Goal: Task Accomplishment & Management: Manage account settings

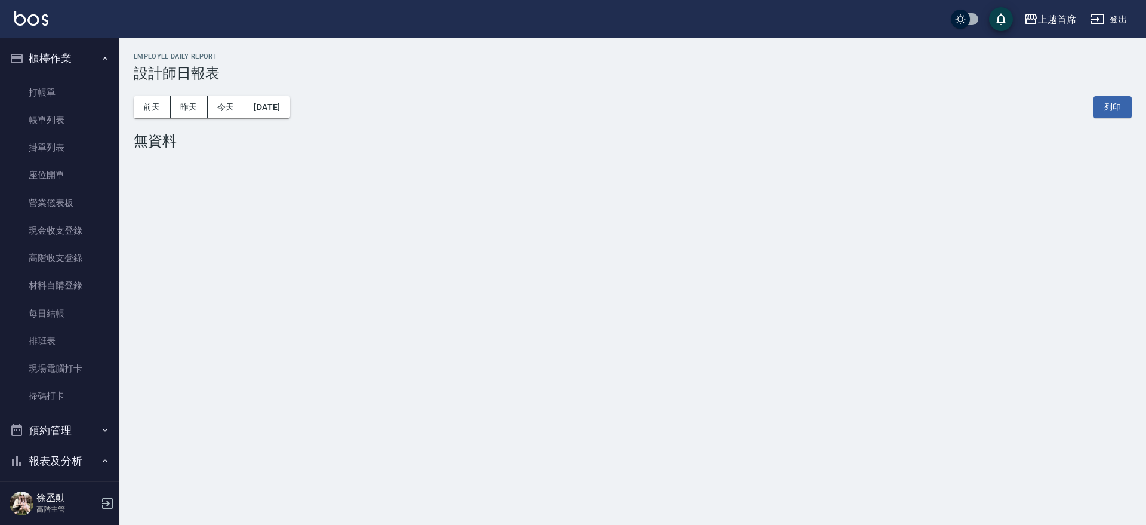
scroll to position [431, 0]
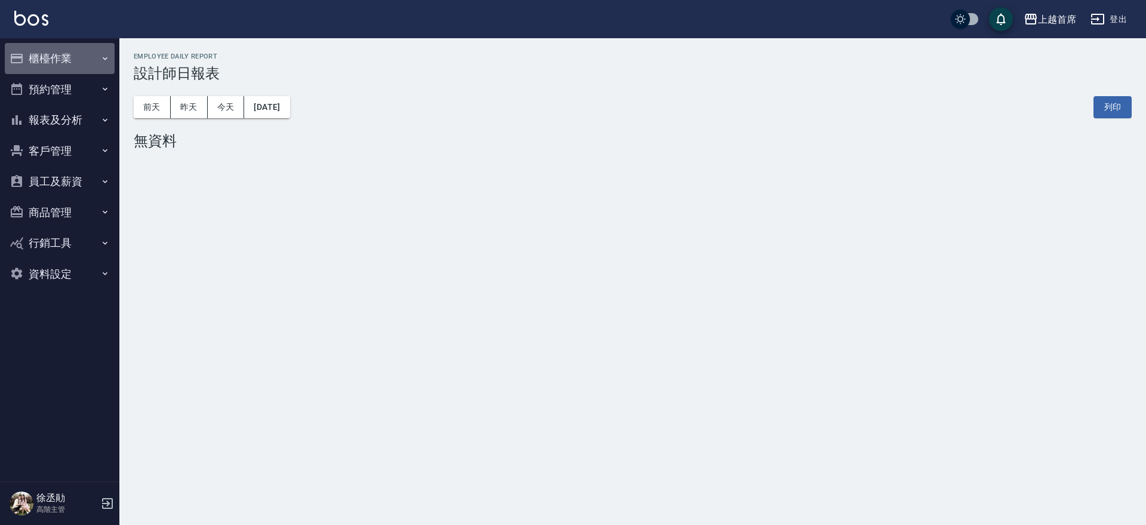
click at [87, 55] on button "櫃檯作業" at bounding box center [60, 58] width 110 height 31
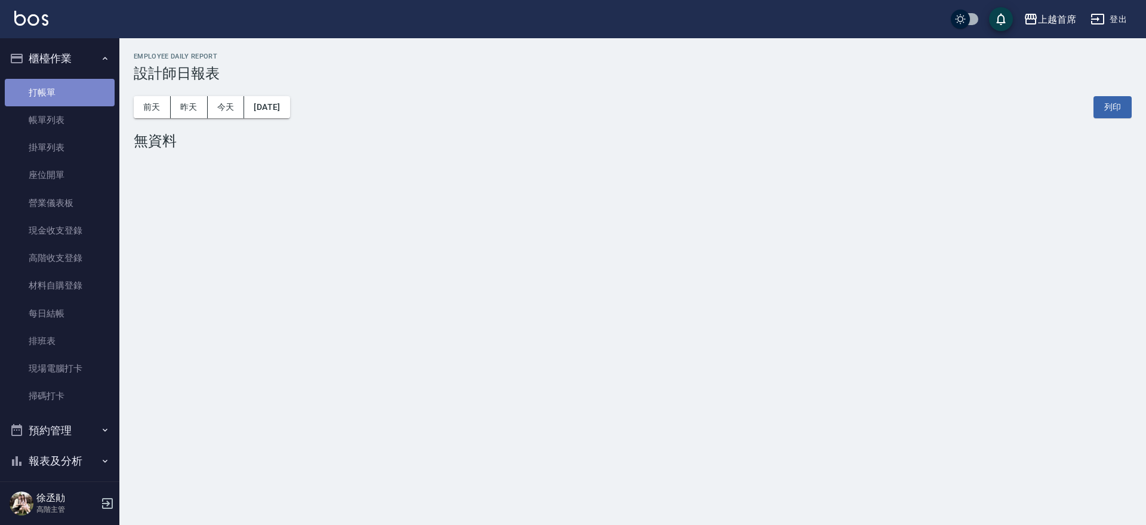
click at [64, 97] on link "打帳單" at bounding box center [60, 92] width 110 height 27
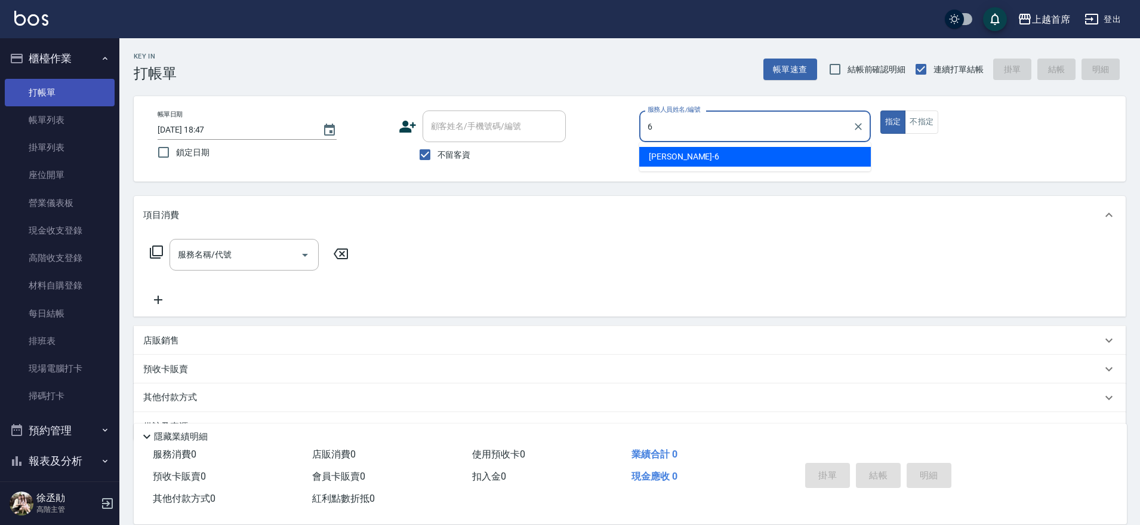
type input "Aki-6"
type button "true"
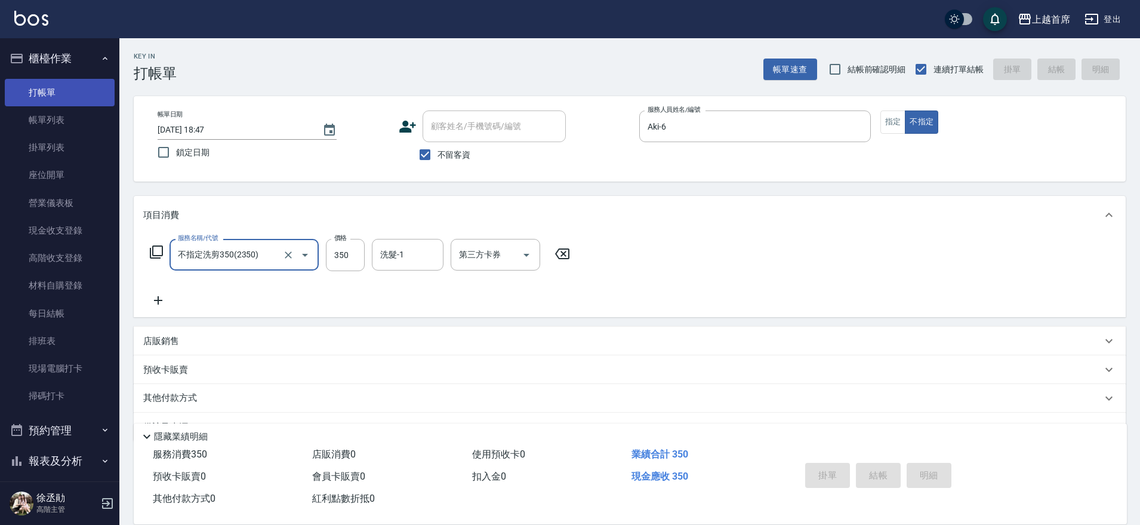
type input "不指定洗剪350(2350)"
type input "2025/10/14 18:52"
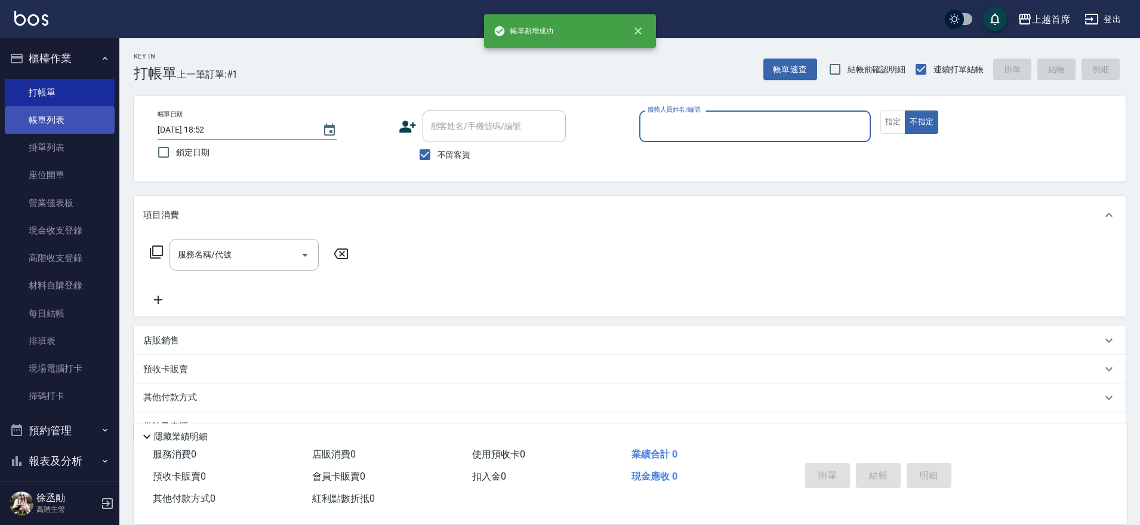
click at [95, 122] on link "帳單列表" at bounding box center [60, 119] width 110 height 27
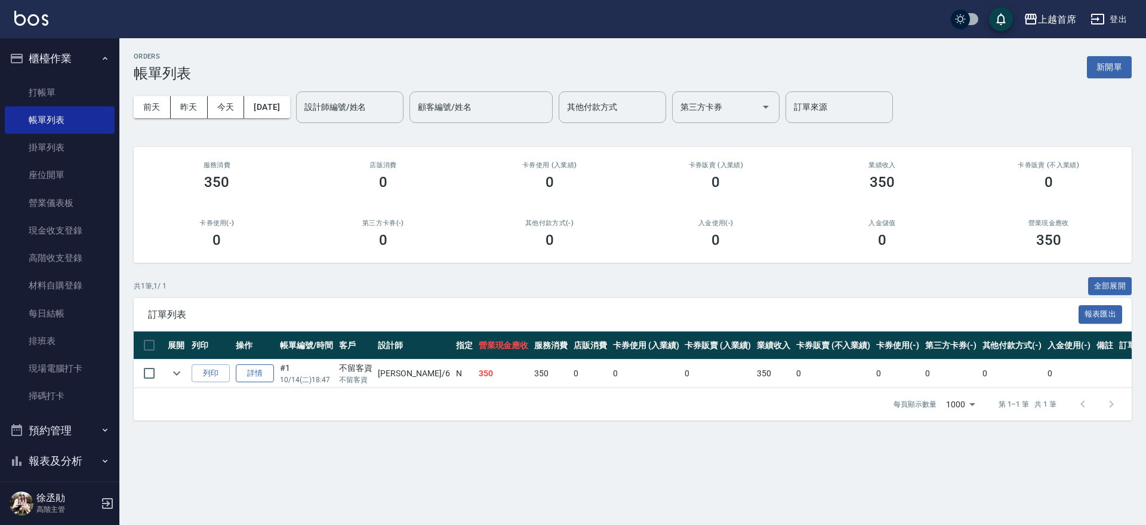
click at [274, 372] on link "詳情" at bounding box center [255, 373] width 38 height 19
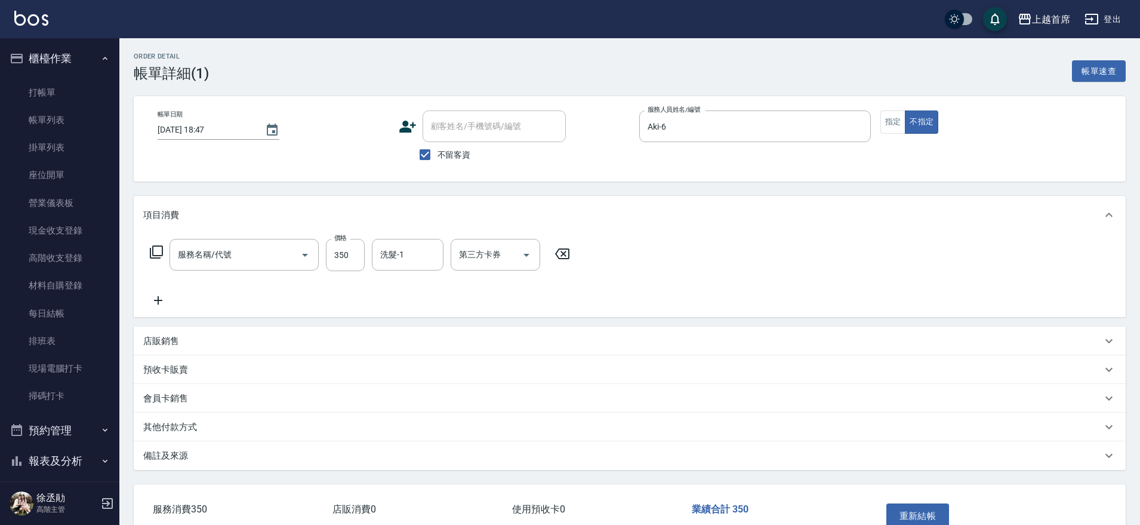
type input "2025/10/14 18:47"
checkbox input "true"
type input "Aki-6"
type input "不指定洗剪350(2350)"
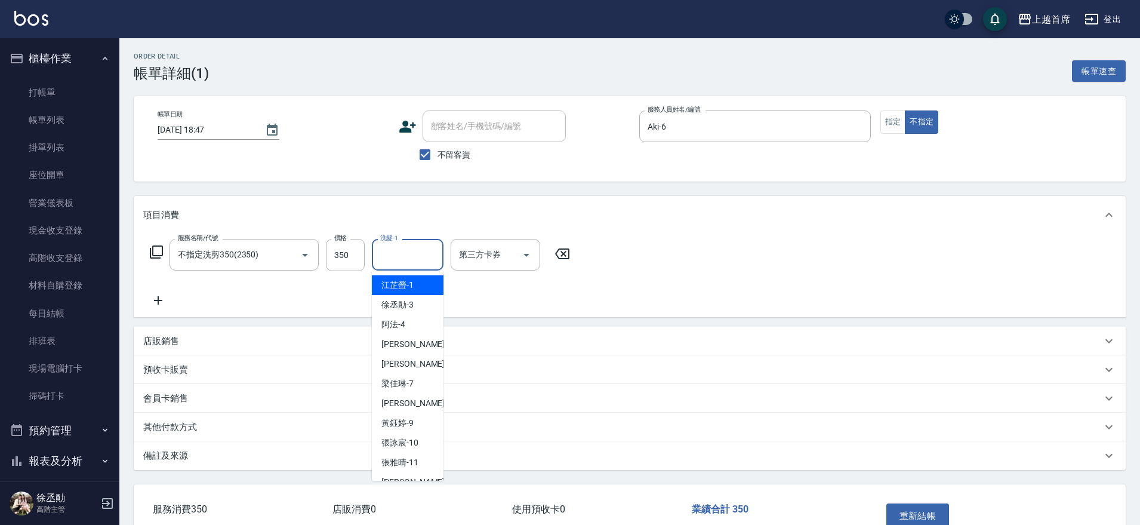
click at [420, 257] on input "洗髮-1" at bounding box center [407, 254] width 61 height 21
type input "黃品芳-77"
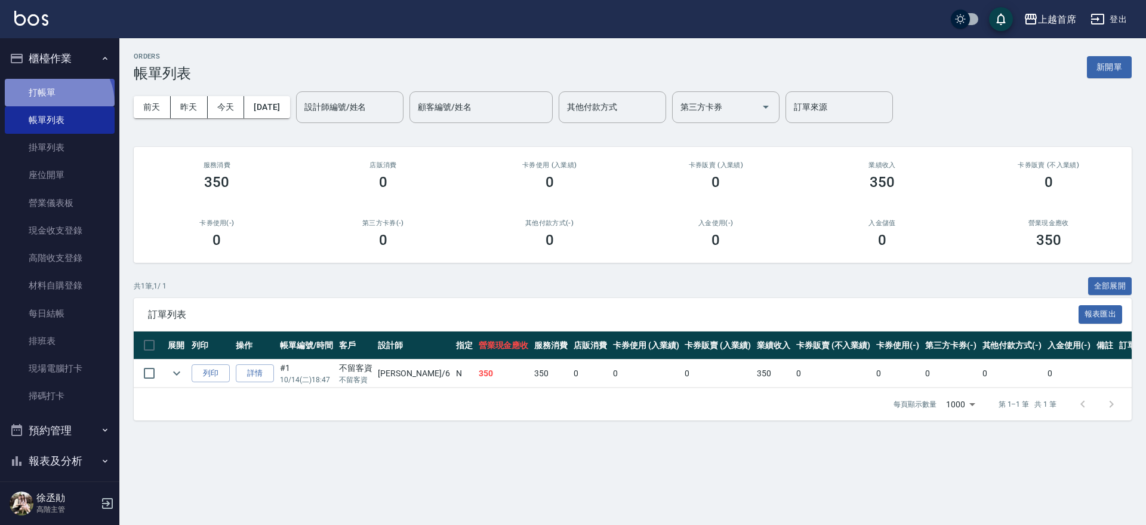
drag, startPoint x: 53, startPoint y: 103, endPoint x: 59, endPoint y: 97, distance: 8.0
click at [54, 103] on link "打帳單" at bounding box center [60, 92] width 110 height 27
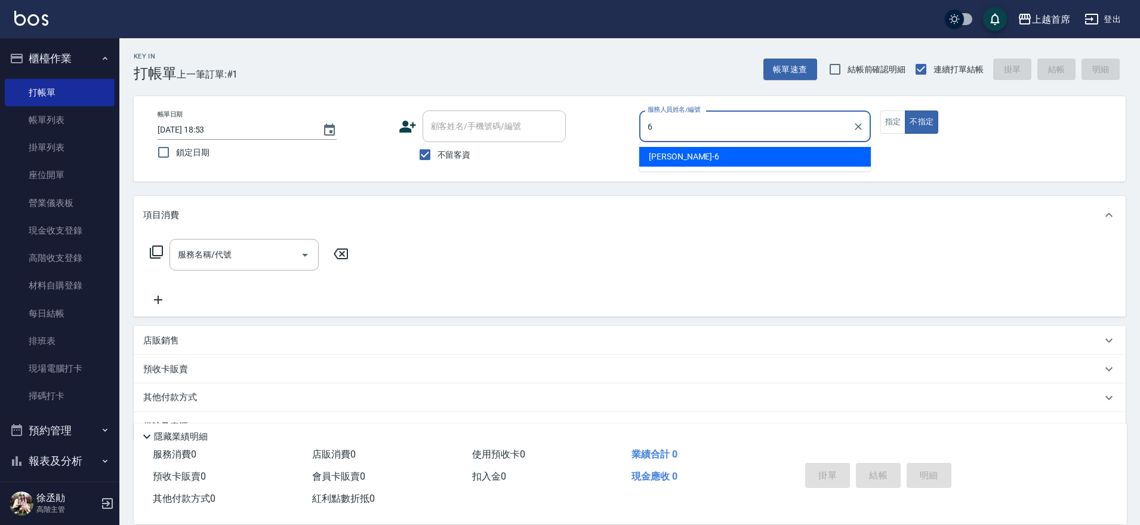
type input "Aki-6"
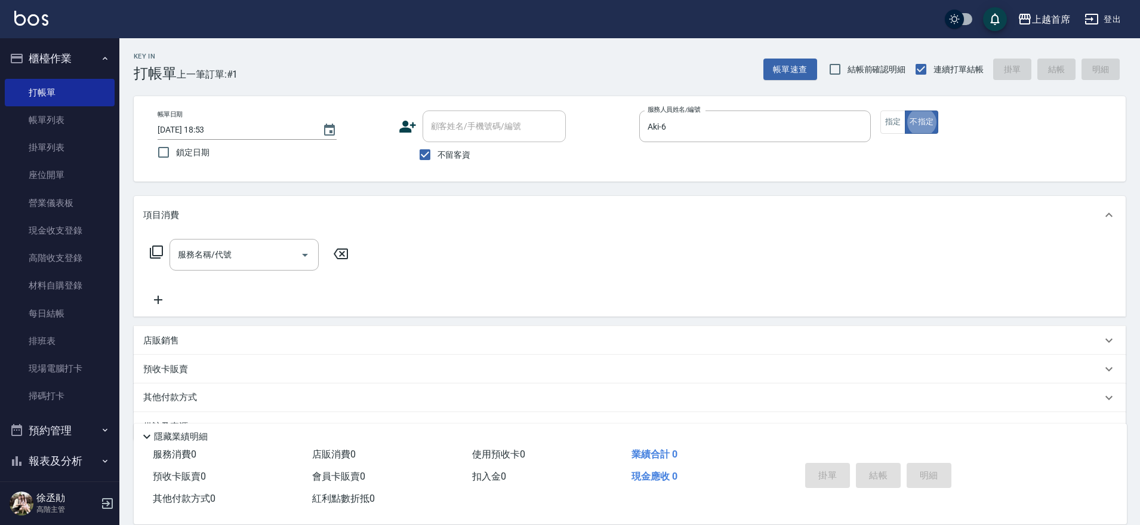
type button "false"
type input "3"
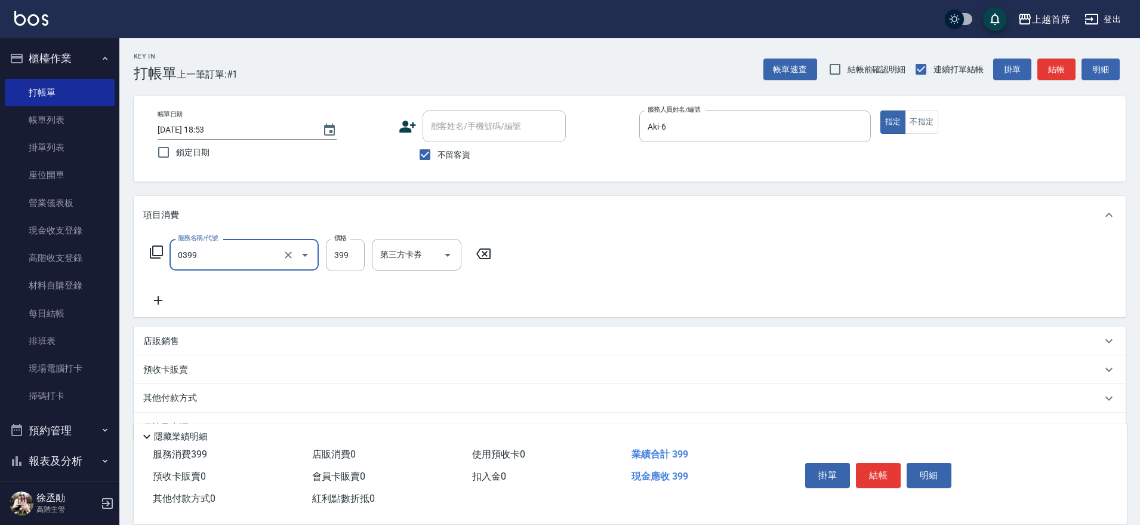
type input "海鹽洗髮(0399)"
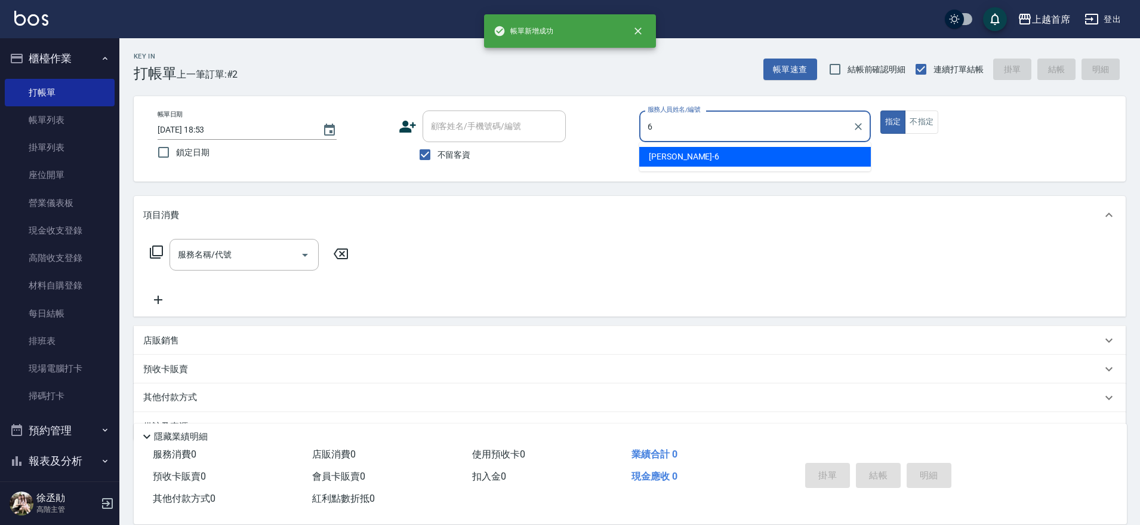
type input "Aki-6"
type button "true"
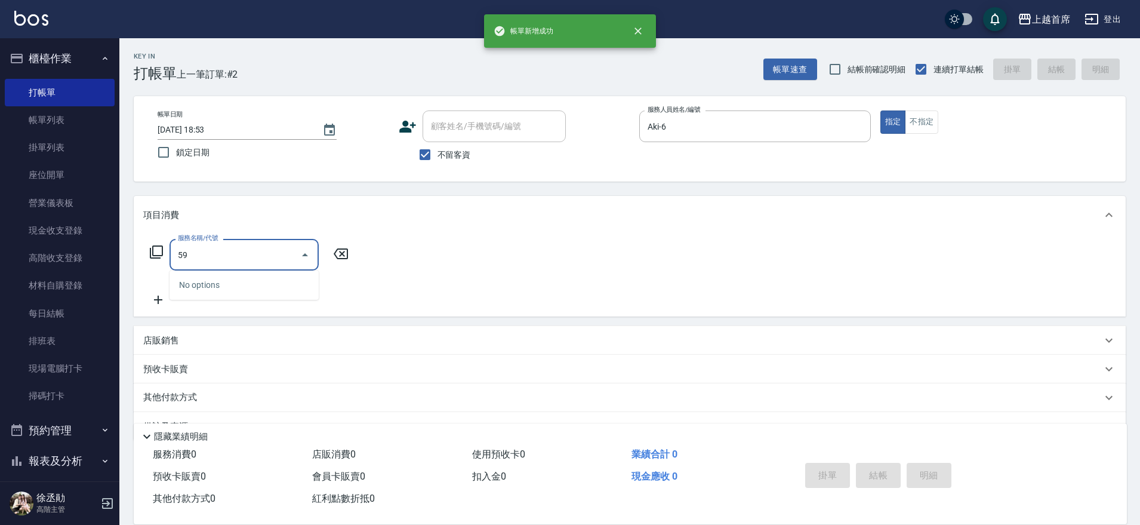
type input "5"
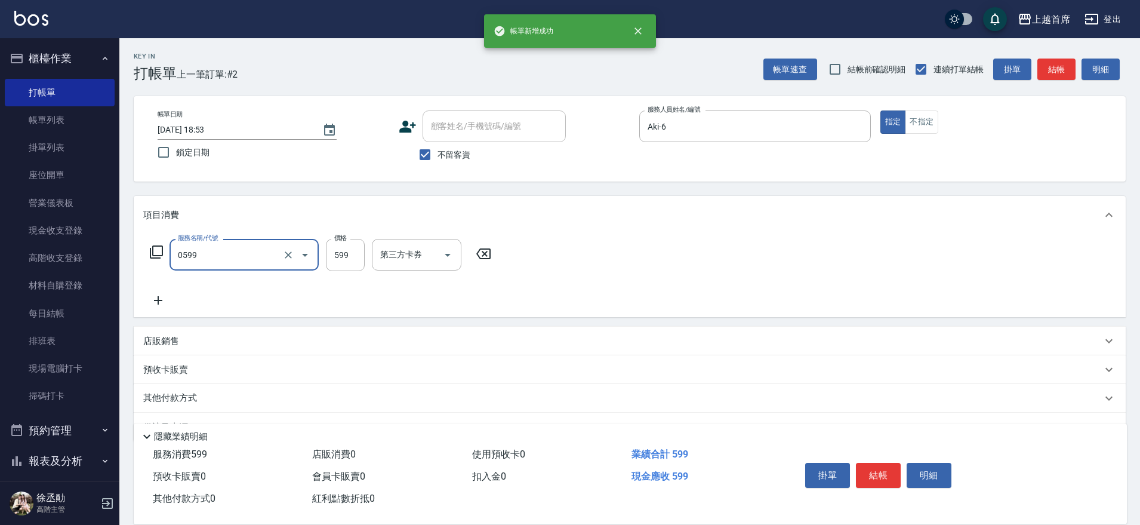
type input "伊黛莉spa(0599)"
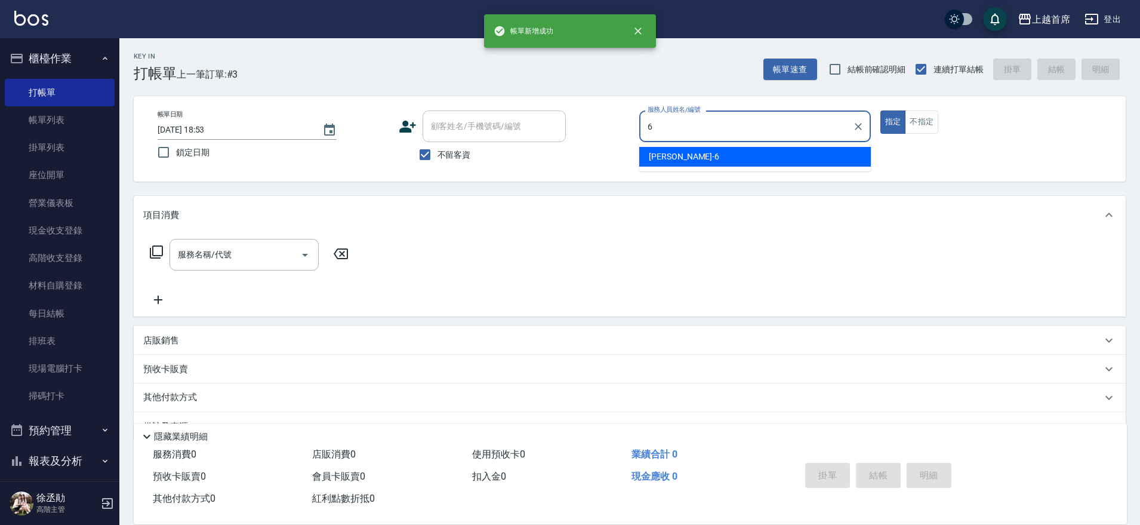
type input "Aki-6"
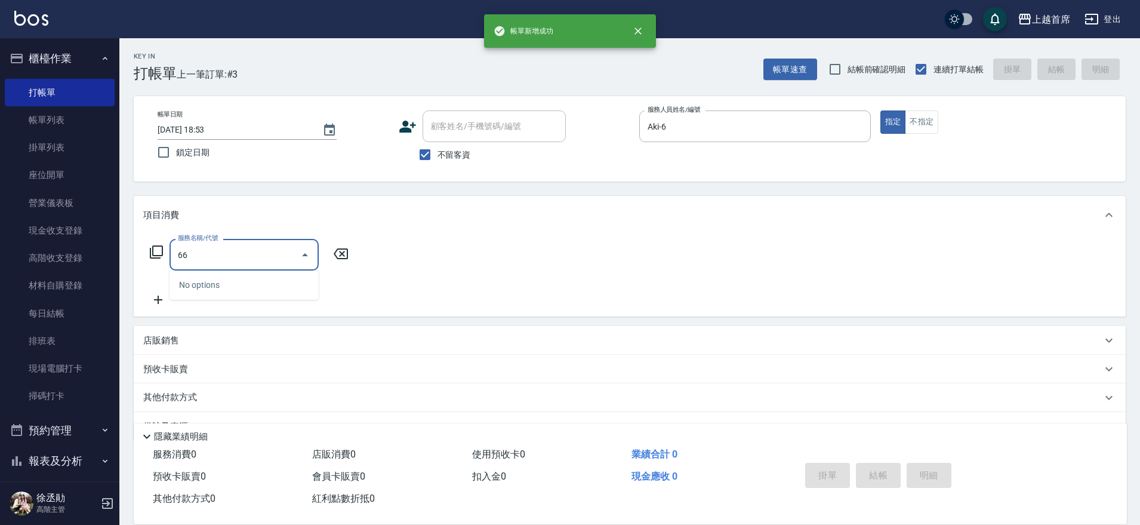
type input "6"
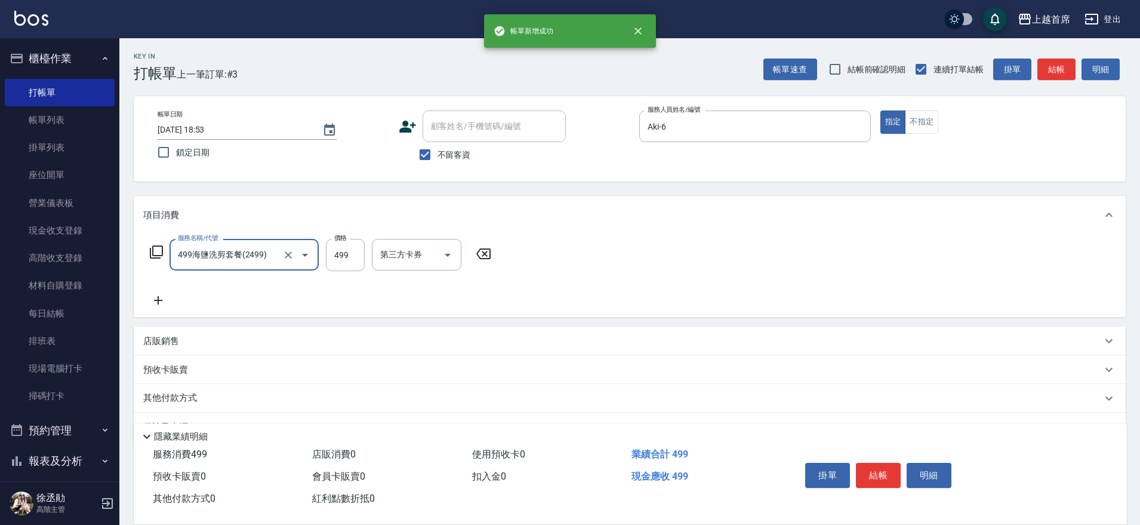
type input "499海鹽洗剪套餐(2499)"
type input "650"
click at [886, 473] on button "結帳" at bounding box center [878, 475] width 45 height 25
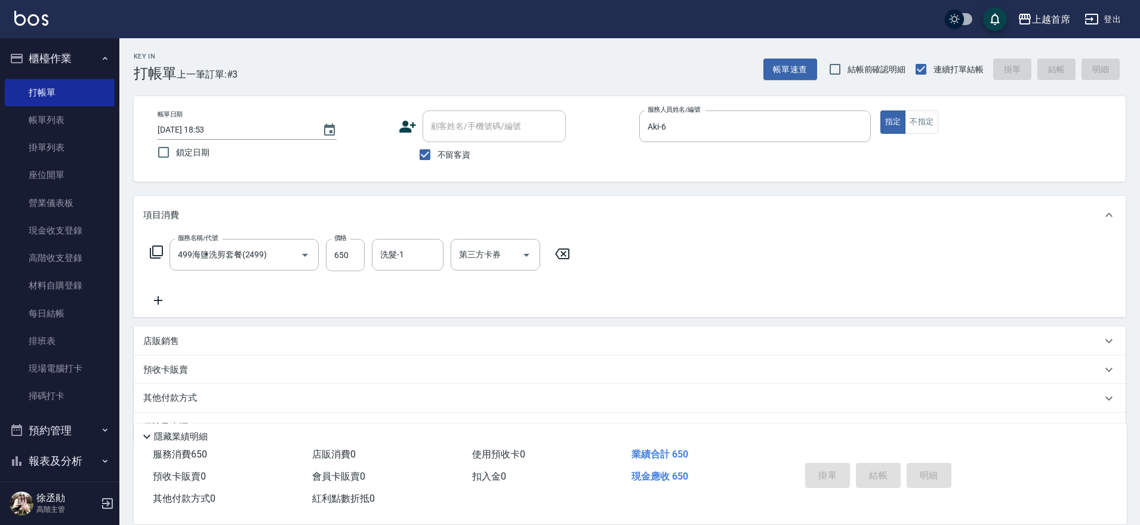
type input "2025/10/14 18:54"
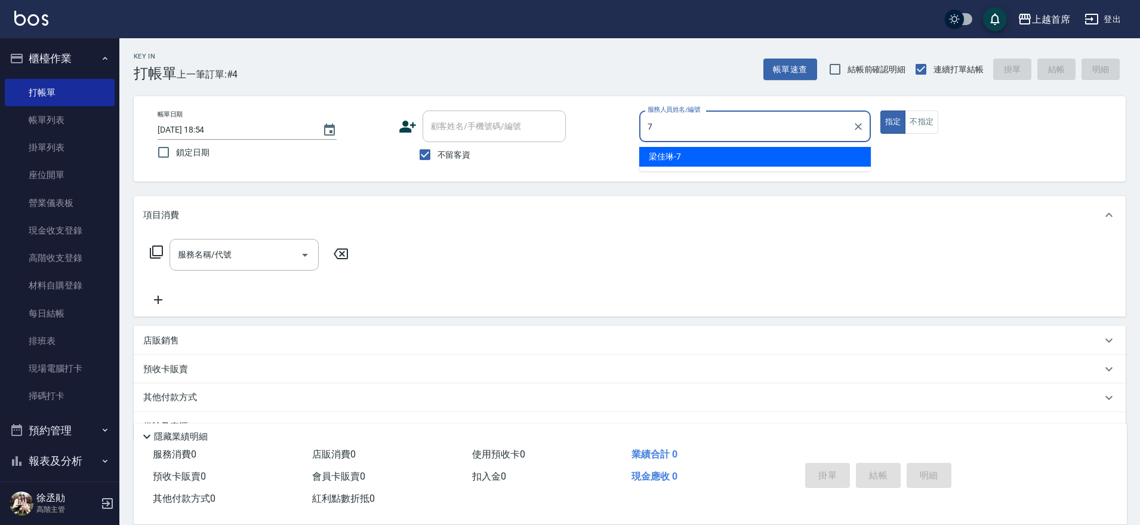
type input "梁佳琳-7"
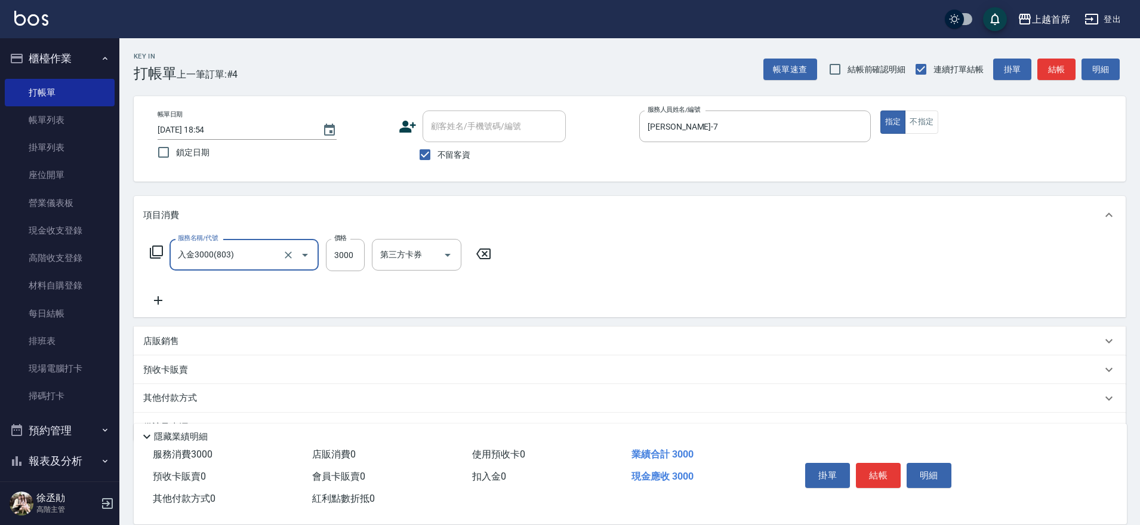
type input "入金3000(803)"
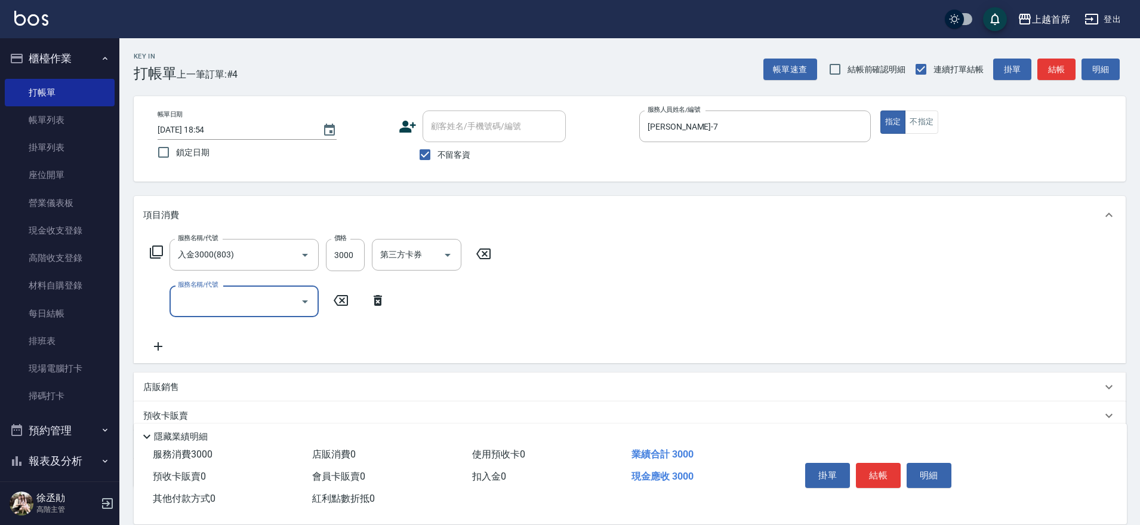
click at [185, 387] on div "店販銷售" at bounding box center [622, 387] width 958 height 13
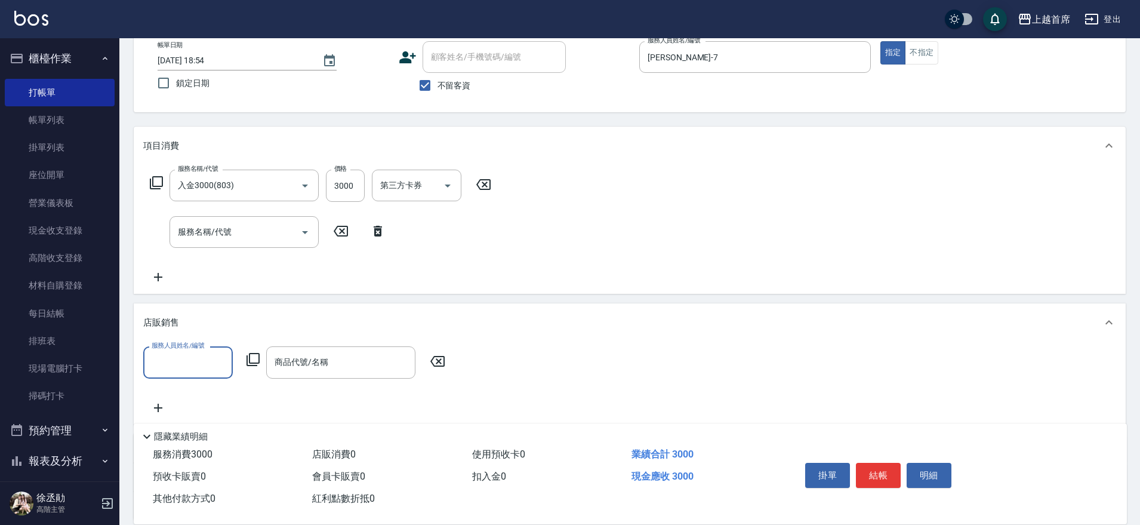
scroll to position [30, 0]
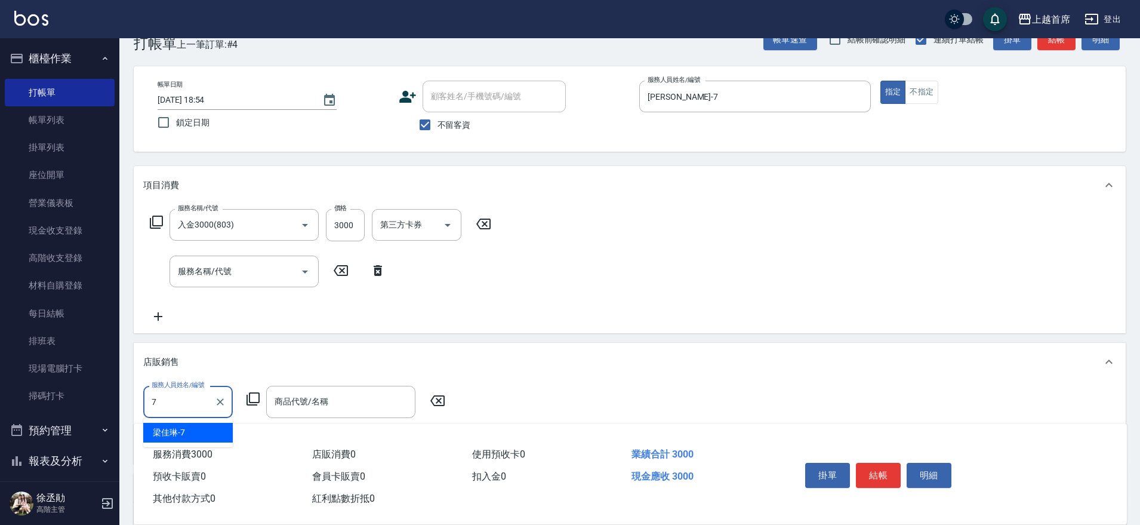
type input "梁佳琳-7"
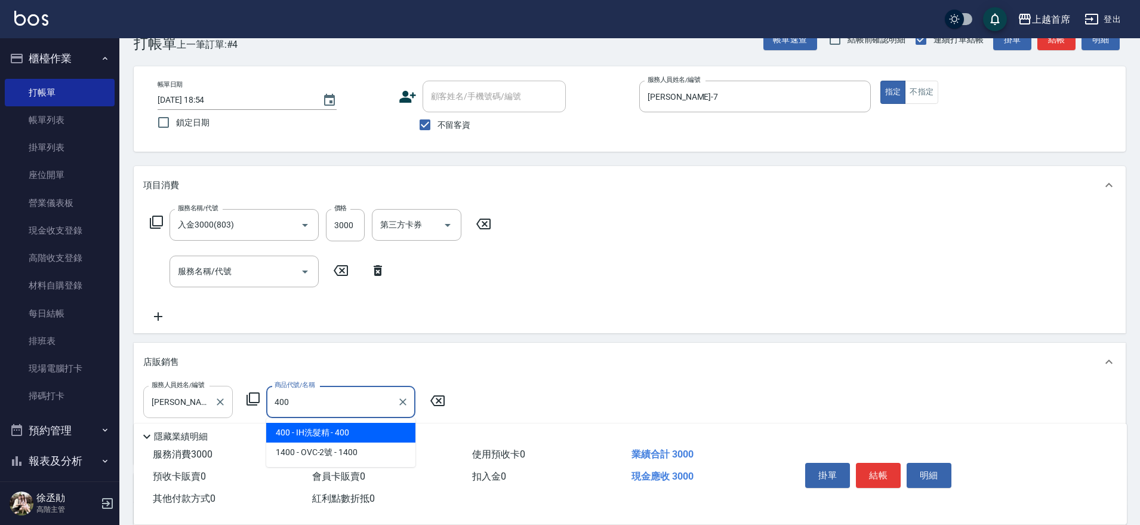
type input "IH洗髮精"
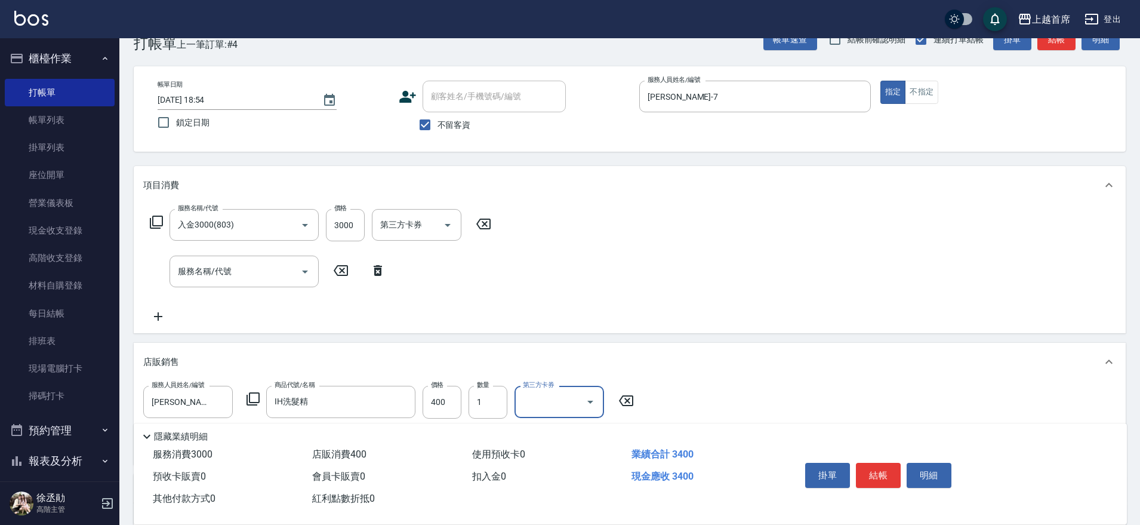
click at [587, 399] on icon "Open" at bounding box center [590, 401] width 14 height 14
click at [575, 365] on span "儲值卡" at bounding box center [559, 371] width 90 height 20
type input "儲值卡"
click at [264, 273] on input "服務名稱/代號" at bounding box center [235, 271] width 121 height 21
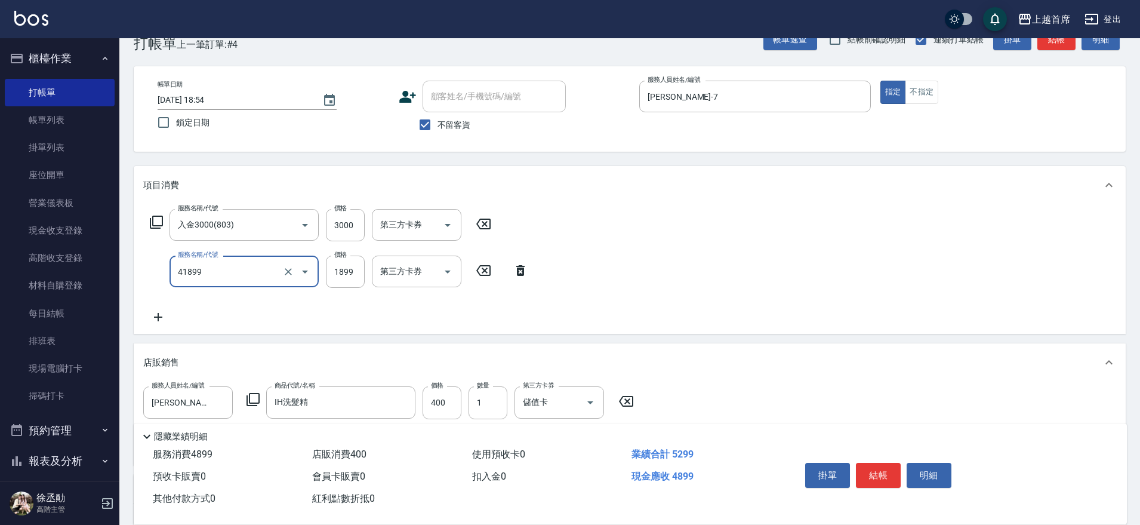
type input "染髮D餐(41899)"
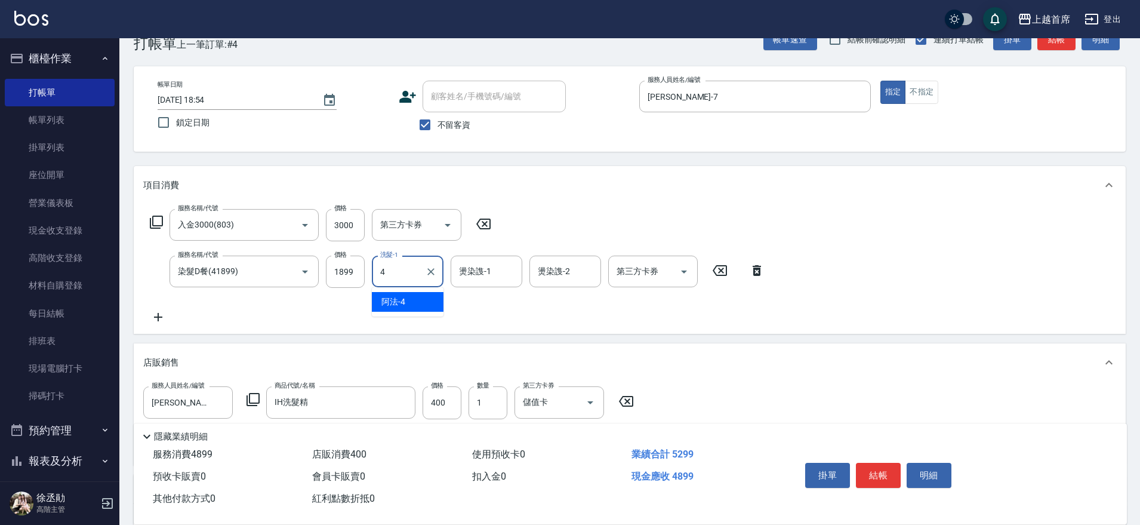
type input "阿法-4"
click at [428, 275] on icon "Clear" at bounding box center [431, 272] width 12 height 12
type input "丁于琴-24"
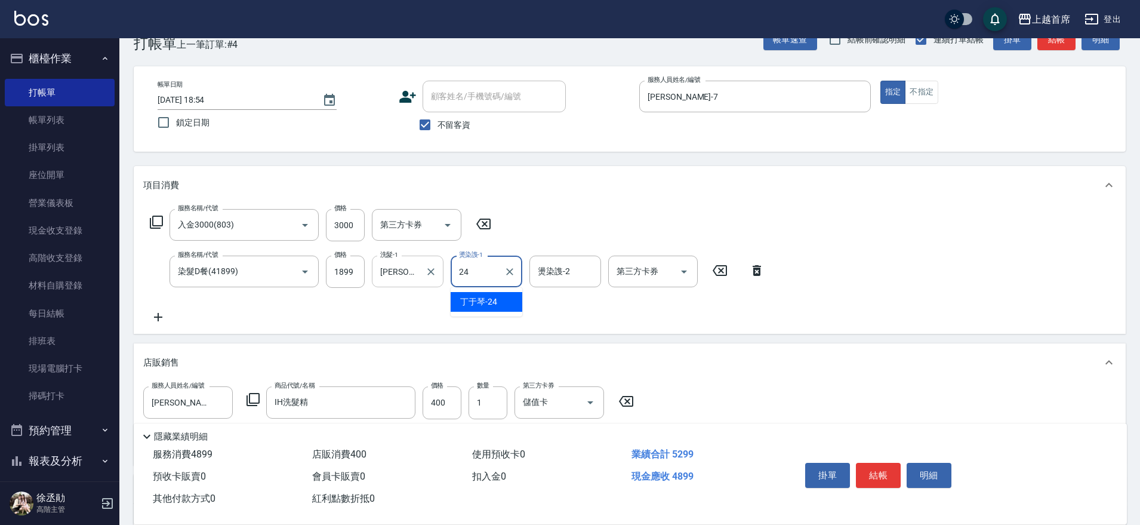
type input "丁于琴-24"
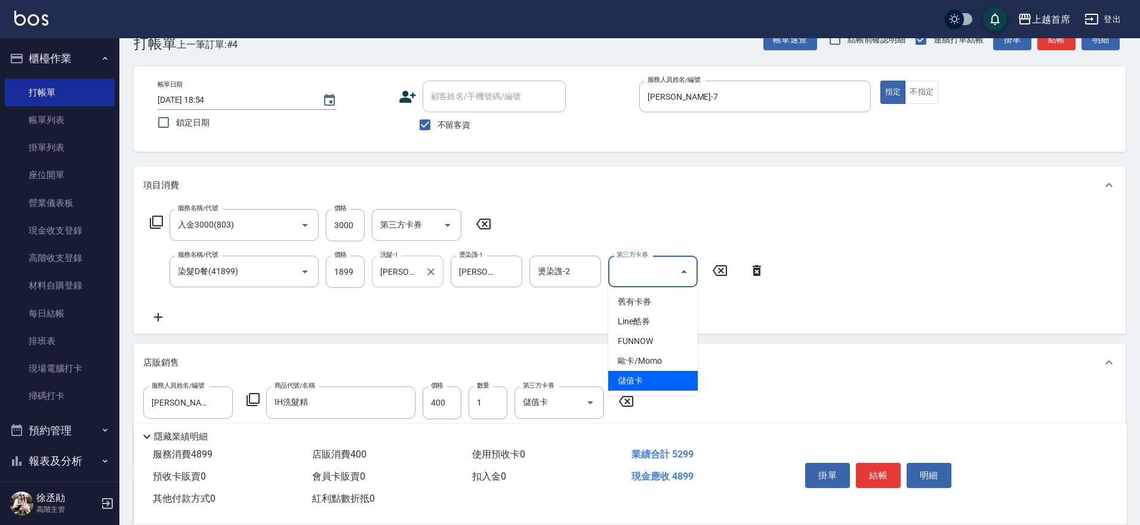
type input "儲值卡"
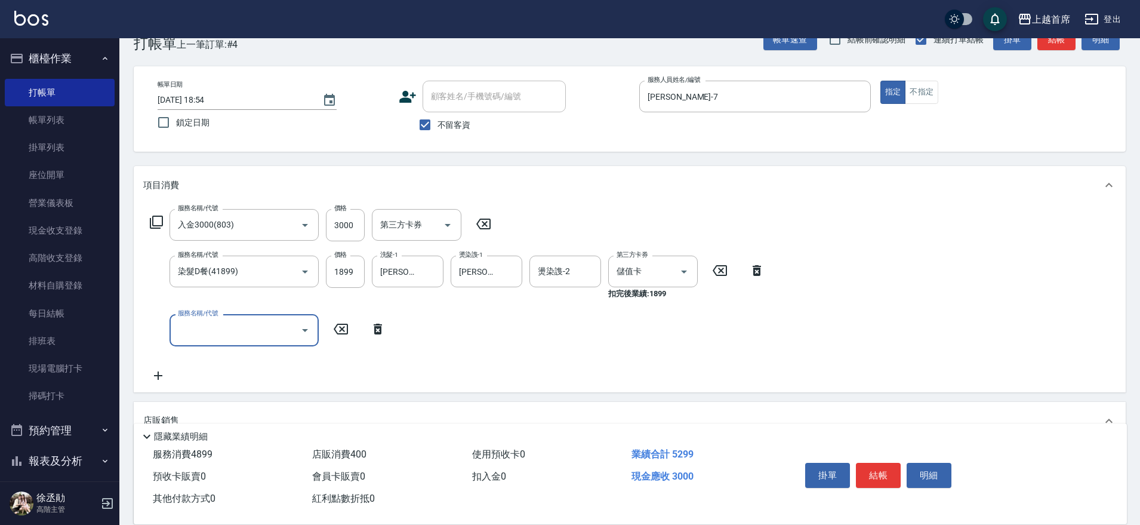
click at [158, 221] on icon at bounding box center [156, 222] width 14 height 14
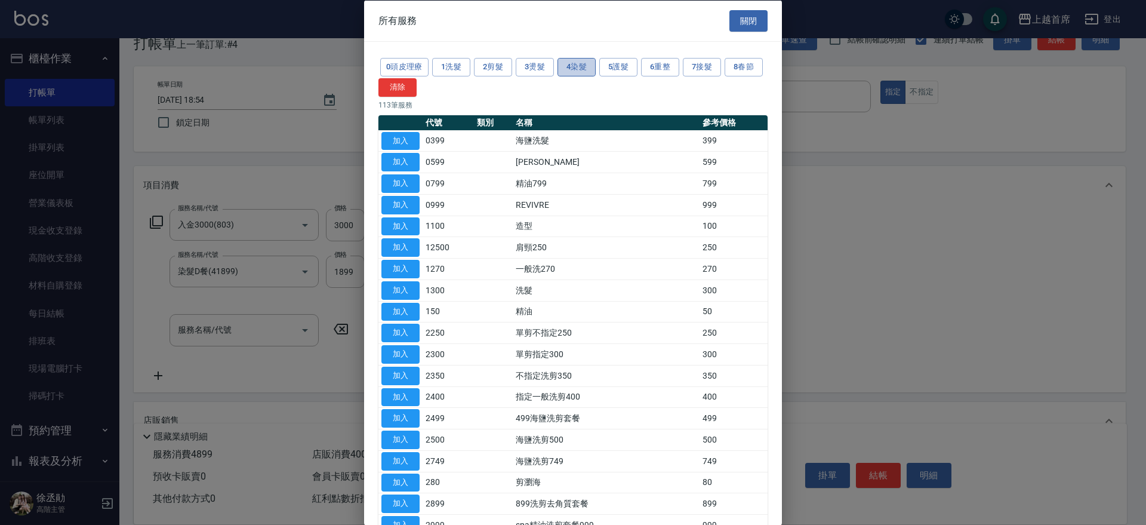
click at [574, 70] on button "4染髮" at bounding box center [576, 67] width 38 height 19
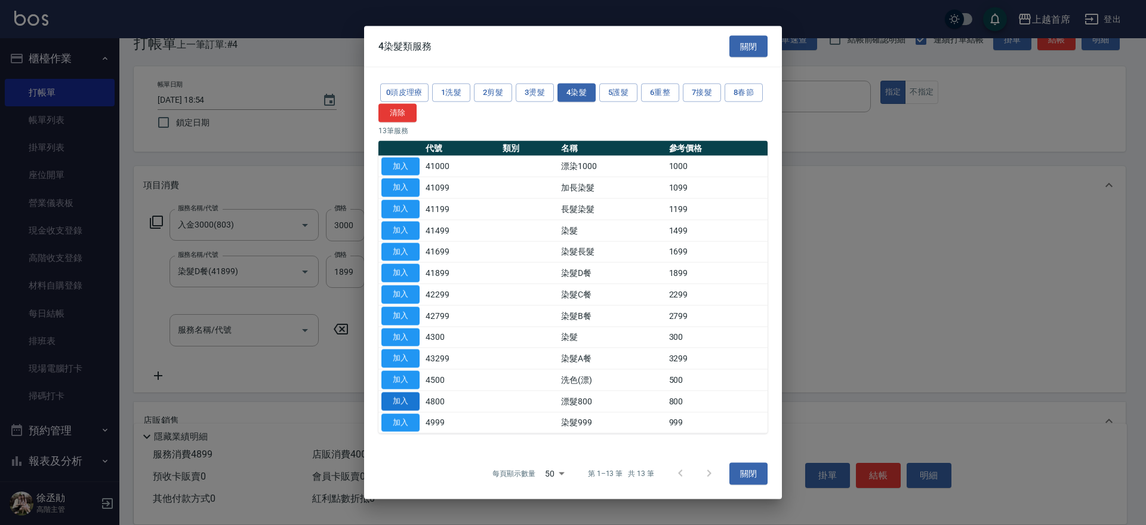
click at [415, 402] on button "加入" at bounding box center [400, 401] width 38 height 19
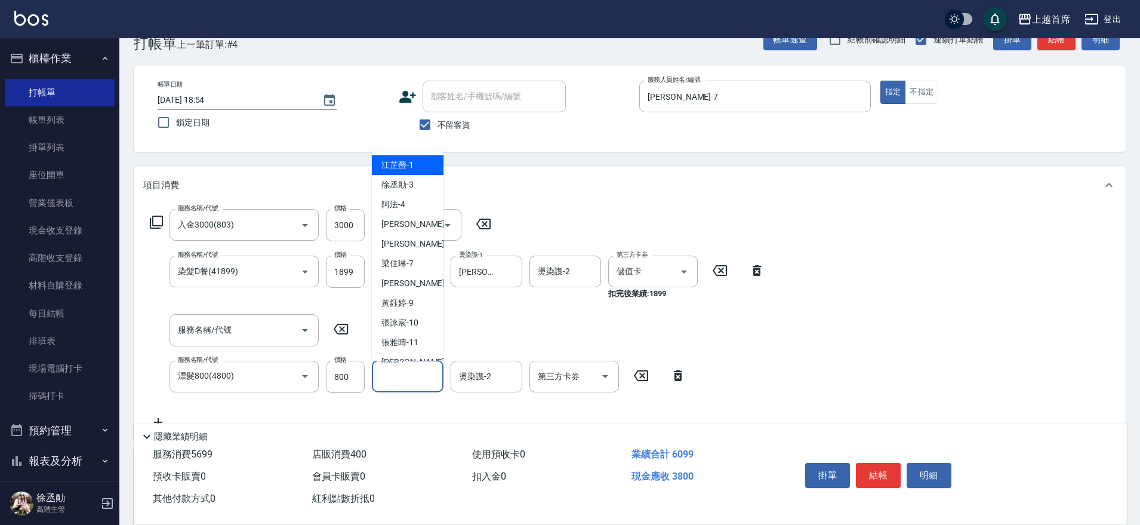
click at [426, 380] on input "燙染謢-1" at bounding box center [407, 376] width 61 height 21
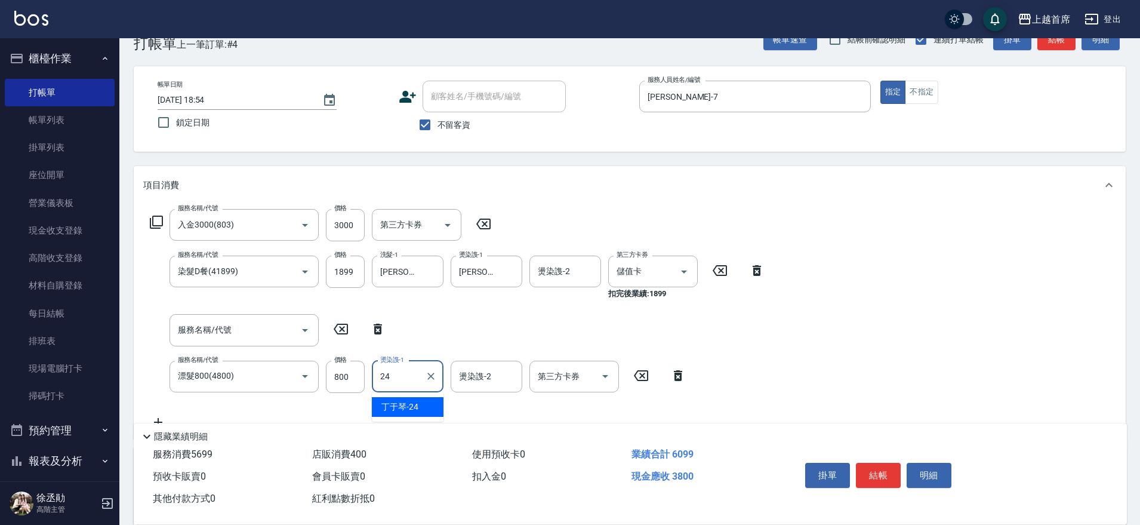
type input "丁于琴-24"
click at [607, 375] on icon "Open" at bounding box center [605, 376] width 6 height 3
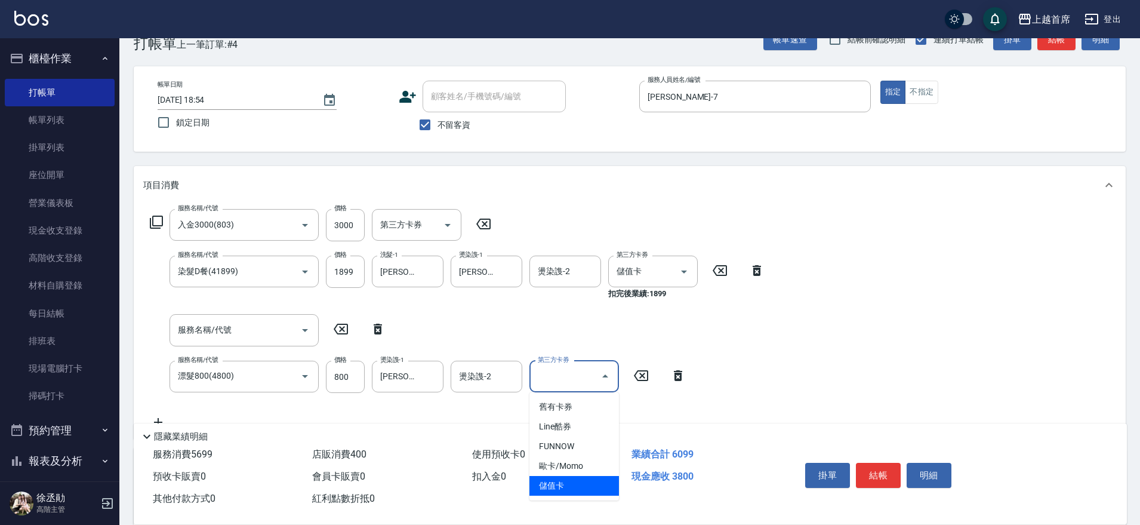
click at [563, 481] on span "儲值卡" at bounding box center [574, 486] width 90 height 20
type input "儲值卡"
click at [236, 326] on input "服務名稱/代號" at bounding box center [235, 329] width 121 height 21
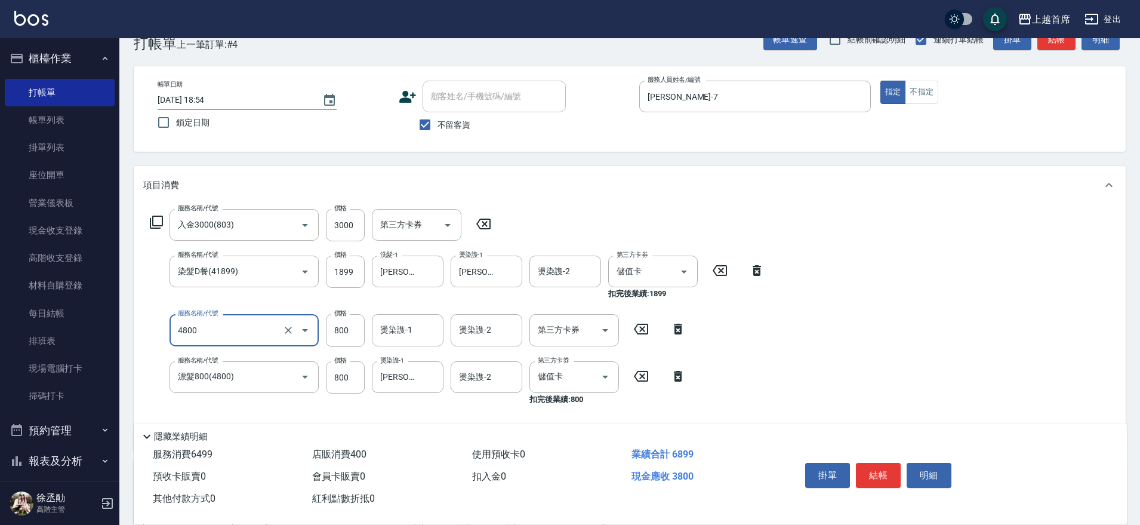
type input "漂髮800(4800)"
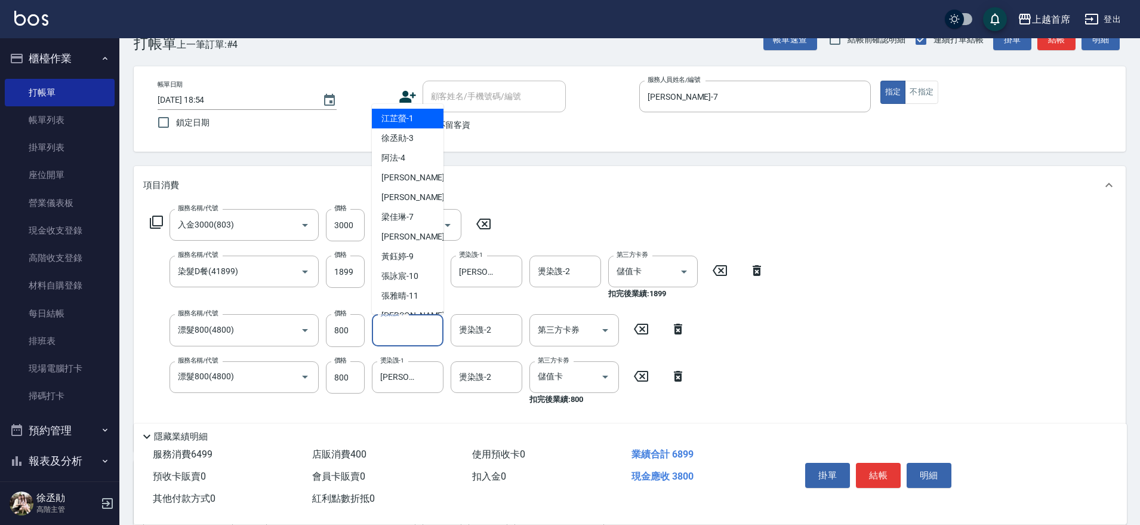
click at [396, 332] on input "燙染謢-1" at bounding box center [407, 329] width 61 height 21
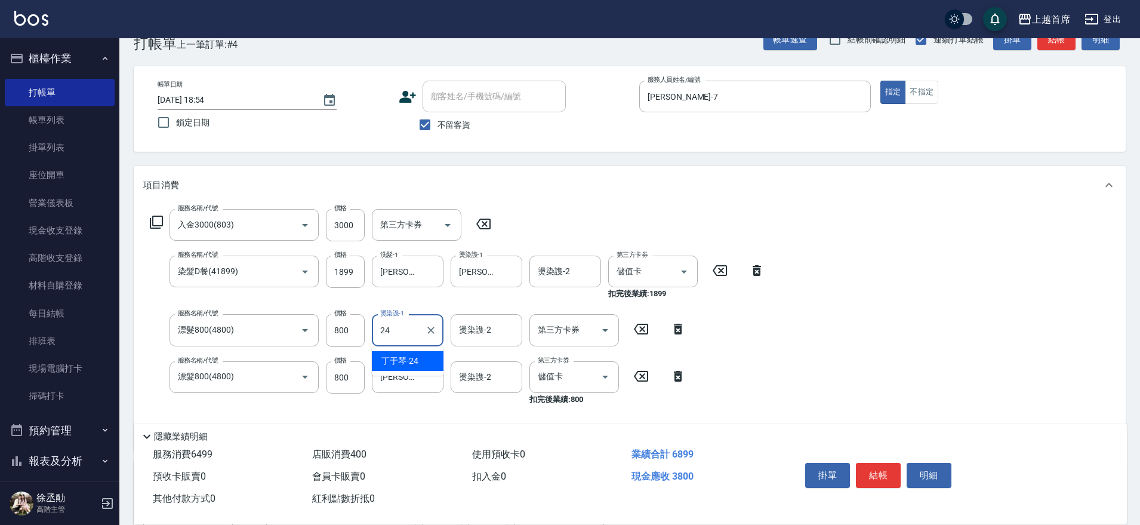
type input "丁于琴-24"
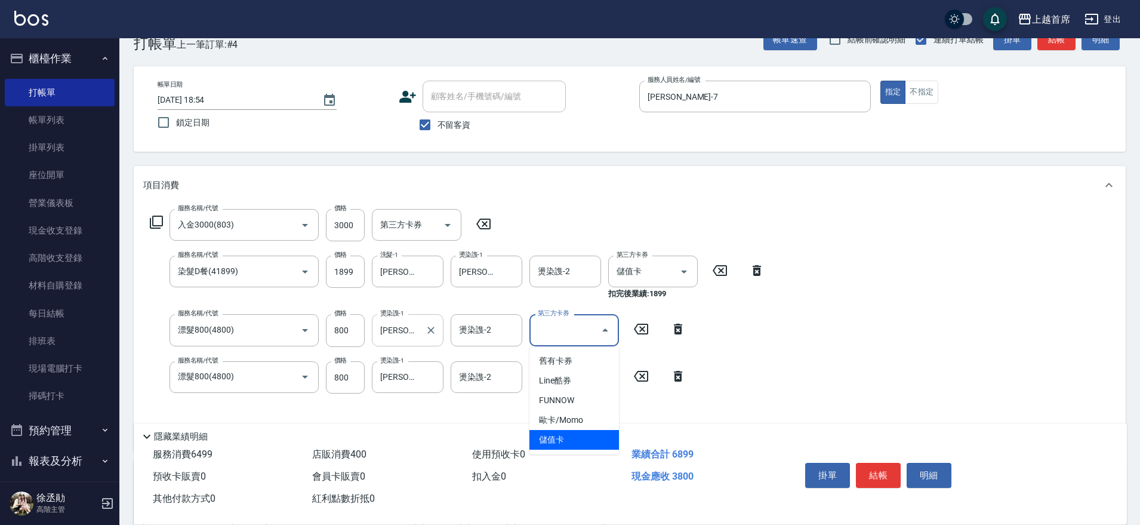
type input "儲值卡"
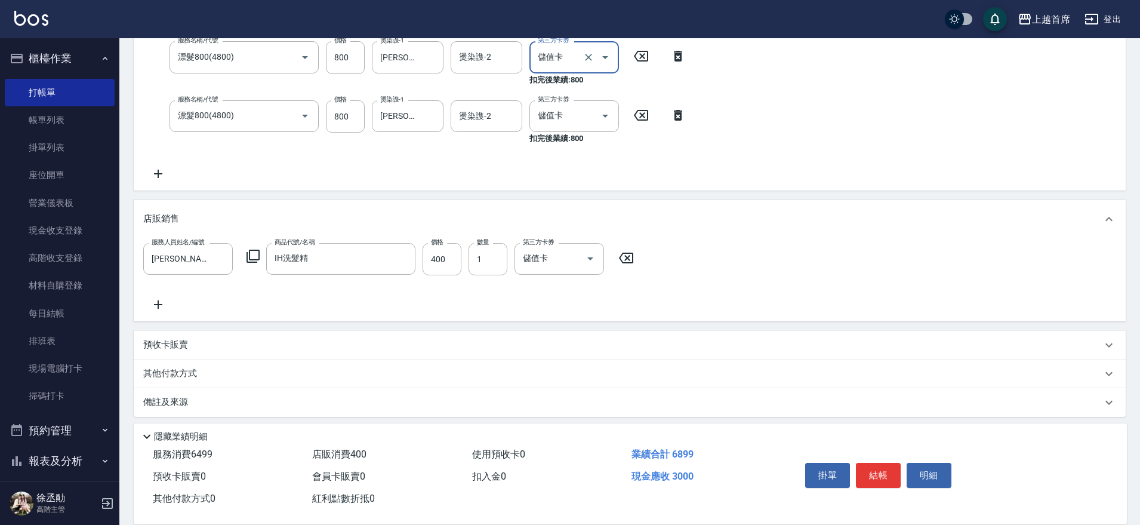
scroll to position [309, 0]
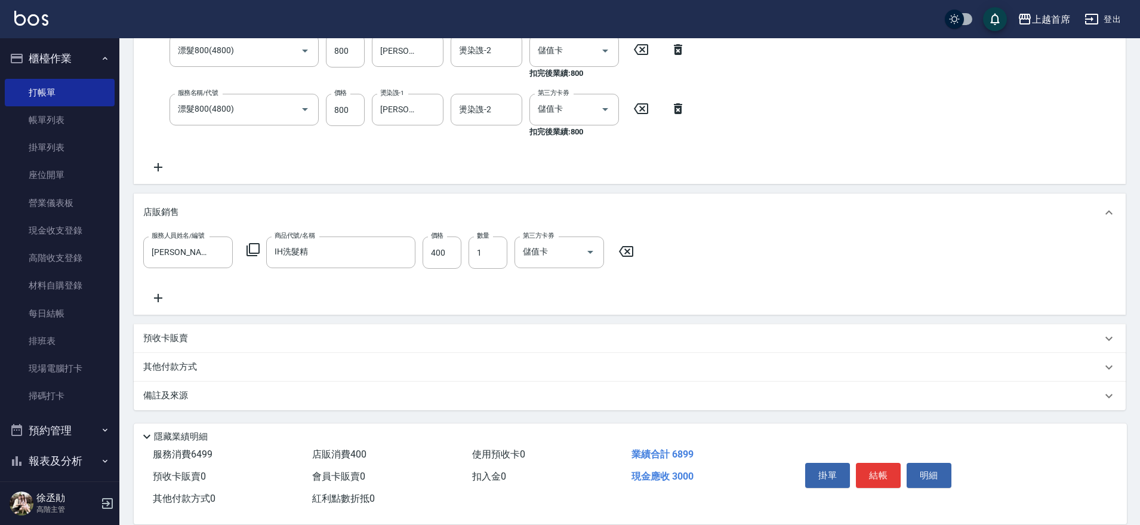
click at [157, 168] on icon at bounding box center [158, 167] width 30 height 14
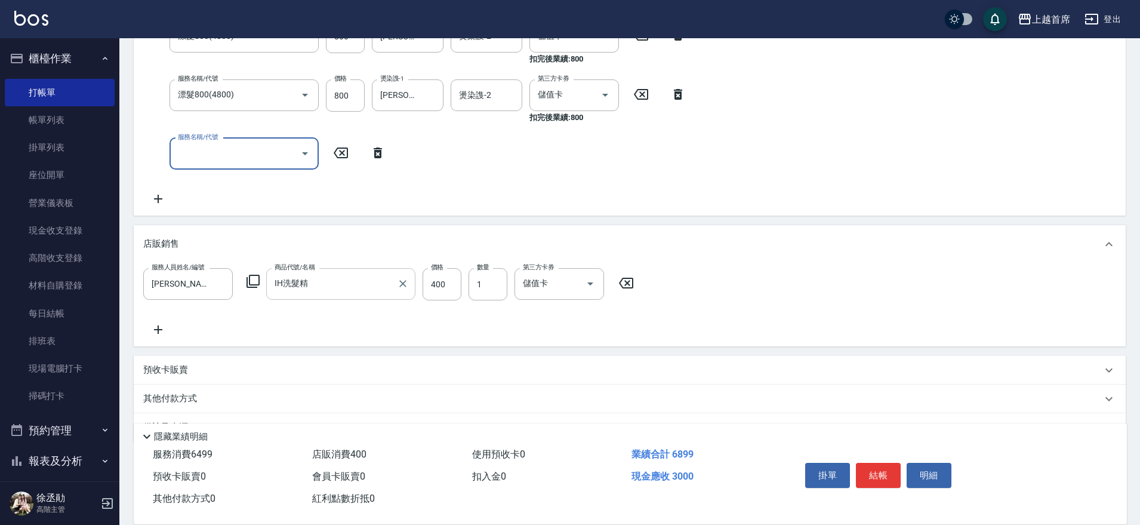
scroll to position [355, 0]
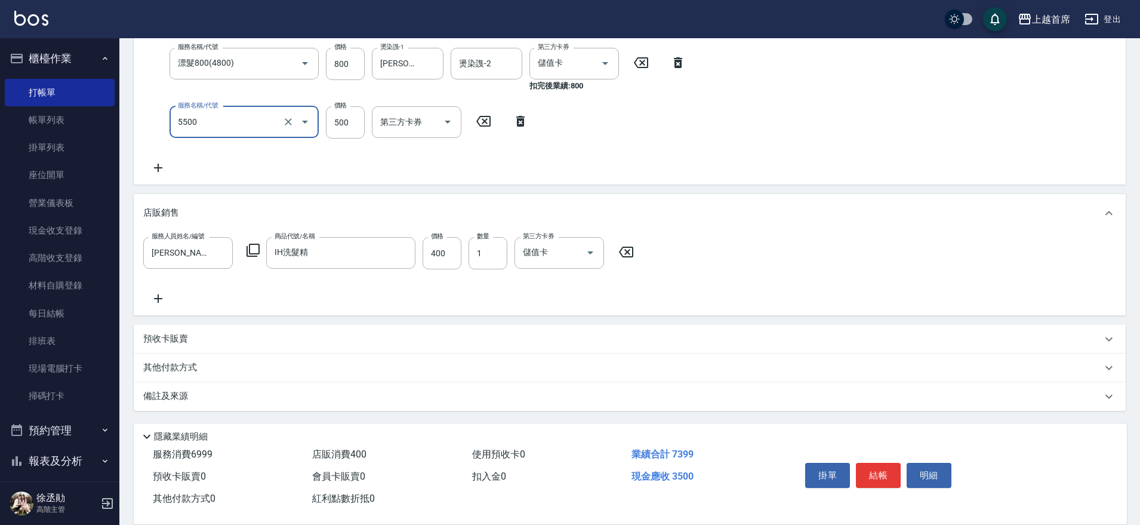
type input "天天護髮(5500)"
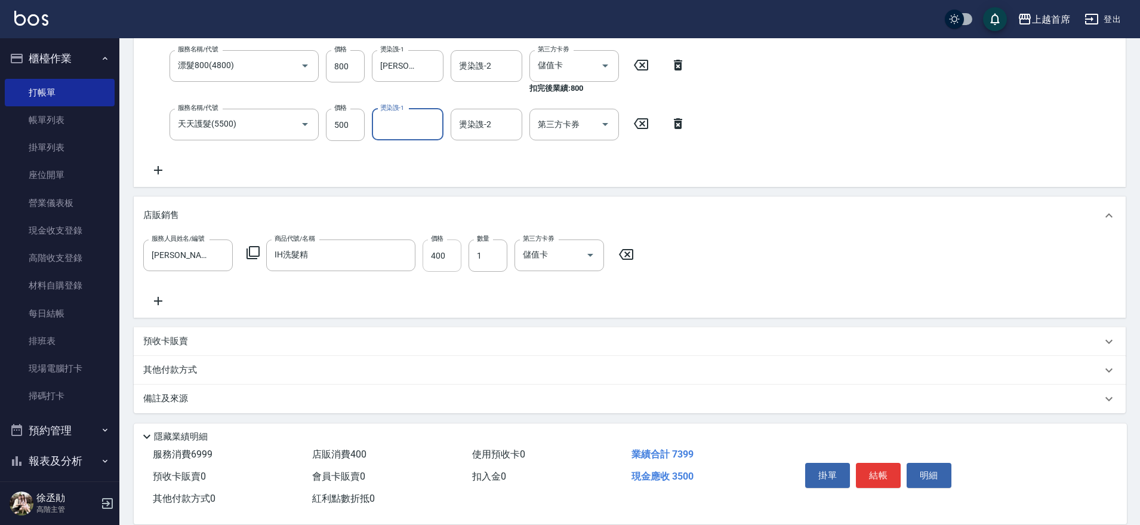
scroll to position [356, 0]
type input "丁于琴-24"
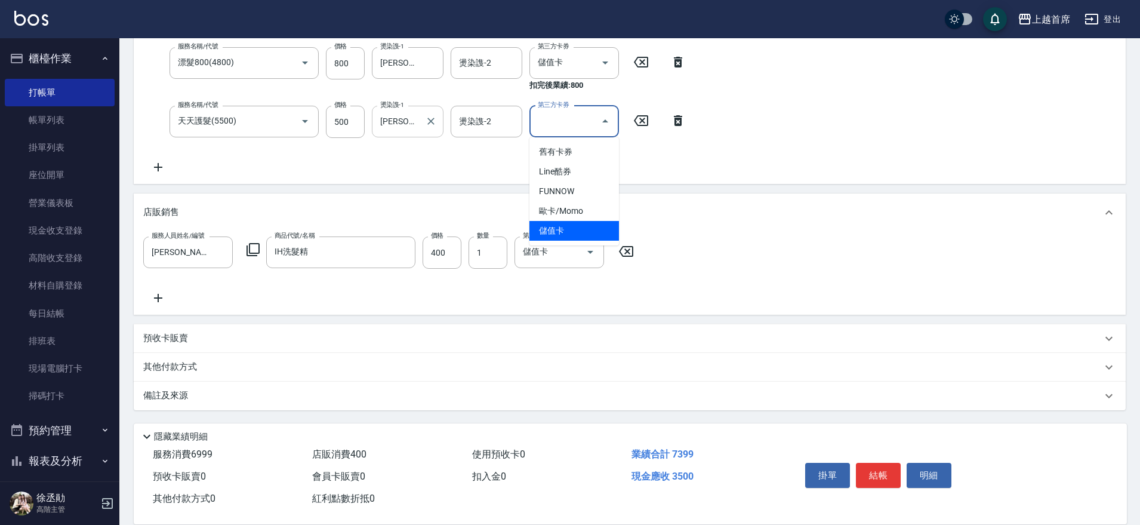
type input "儲值卡"
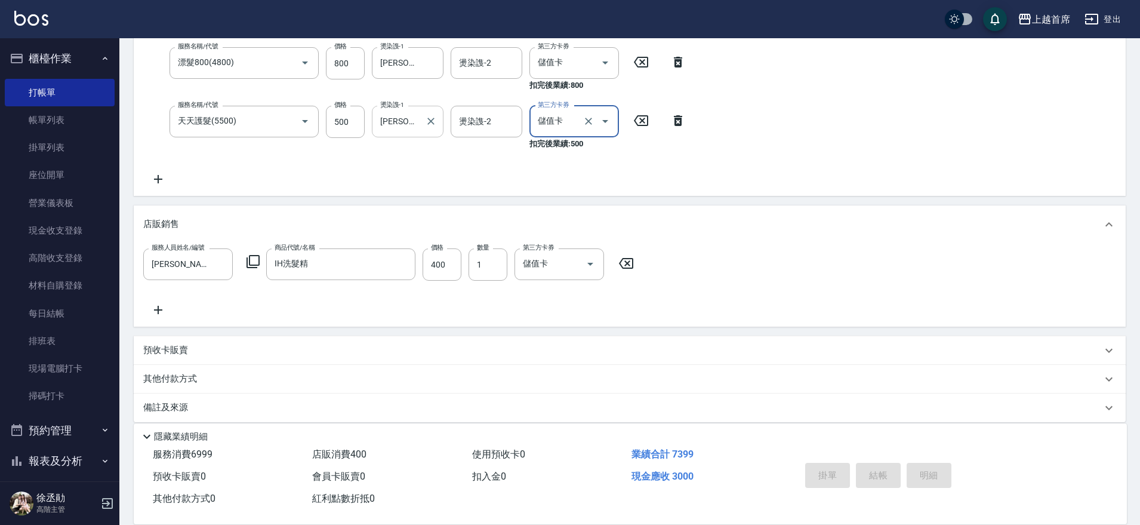
type input "2025/10/14 18:56"
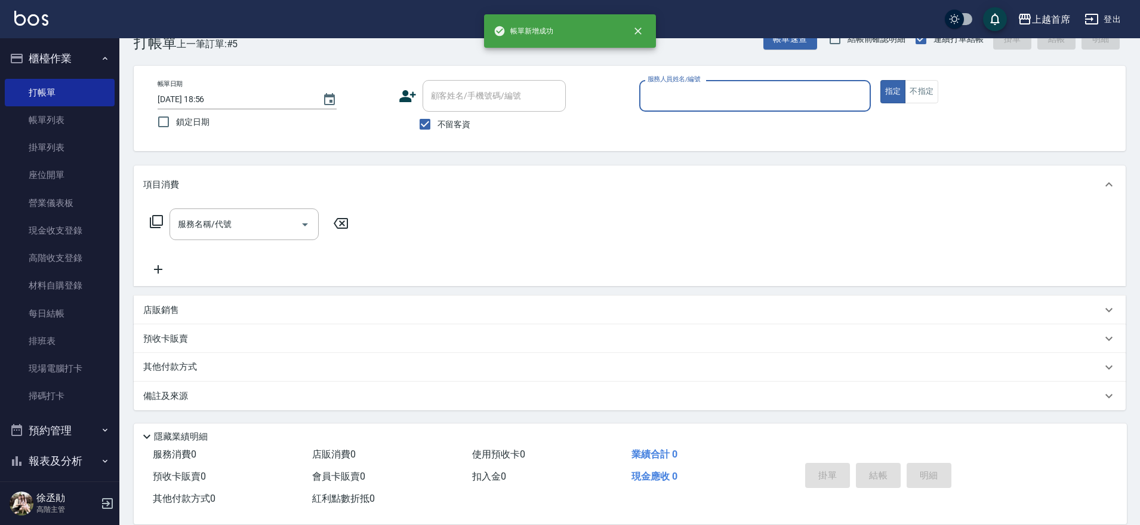
scroll to position [30, 0]
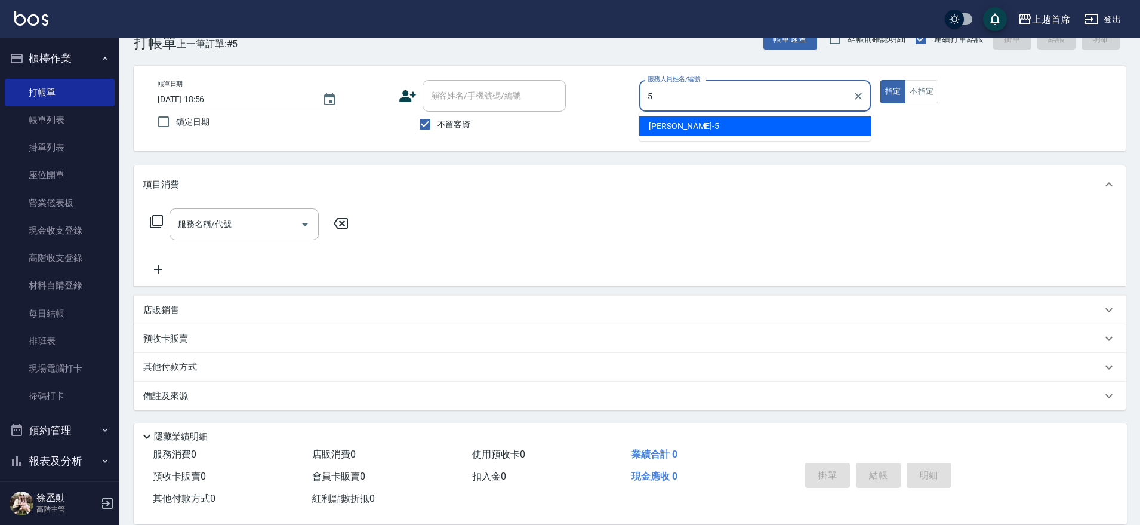
type input "Molly莫莉-5"
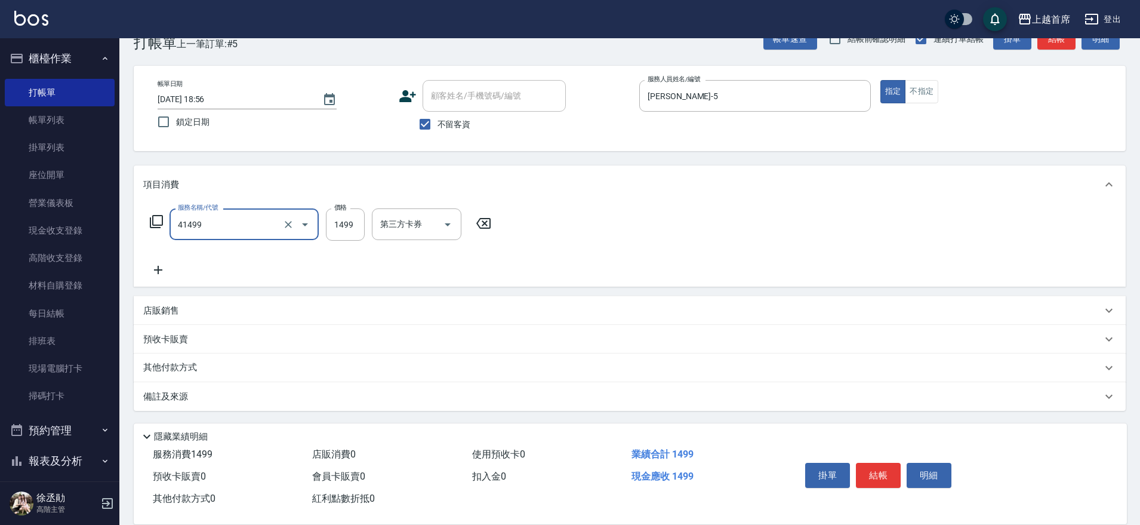
type input "染髮(41499)"
type input "1399"
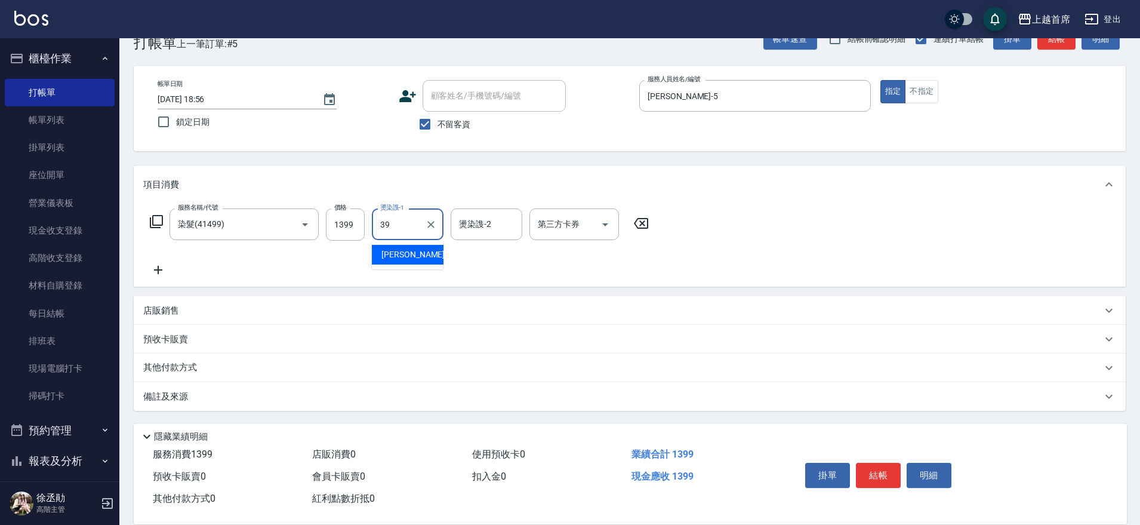
type input "唐羽彤-39"
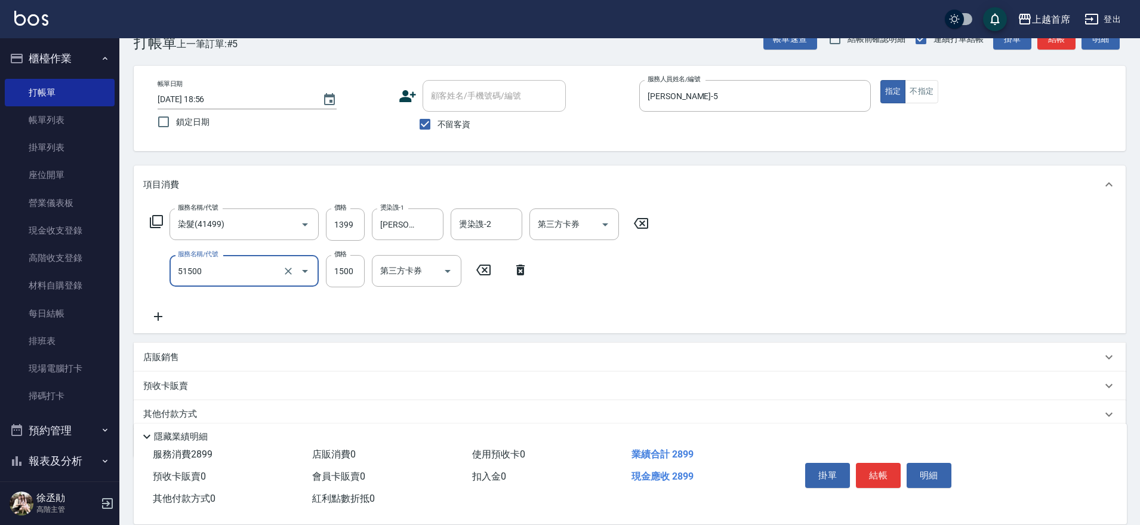
type input "鉑金護髮(51500)"
type input "1350"
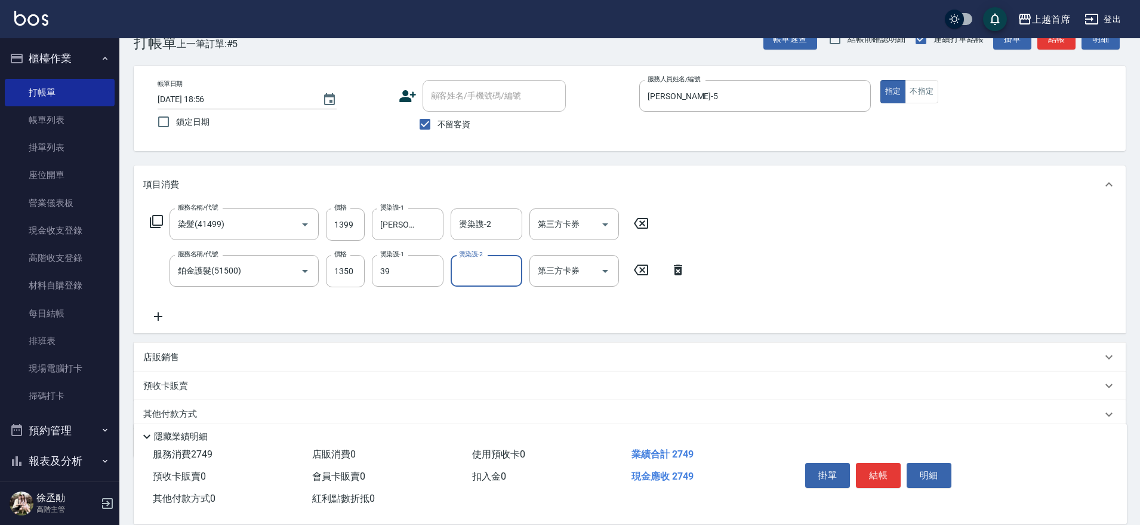
type input "唐羽彤-39"
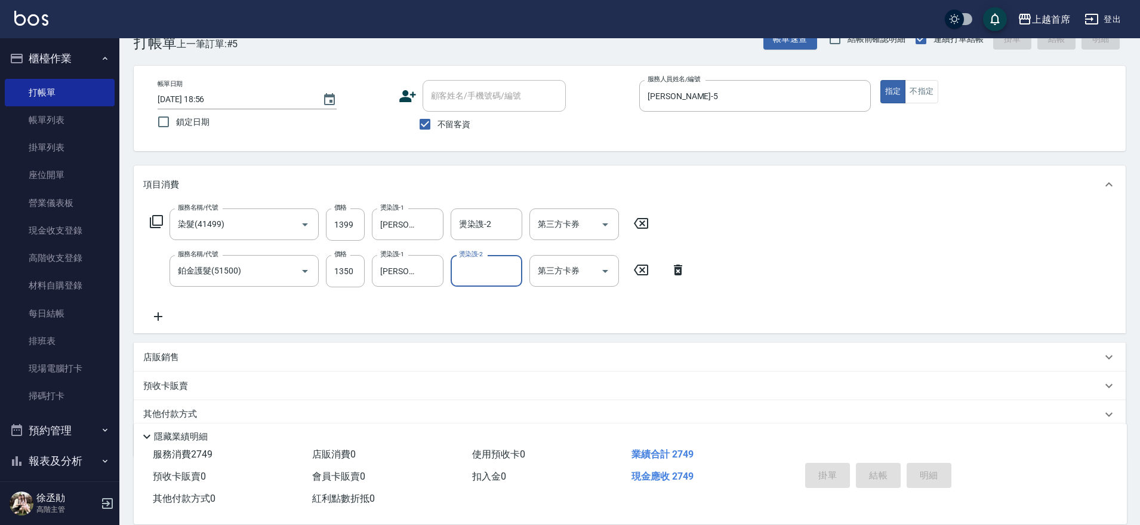
type input "2025/10/14 18:58"
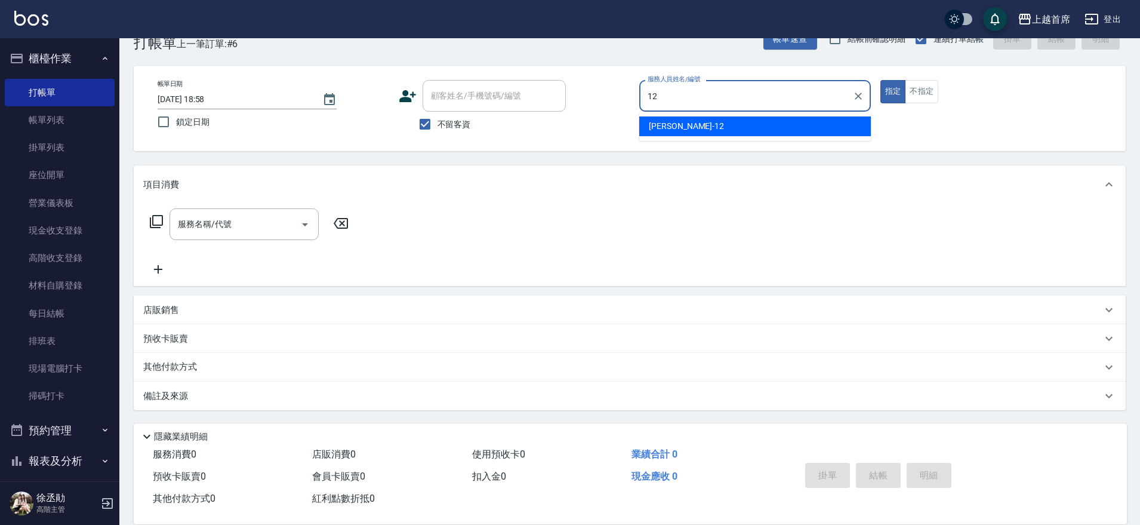
type input "許婕妤-12"
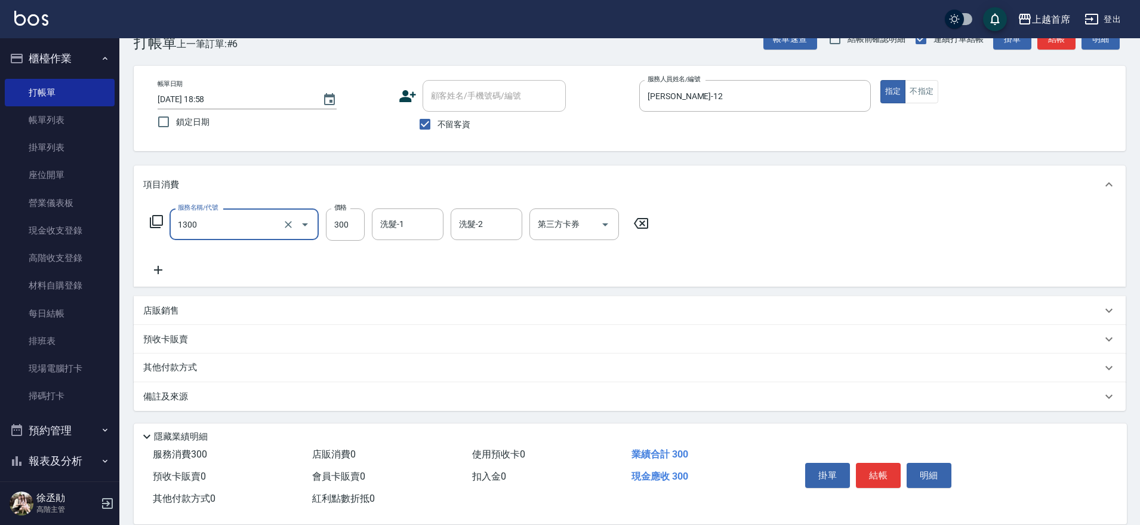
type input "洗髮(1300)"
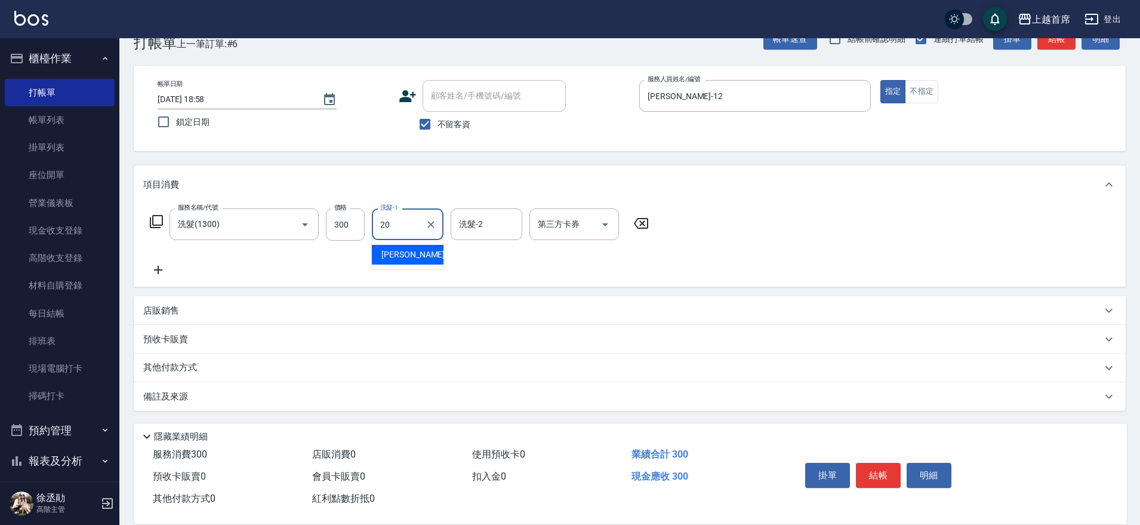
type input "鄭詩縈-20"
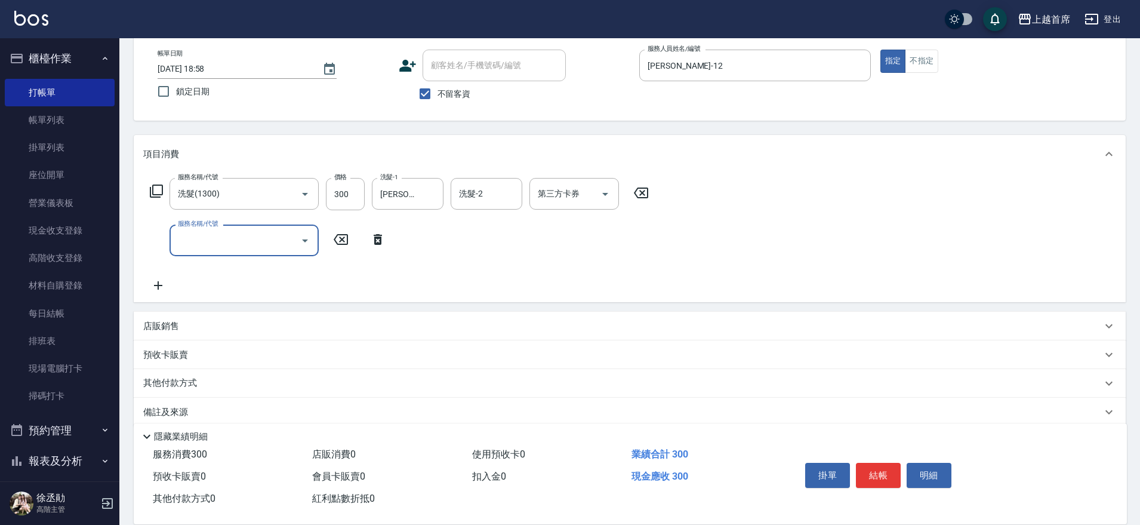
scroll to position [77, 0]
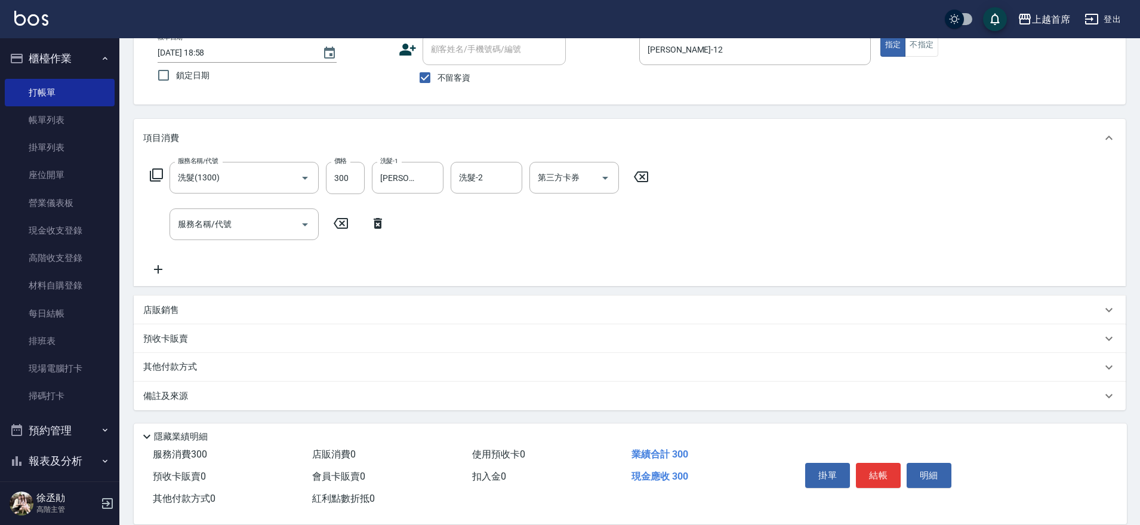
click at [161, 171] on icon at bounding box center [156, 175] width 14 height 14
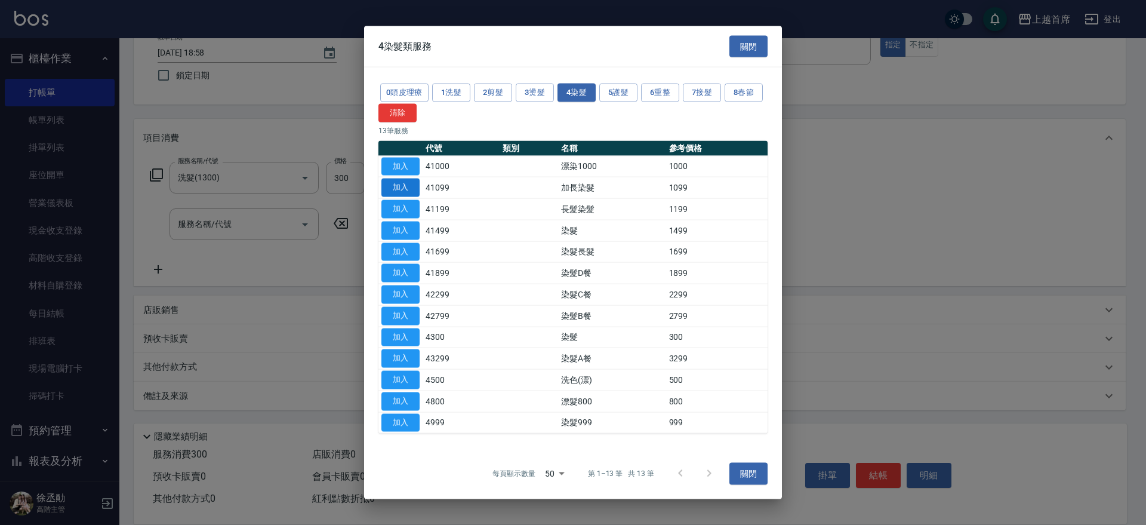
click at [402, 189] on button "加入" at bounding box center [400, 187] width 38 height 19
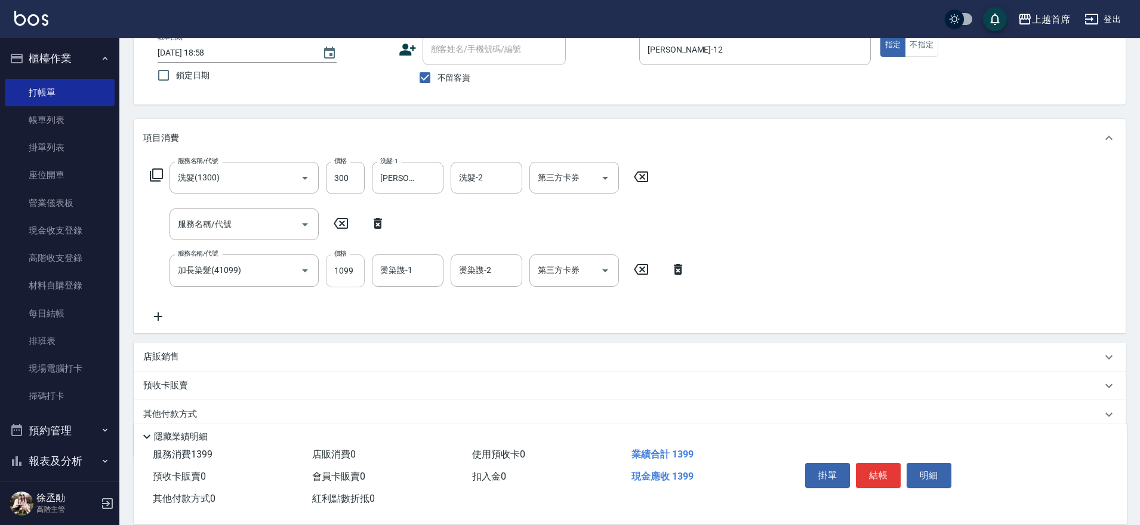
click at [344, 269] on input "1099" at bounding box center [345, 270] width 39 height 32
type input "800"
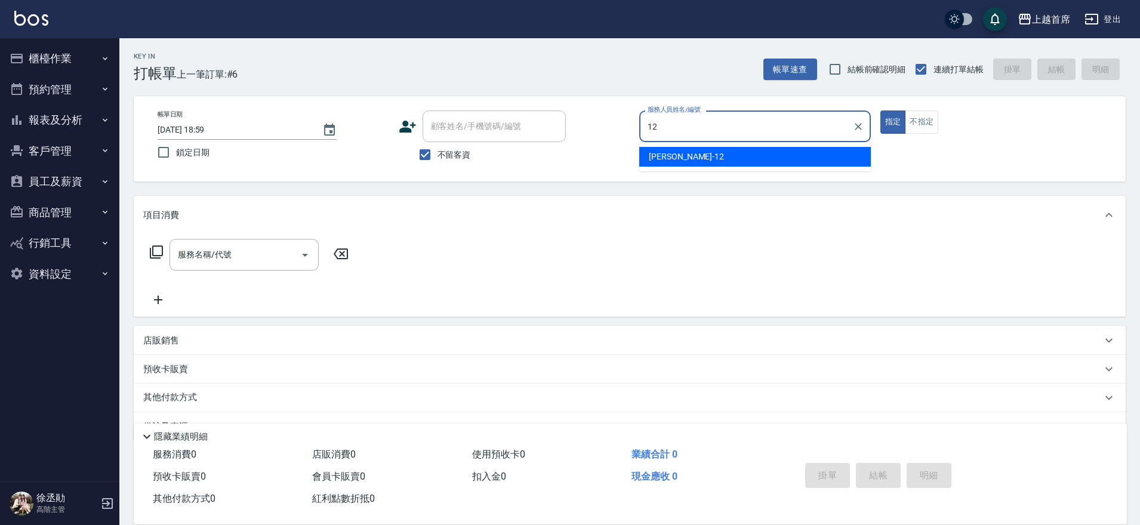
type input "[PERSON_NAME]-12"
type button "true"
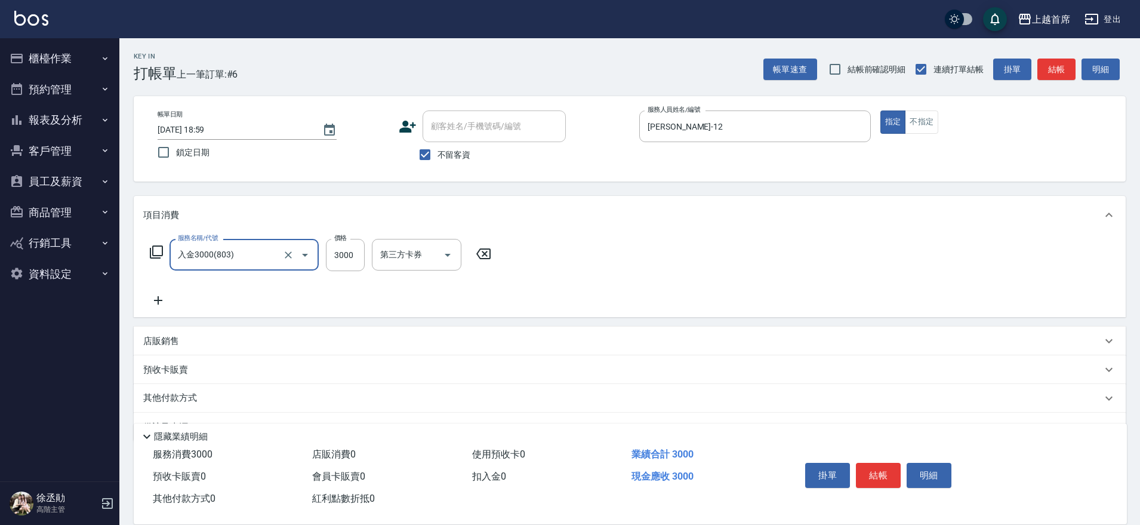
type input "入金3000(803)"
click at [285, 255] on icon "Clear" at bounding box center [288, 255] width 12 height 12
type input "洗髮(1300)"
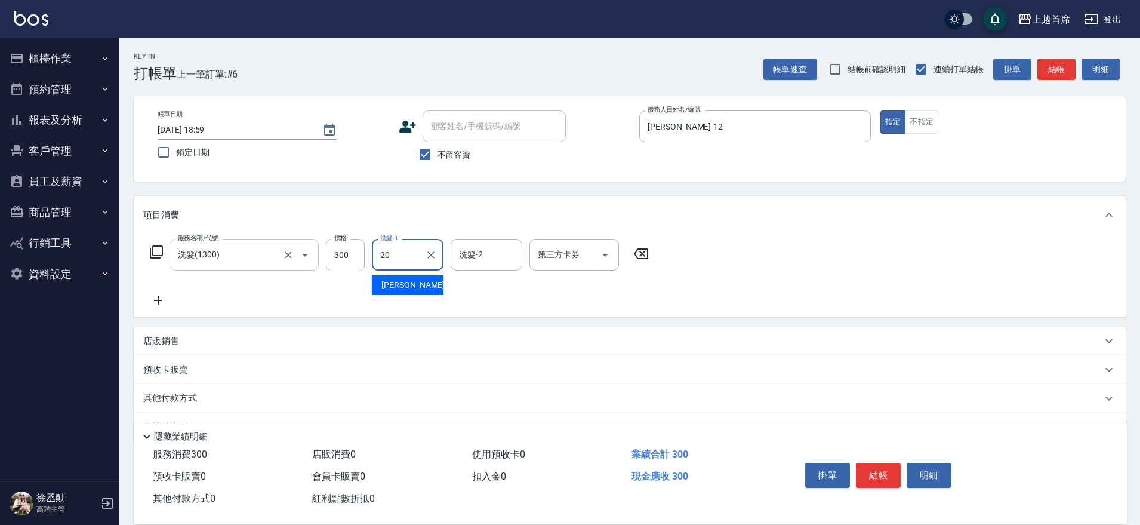
type input "鄭詩縈-20"
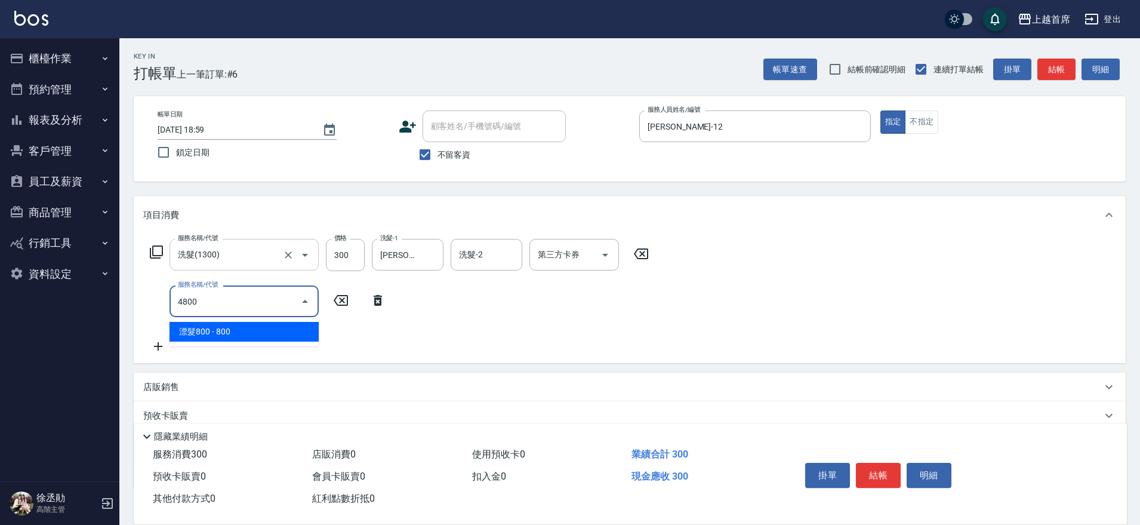
type input "漂髮800(4800)"
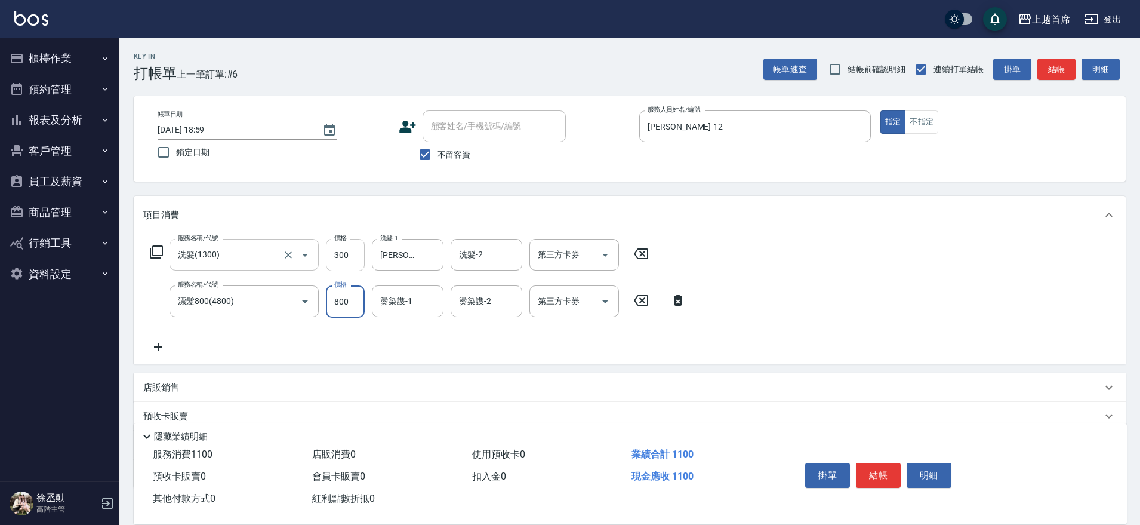
click at [346, 258] on input "300" at bounding box center [345, 255] width 39 height 32
click at [274, 349] on div "服務名稱/代號 洗髮(1300) 服務名稱/代號 價格 300 價格 洗髮-1 鄭詩縈-20 洗髮-1 洗髮-2 洗髮-2 第三方卡券 第三方卡券 服務名稱/…" at bounding box center [418, 296] width 550 height 115
click at [337, 307] on input "800" at bounding box center [345, 301] width 39 height 32
type input "899"
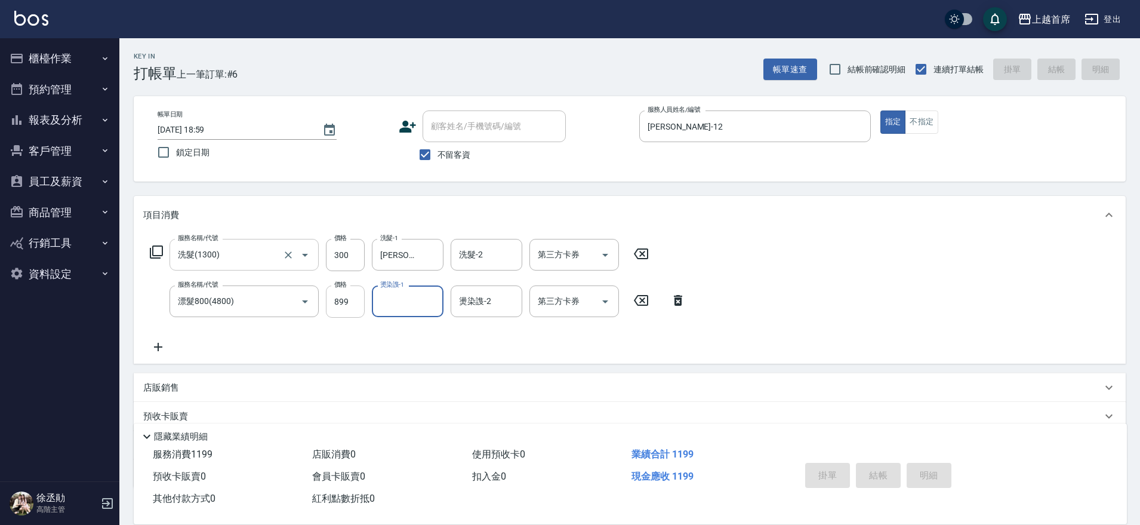
type input "2025/10/14 19:10"
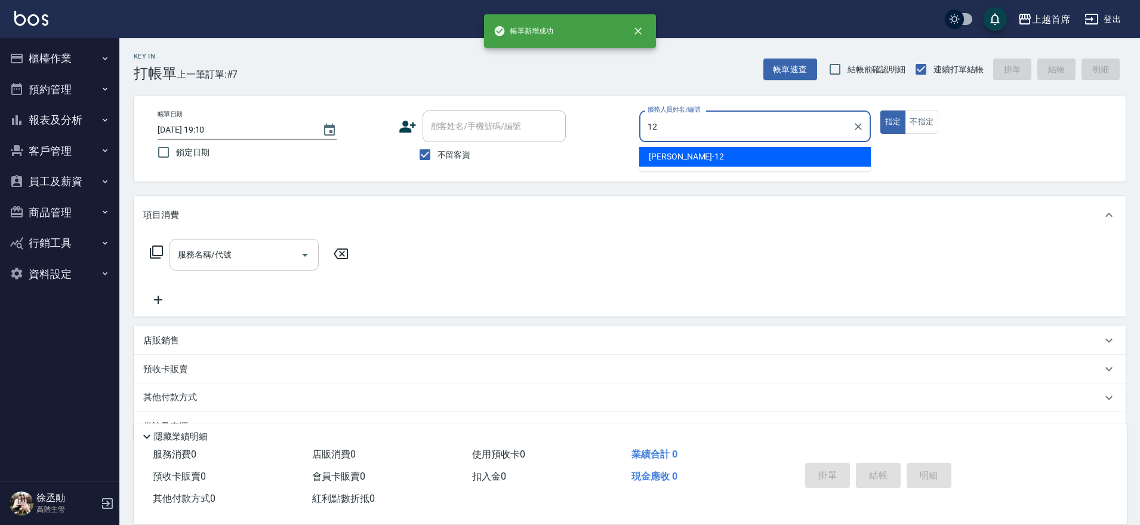
type input "許婕妤-12"
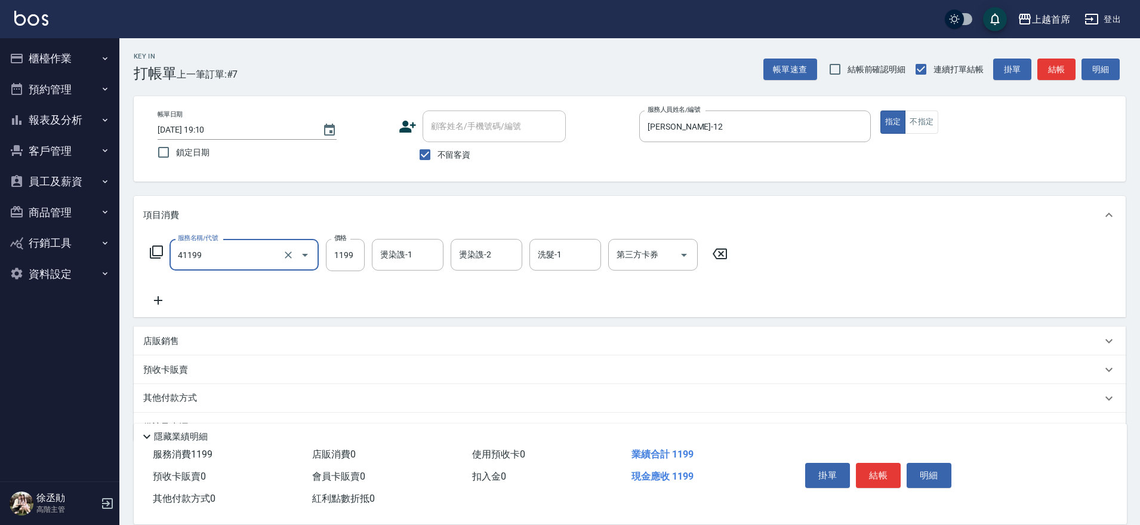
type input "長髮染髮(41199)"
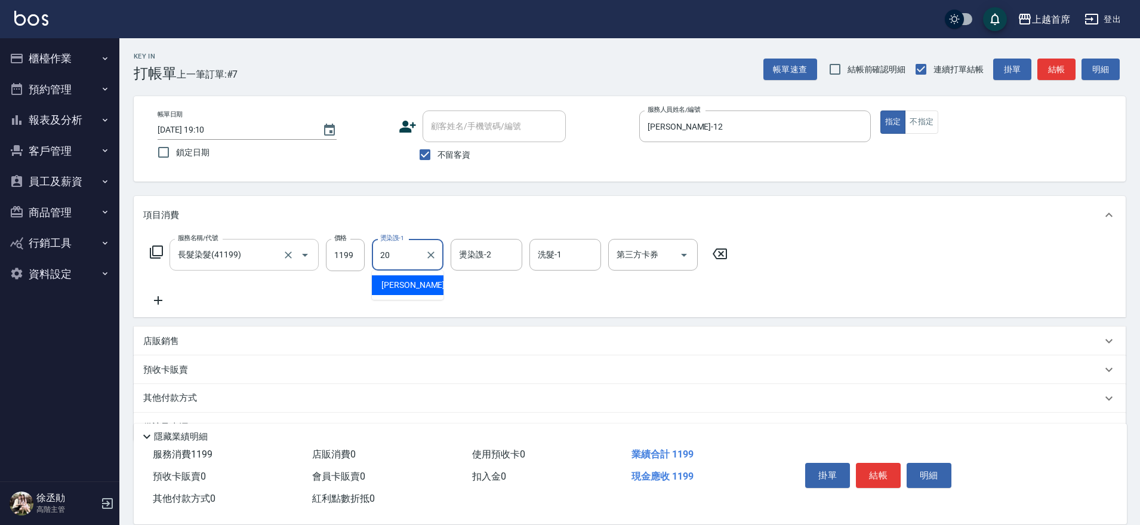
type input "鄭詩縈-20"
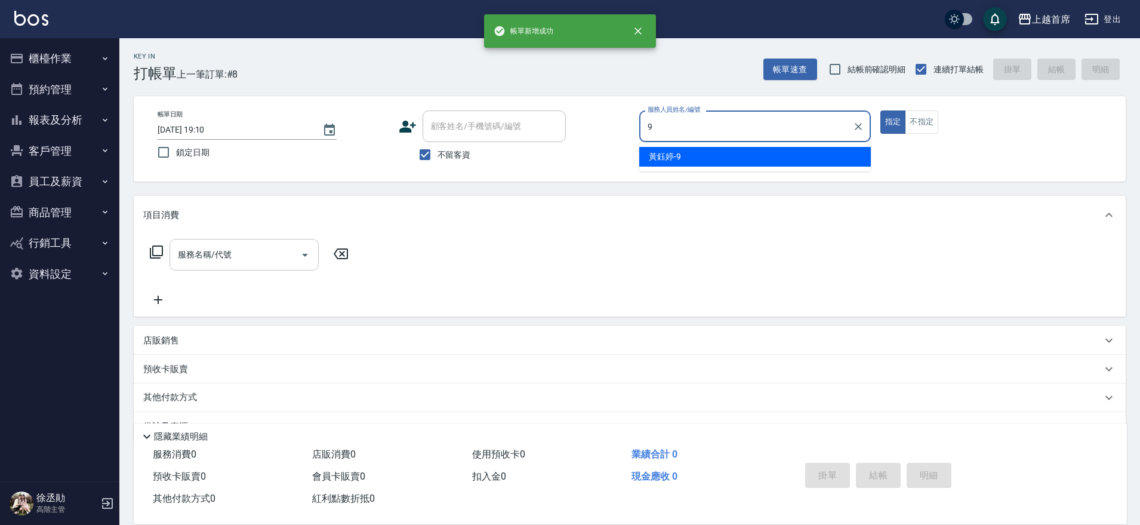
type input "黃鈺婷-9"
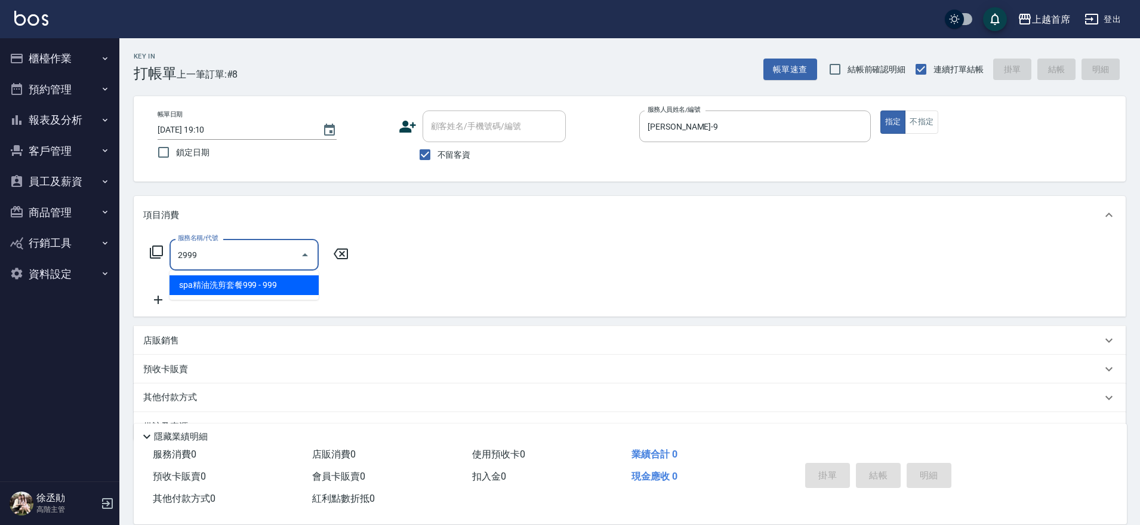
type input "spa精油洗剪套餐999(2999)"
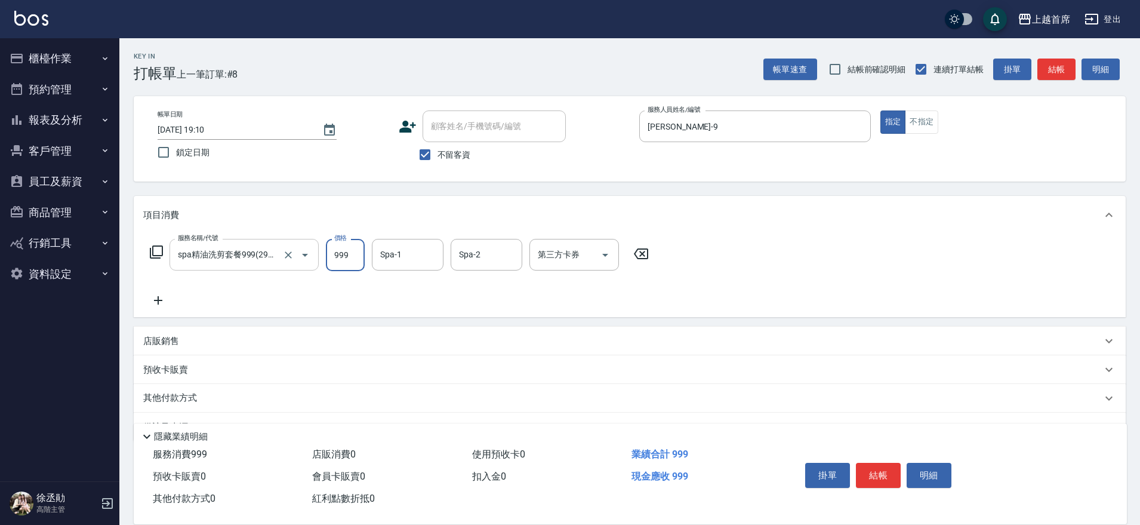
click at [339, 258] on input "999" at bounding box center [345, 255] width 39 height 32
type input "949"
type input "梁佳琳-7"
click at [433, 256] on icon "Clear" at bounding box center [430, 254] width 7 height 7
type input "黃品芳-77"
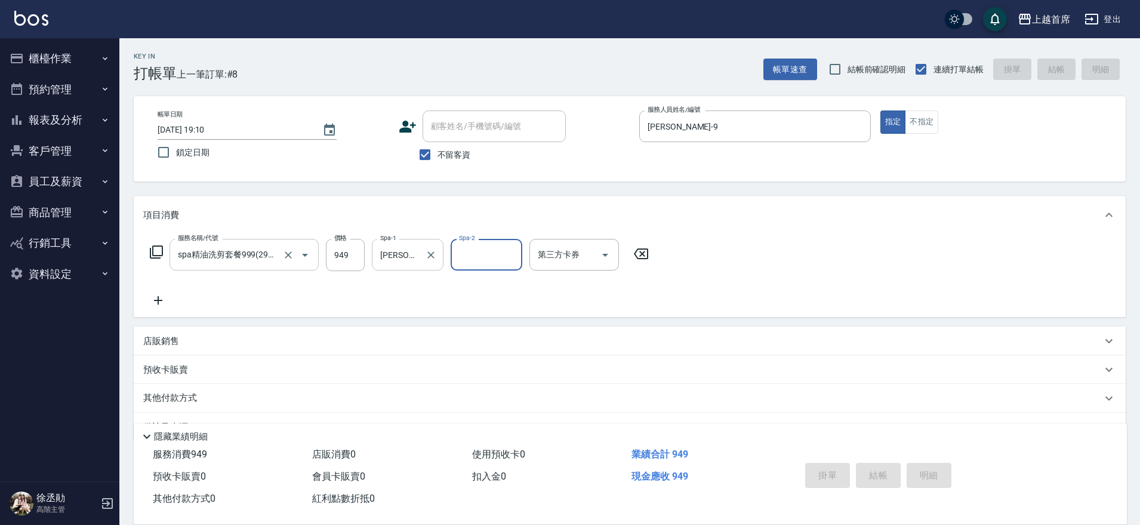
type input "2025/10/14 19:11"
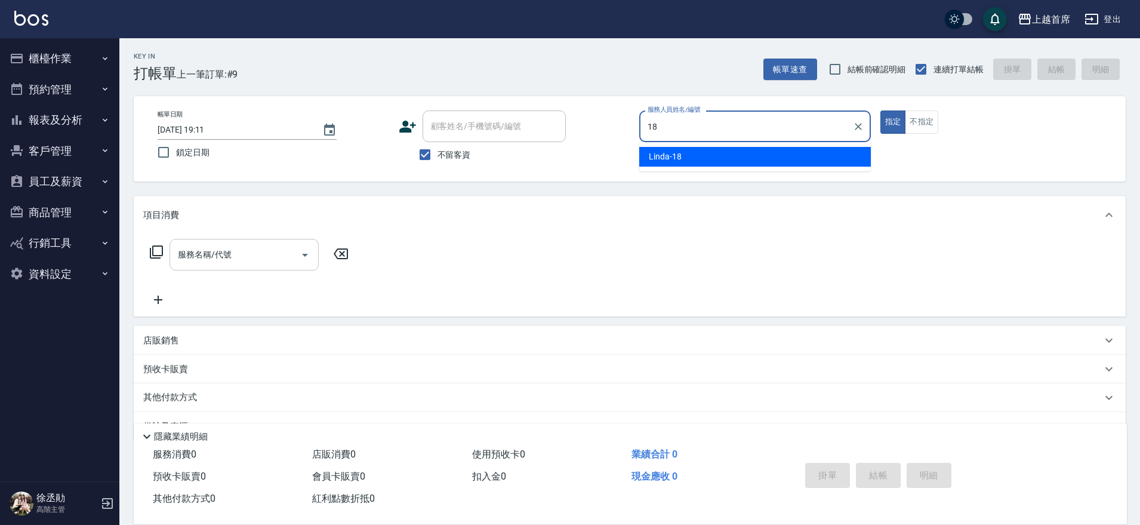
type input "Linda-18"
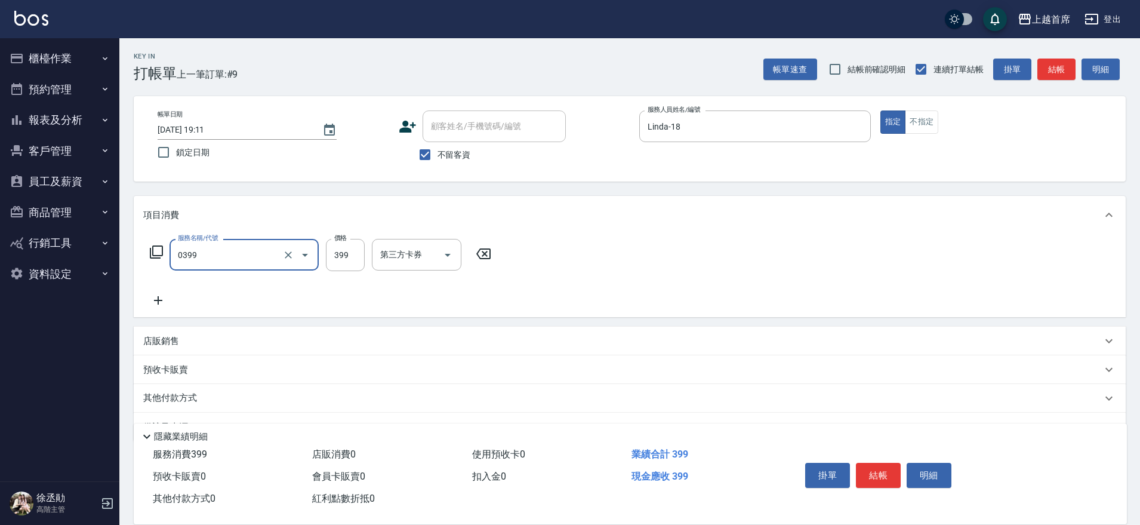
type input "海鹽洗髮(0399)"
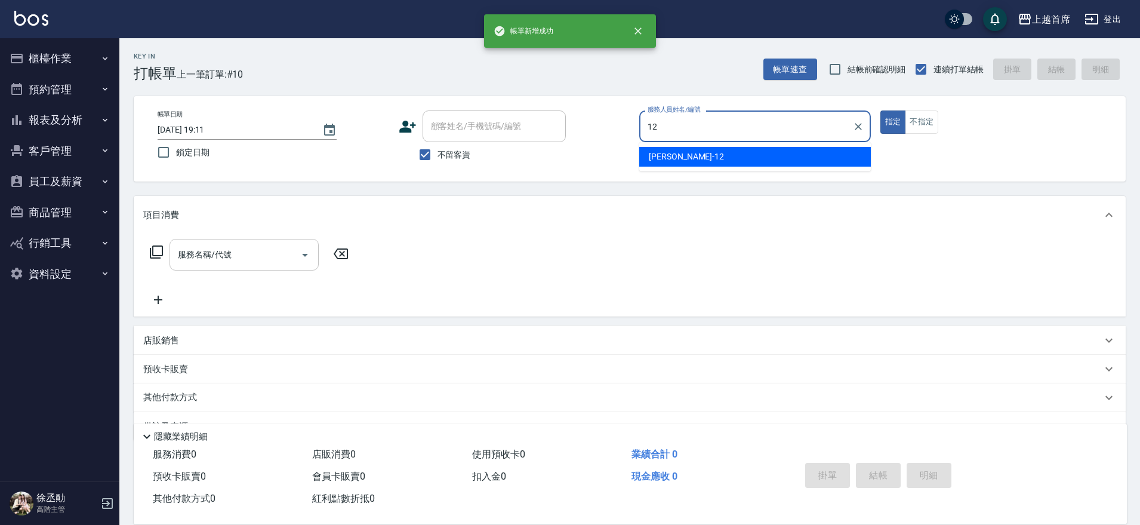
type input "許婕妤-12"
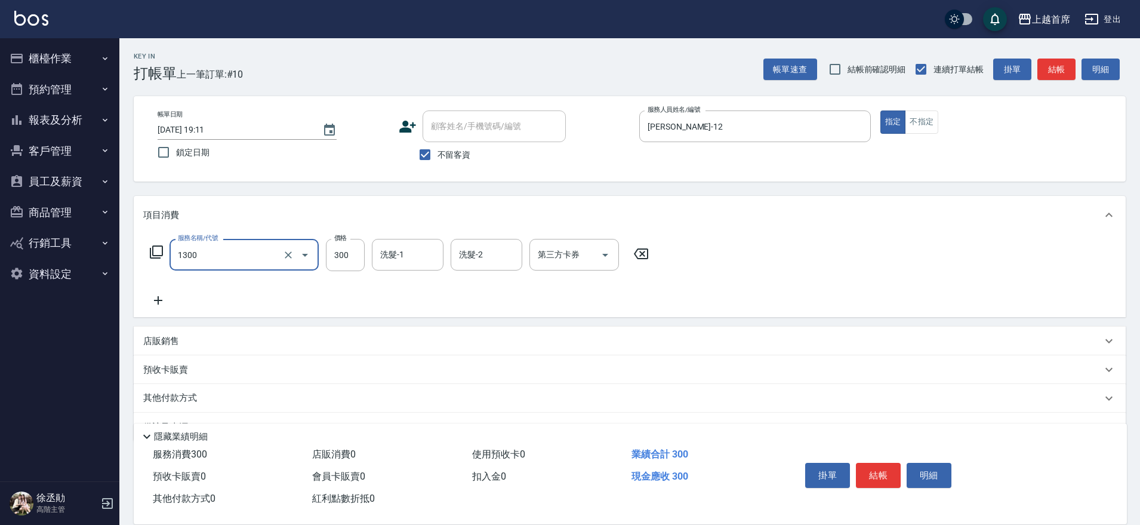
type input "洗髮(1300)"
type input "丁于琴-24"
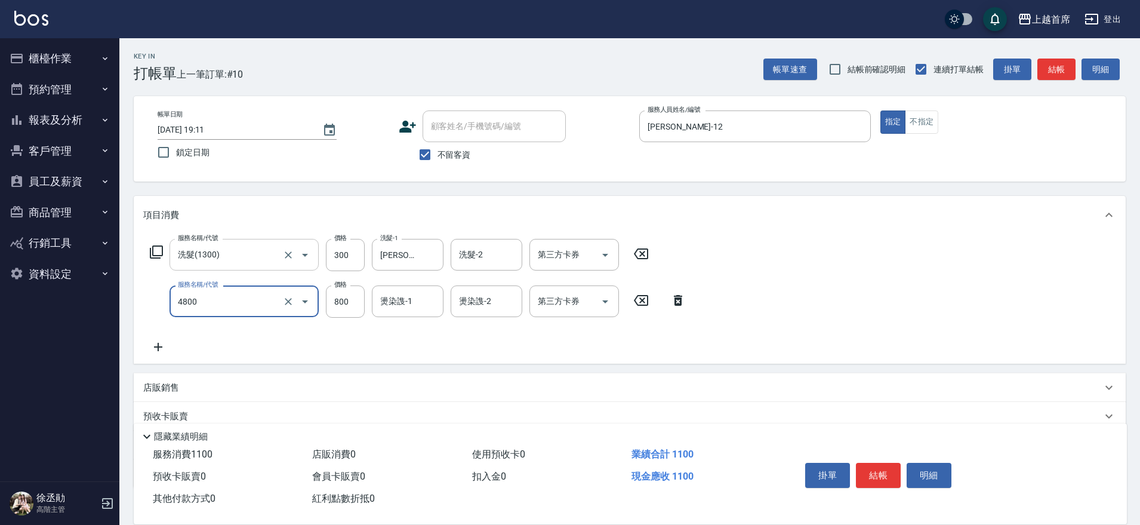
type input "漂髮800(4800)"
type input "899"
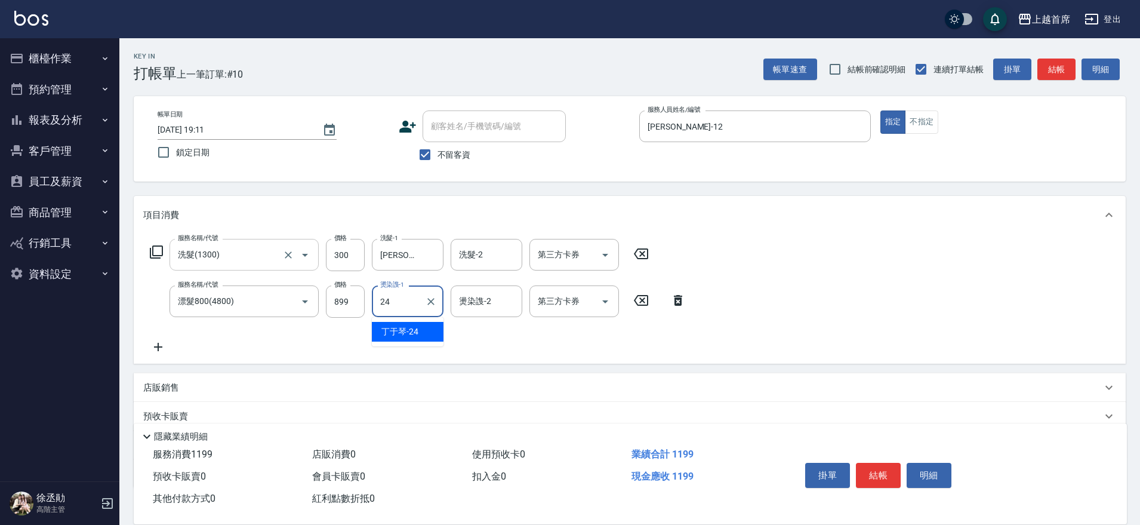
type input "2"
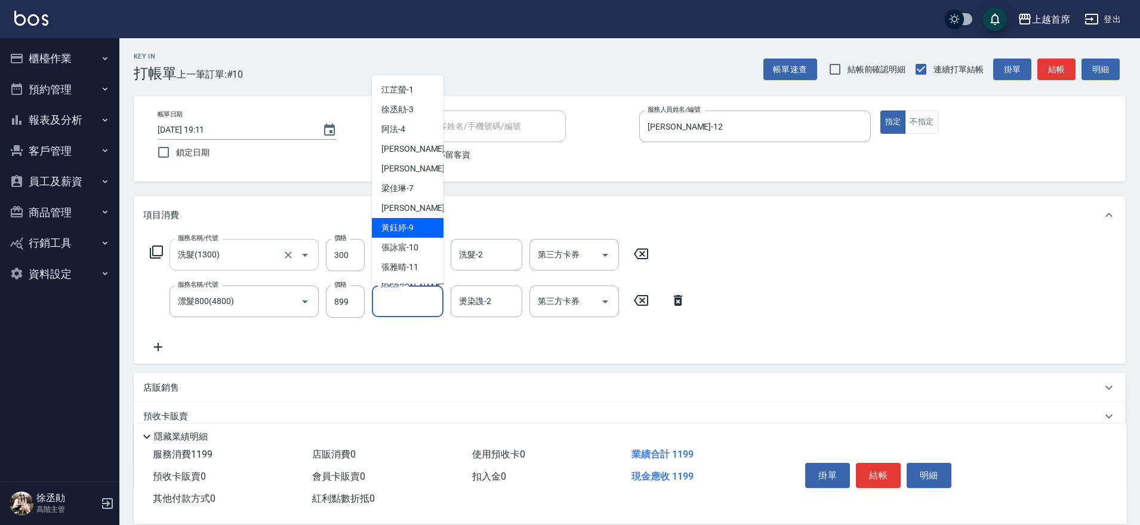
click at [559, 193] on div "Key In 打帳單 上一筆訂單:#10 帳單速查 結帳前確認明細 連續打單結帳 掛單 結帳 明細 帳單日期 2025/10/14 19:11 鎖定日期 顧客…" at bounding box center [629, 320] width 1021 height 564
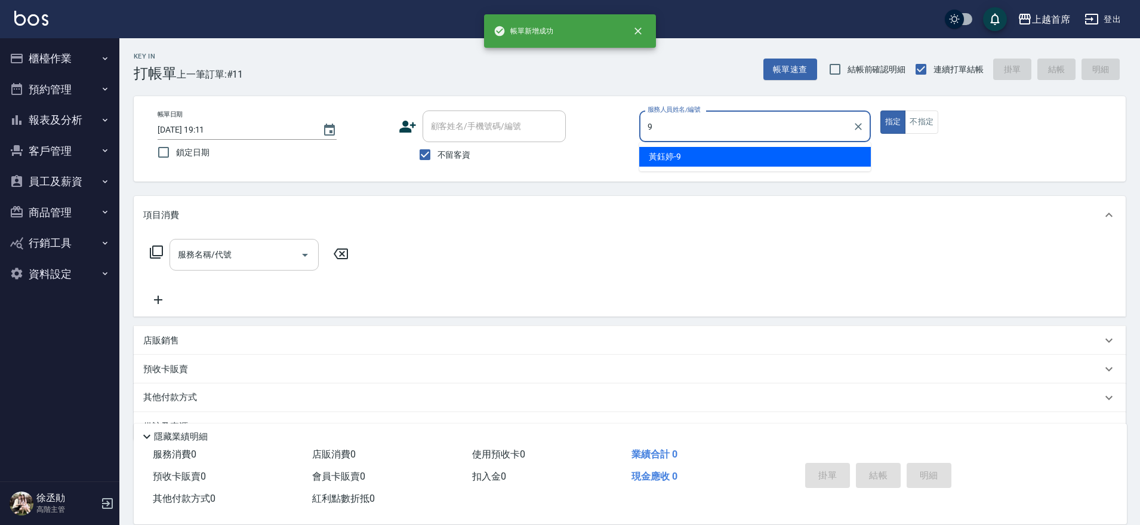
type input "黃鈺婷-9"
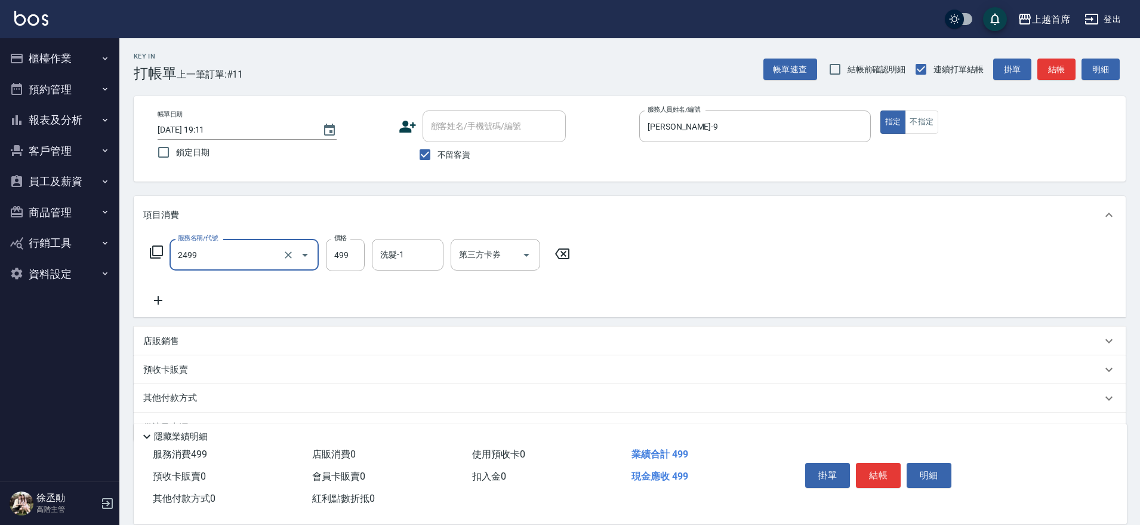
type input "499海鹽洗剪套餐(2499)"
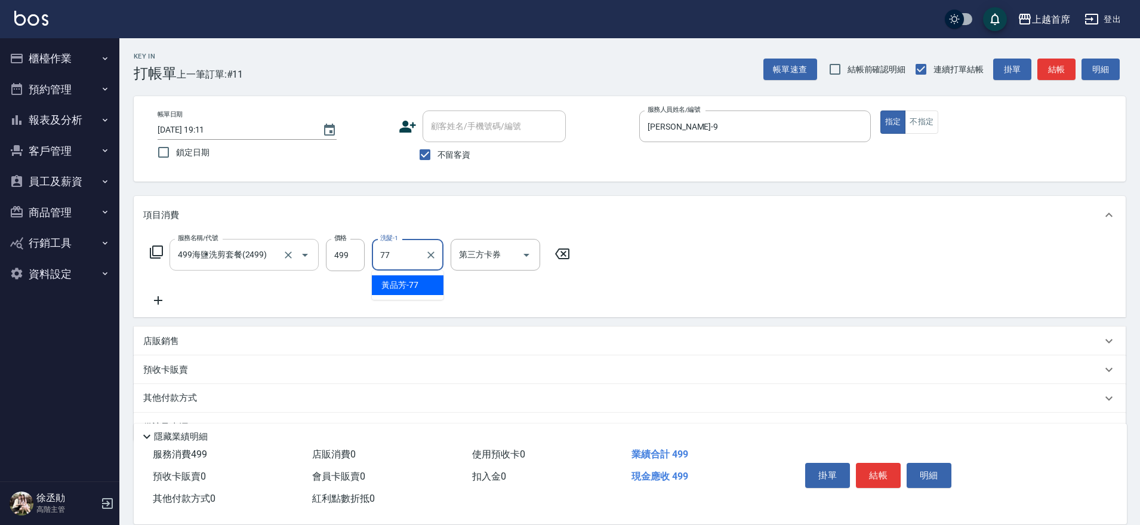
type input "黃品芳-77"
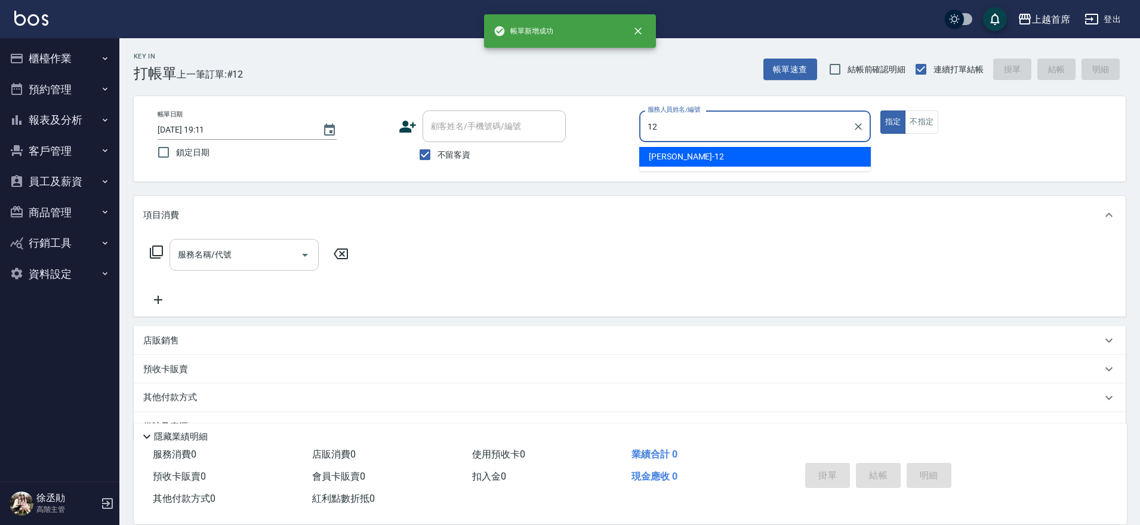
type input "許婕妤-12"
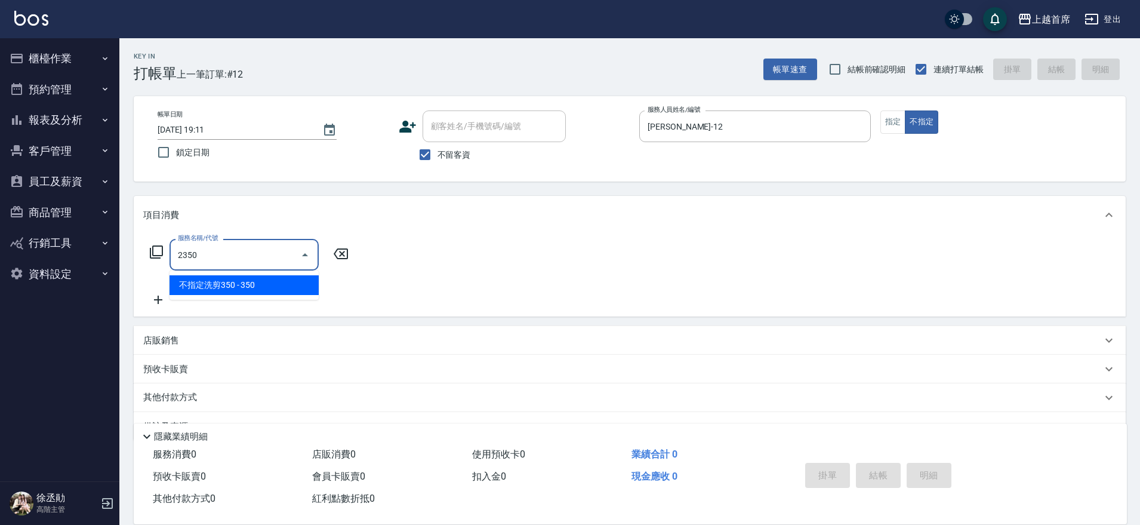
type input "不指定洗剪350(2350)"
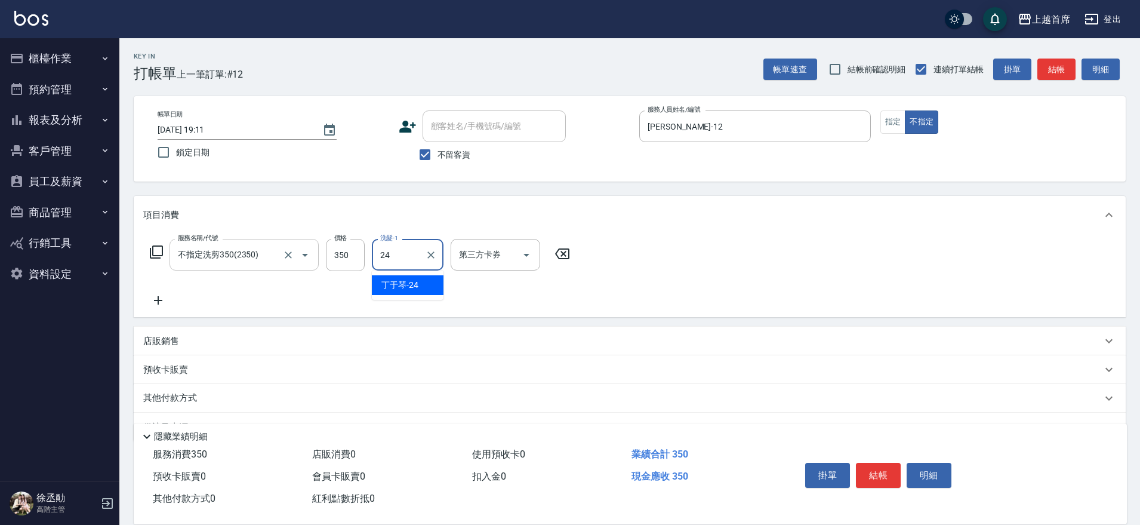
type input "丁于琴-24"
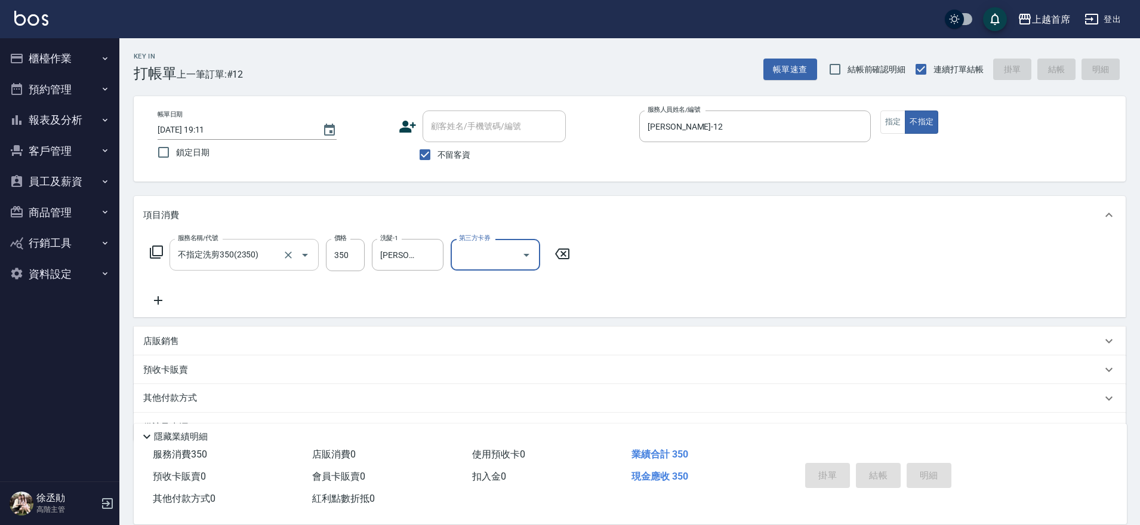
type input "2025/10/14 19:12"
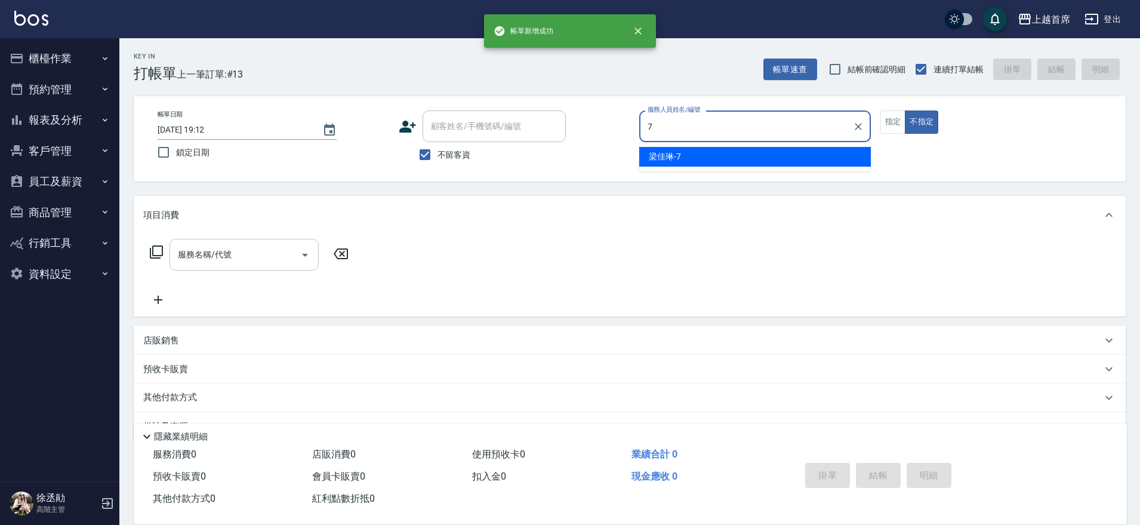
type input "梁佳琳-7"
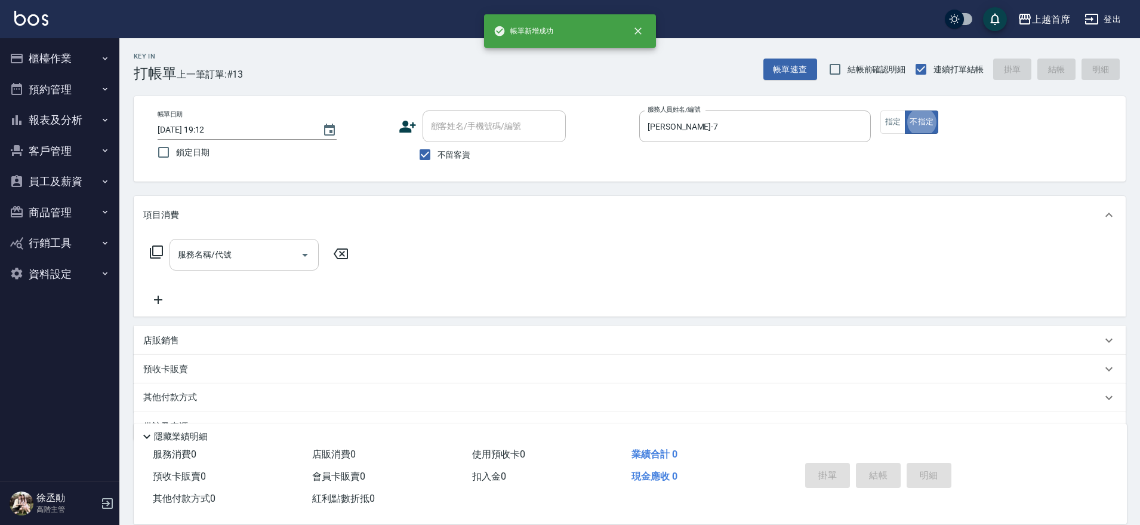
type button "false"
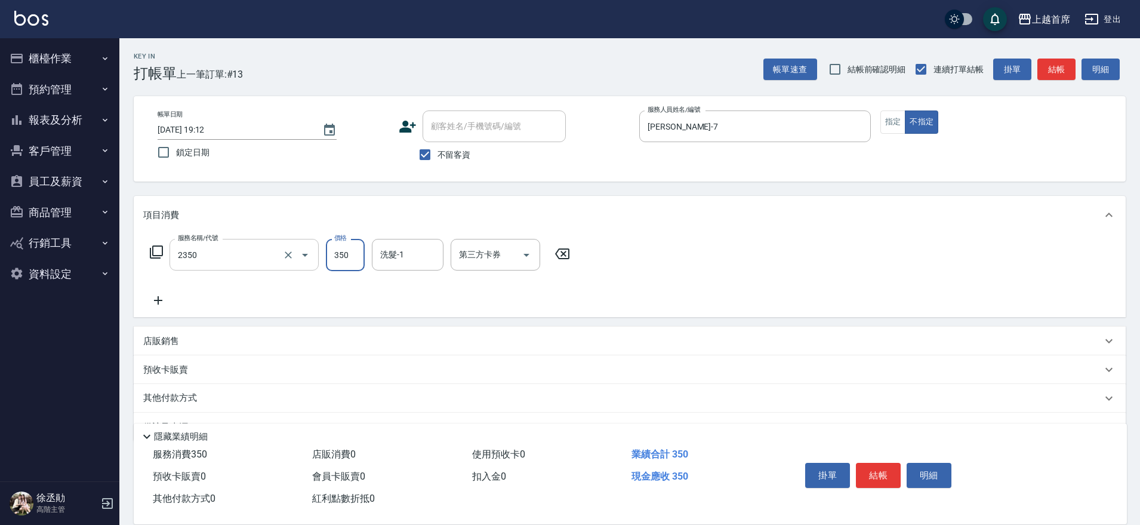
type input "不指定洗剪350(2350)"
type input "丁于琴-24"
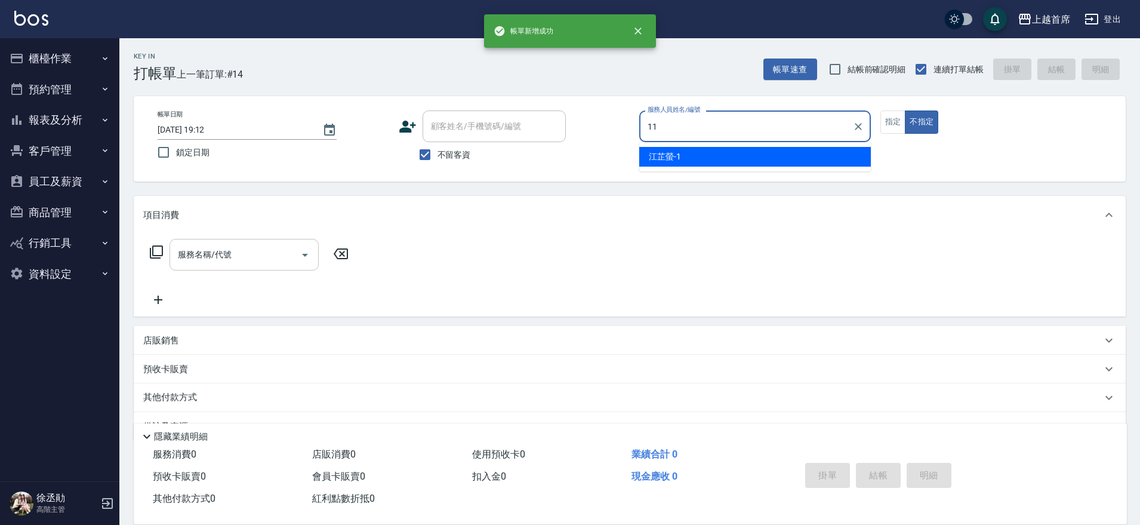
type input "張雅晴-11"
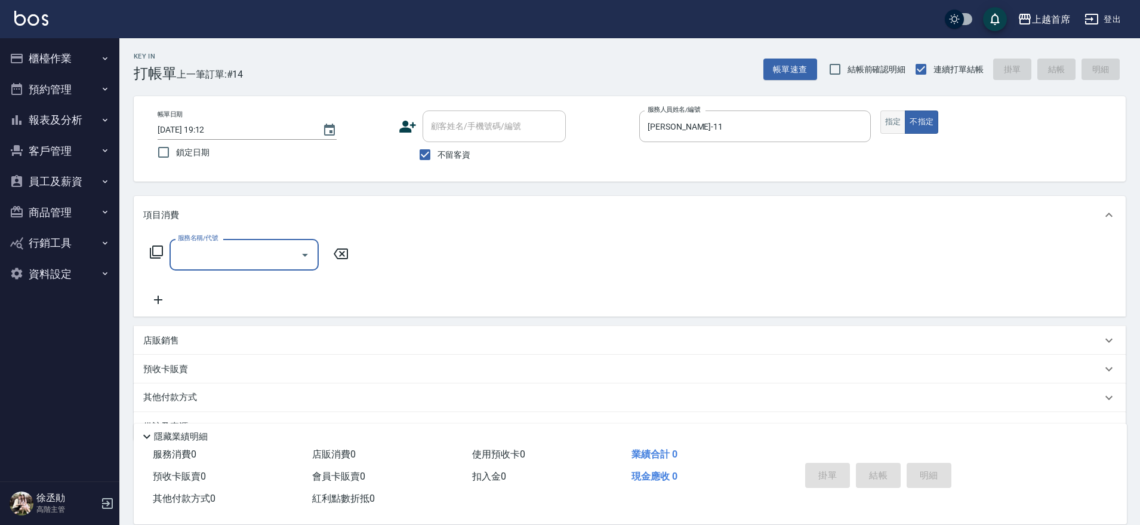
click at [898, 115] on button "指定" at bounding box center [893, 121] width 26 height 23
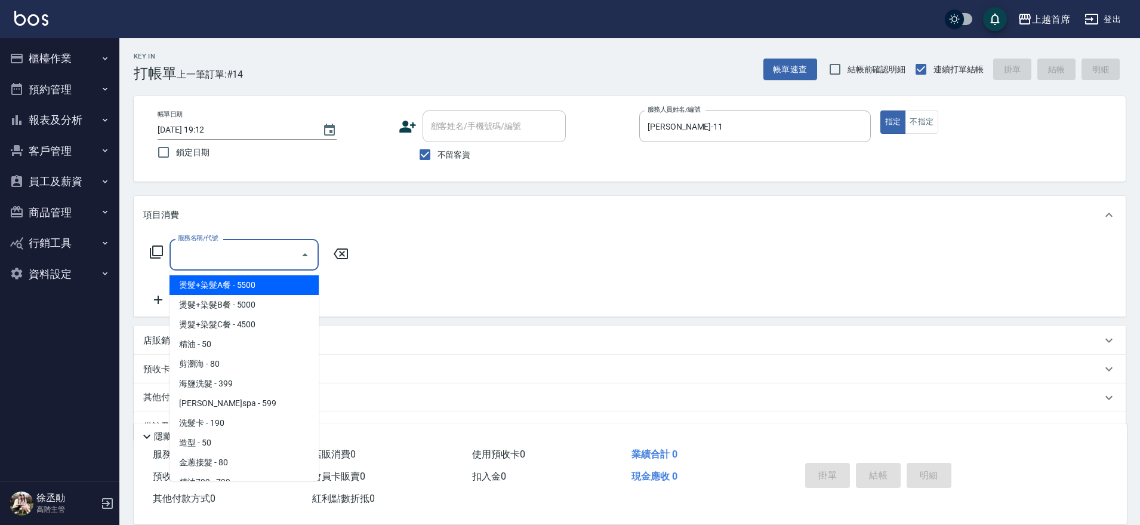
click at [245, 257] on input "服務名稱/代號" at bounding box center [235, 254] width 121 height 21
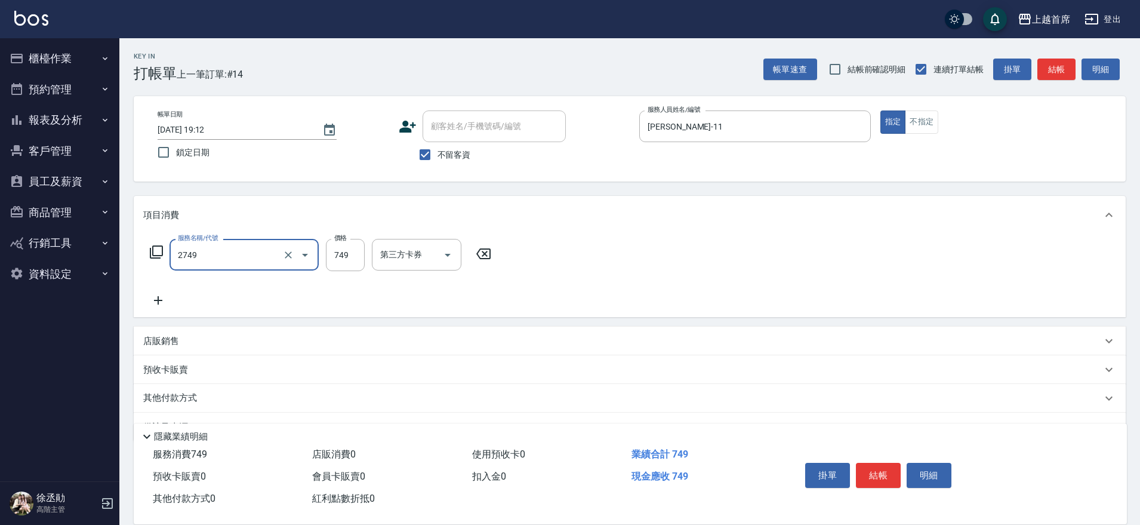
type input "海鹽洗剪749(2749)"
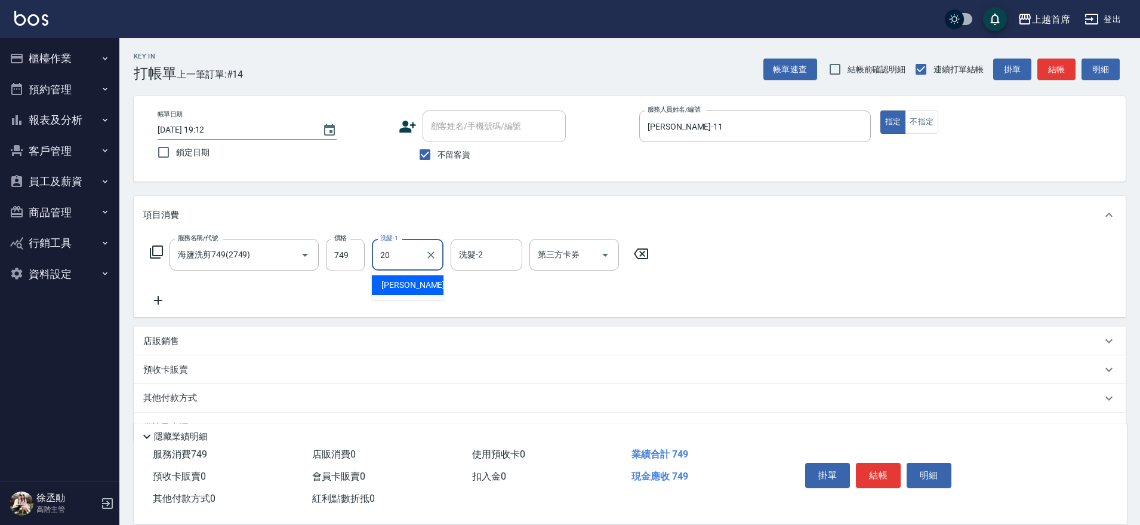
type input "鄭詩縈-20"
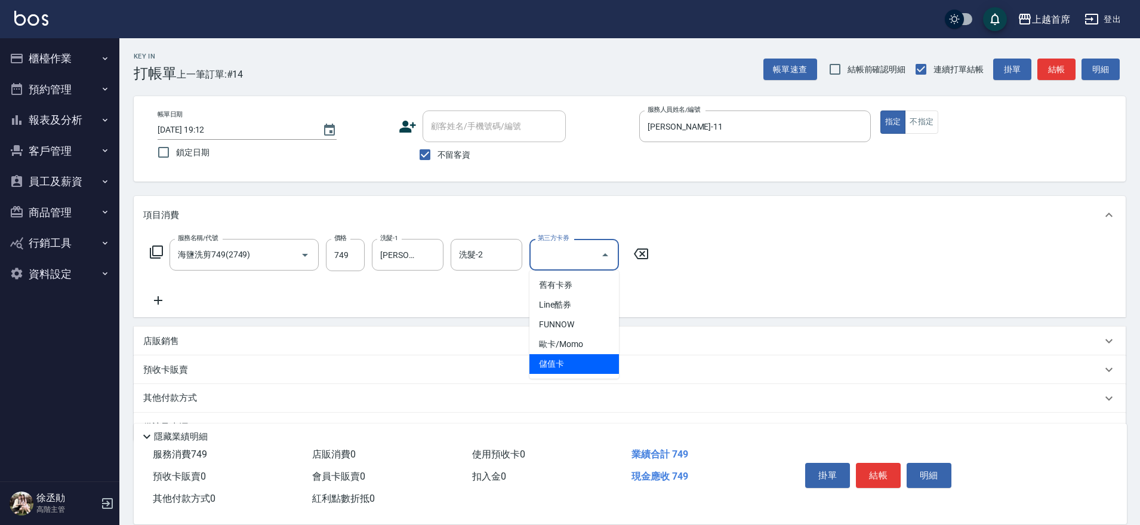
type input "儲值卡"
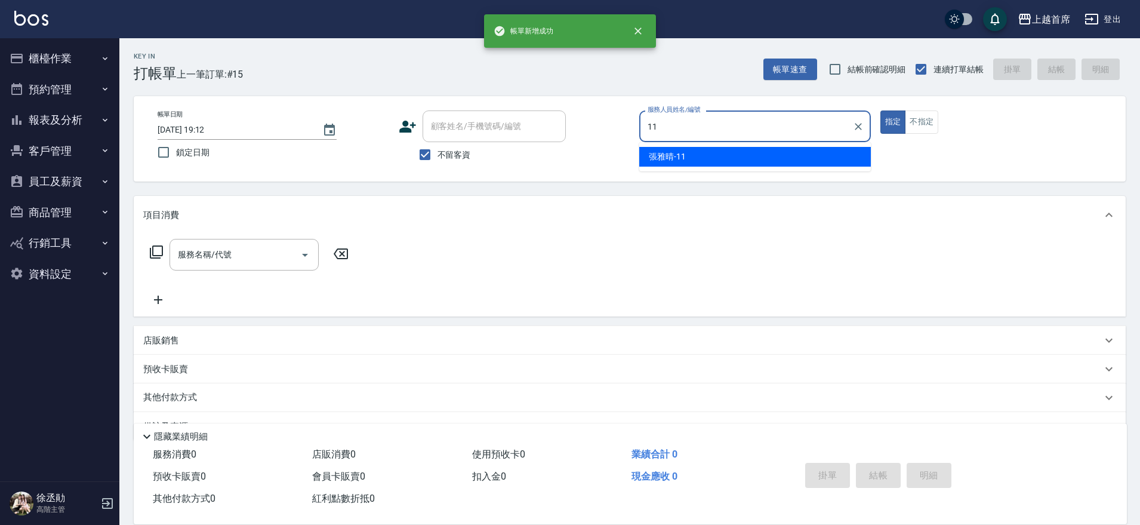
type input "張雅晴-11"
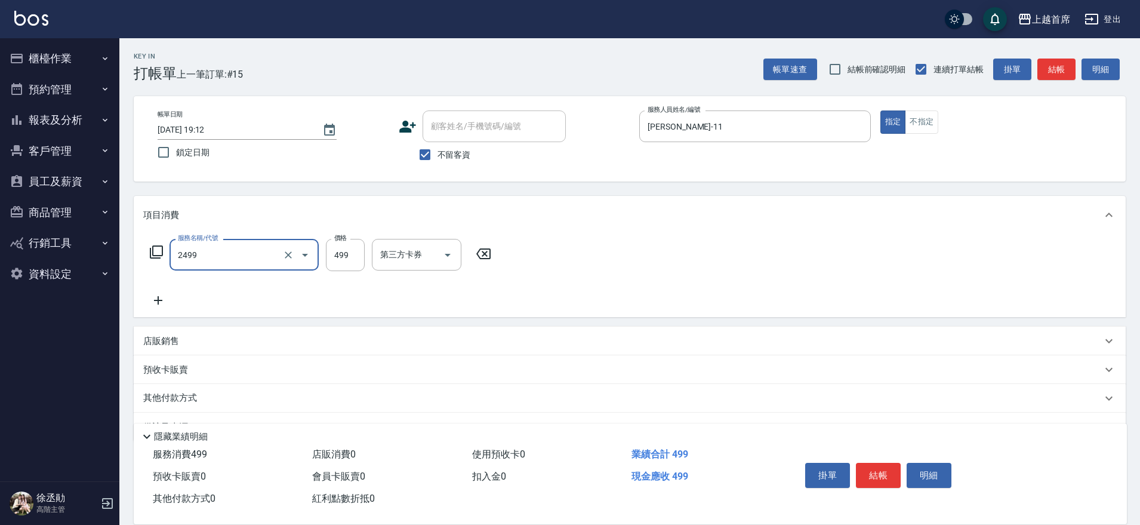
type input "499海鹽洗剪套餐(2499)"
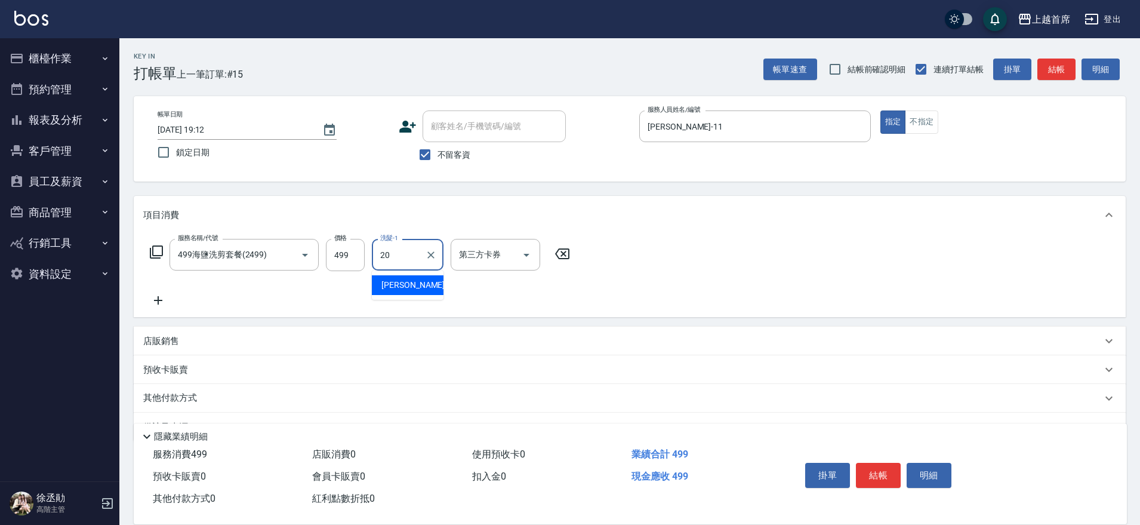
type input "鄭詩縈-20"
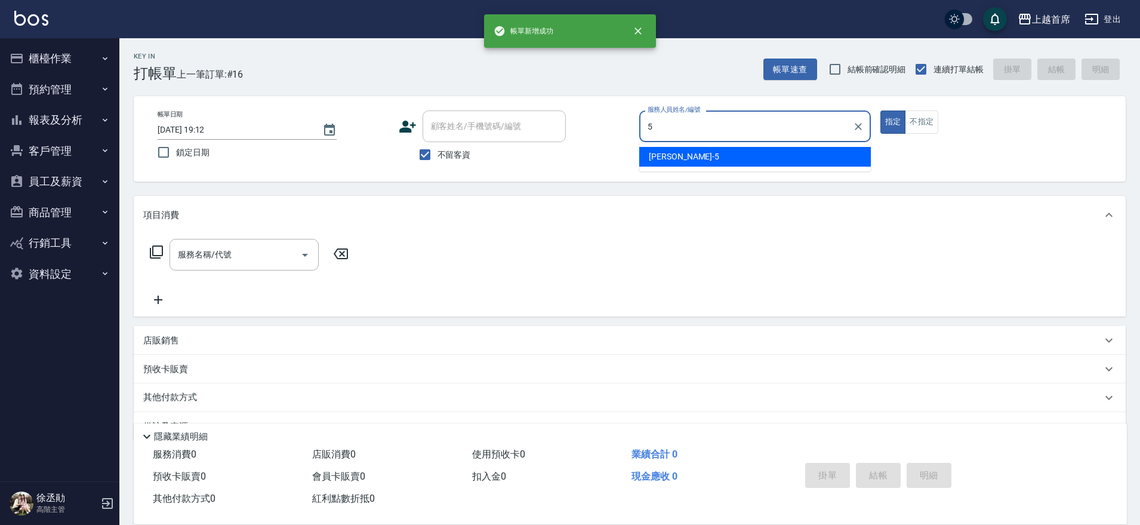
type input "Molly莫莉-5"
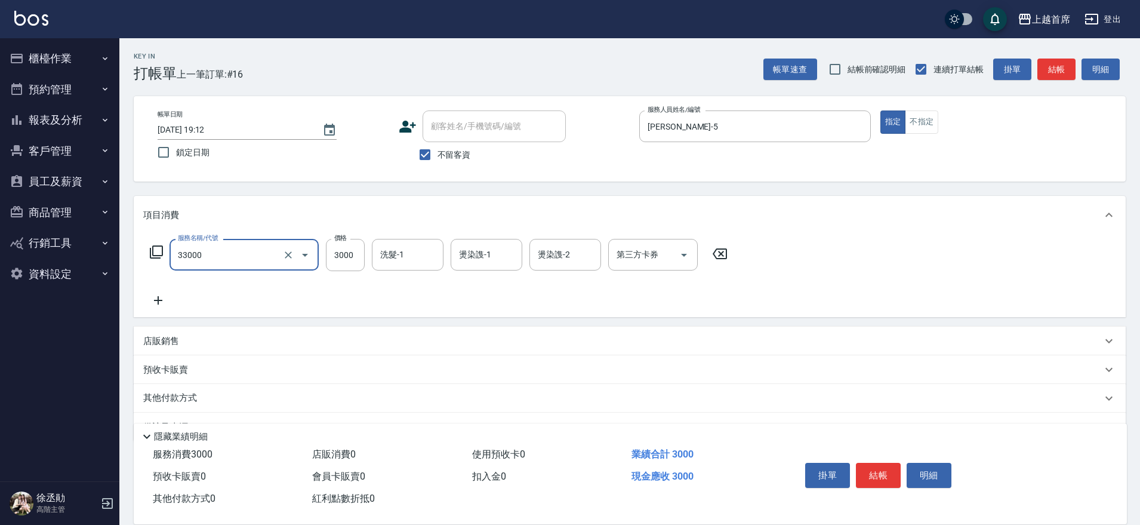
type input "燙髮3000(33000)"
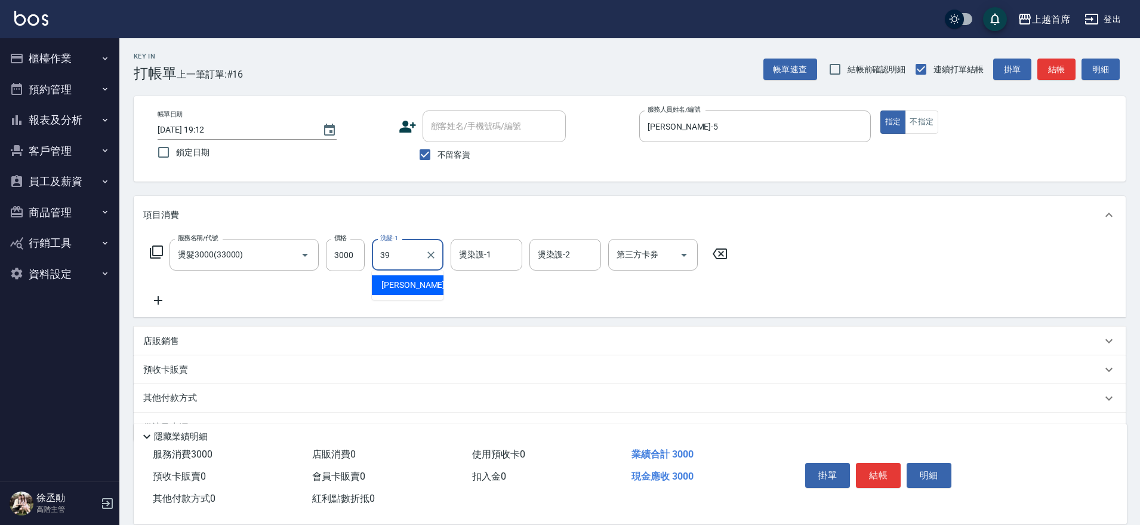
type input "唐羽彤-39"
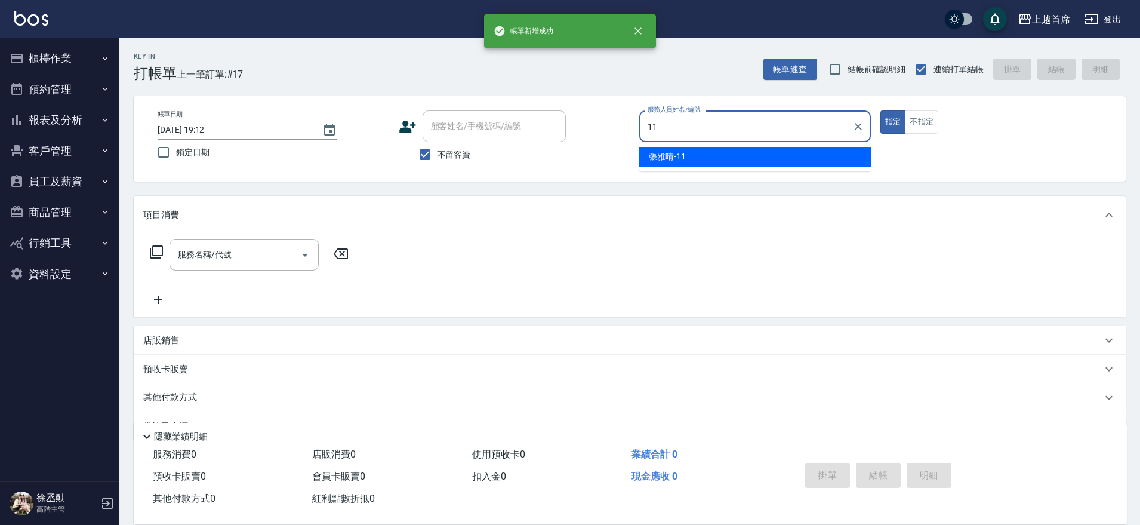
type input "張雅晴-11"
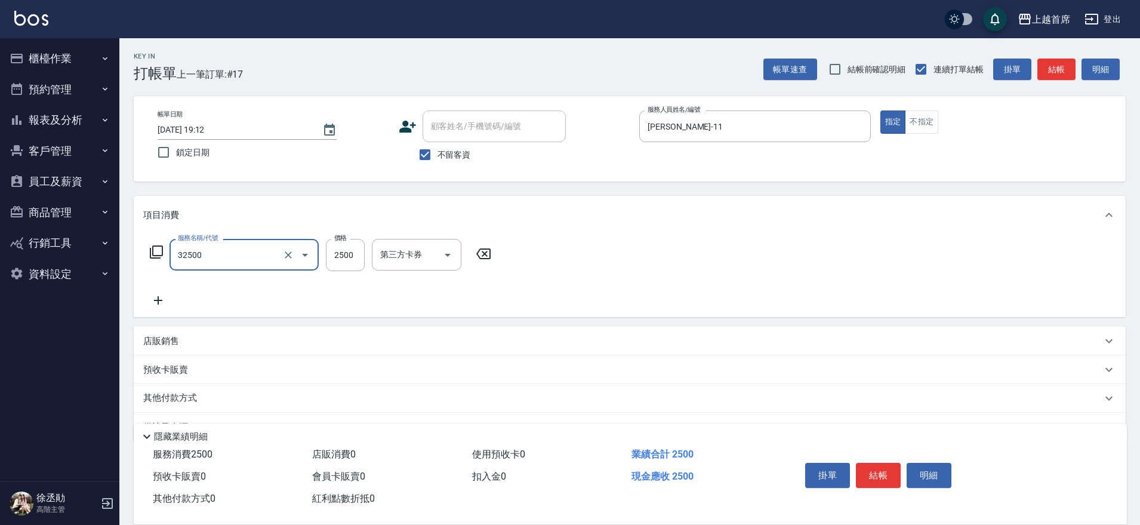
type input "燙髮2500(32500)"
type input "2499"
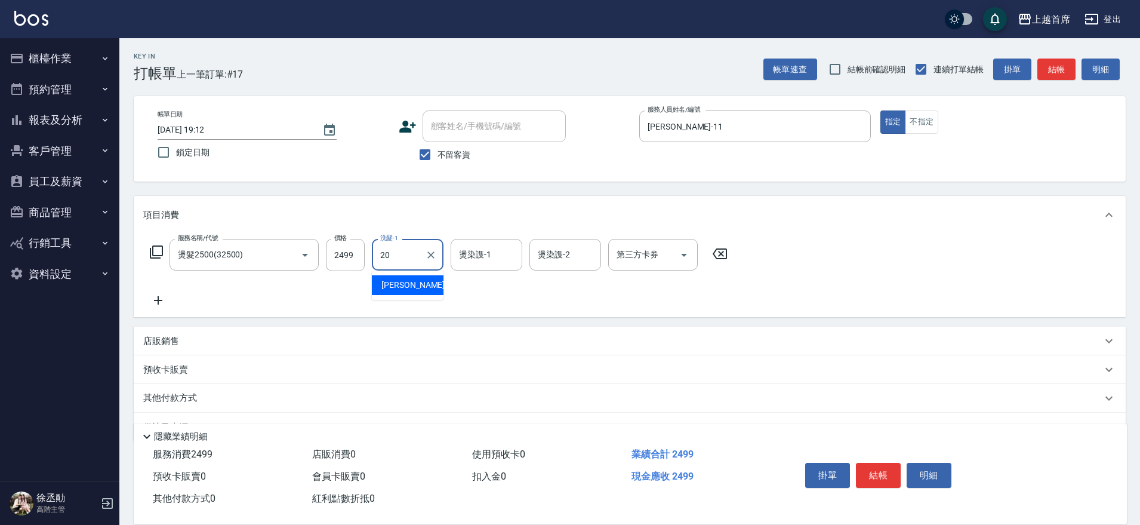
type input "鄭詩縈-20"
click at [489, 255] on div "燙染謢-1 燙染謢-1" at bounding box center [487, 255] width 72 height 32
type input "鄭詩縈-20"
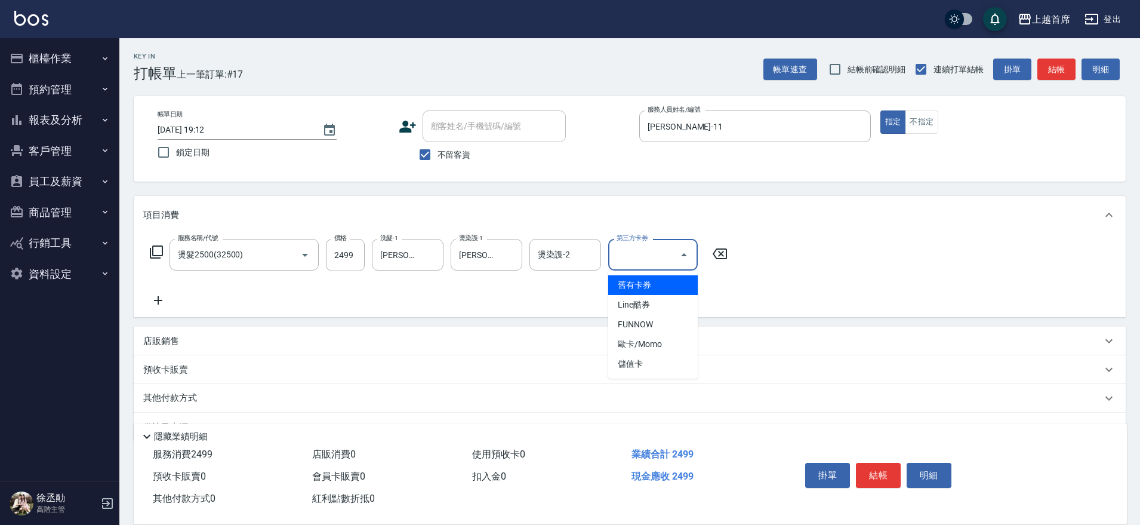
drag, startPoint x: 652, startPoint y: 255, endPoint x: 685, endPoint y: 311, distance: 64.5
click at [654, 255] on input "第三方卡券" at bounding box center [644, 254] width 61 height 21
click at [673, 359] on span "儲值卡" at bounding box center [653, 364] width 90 height 20
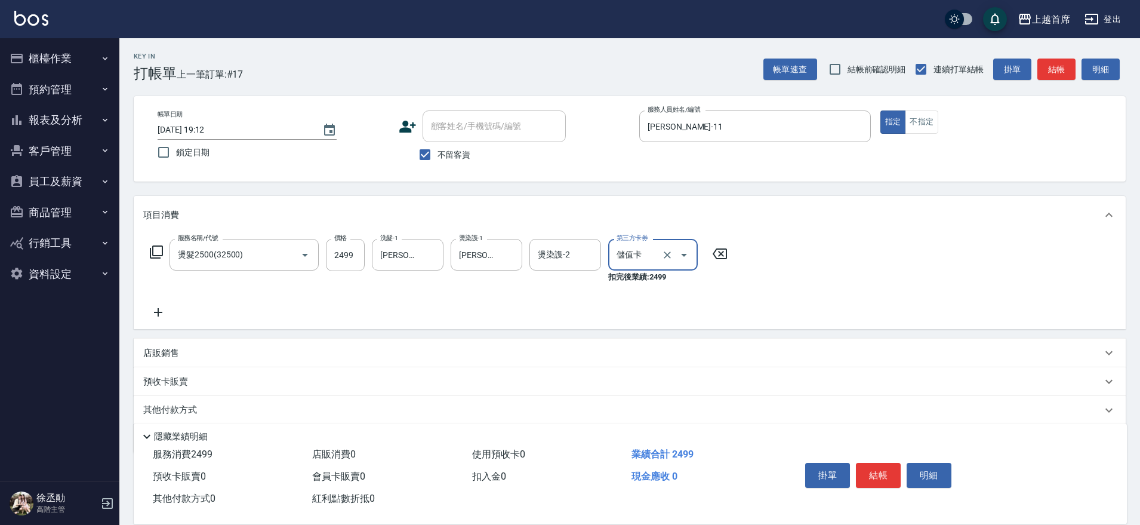
type input "儲值卡"
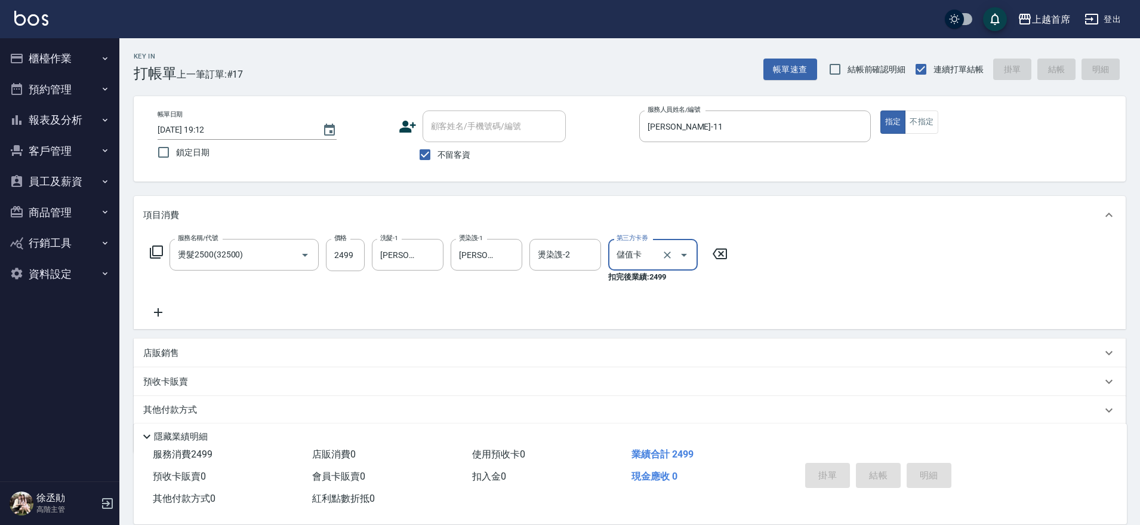
type input "2025/10/14 19:13"
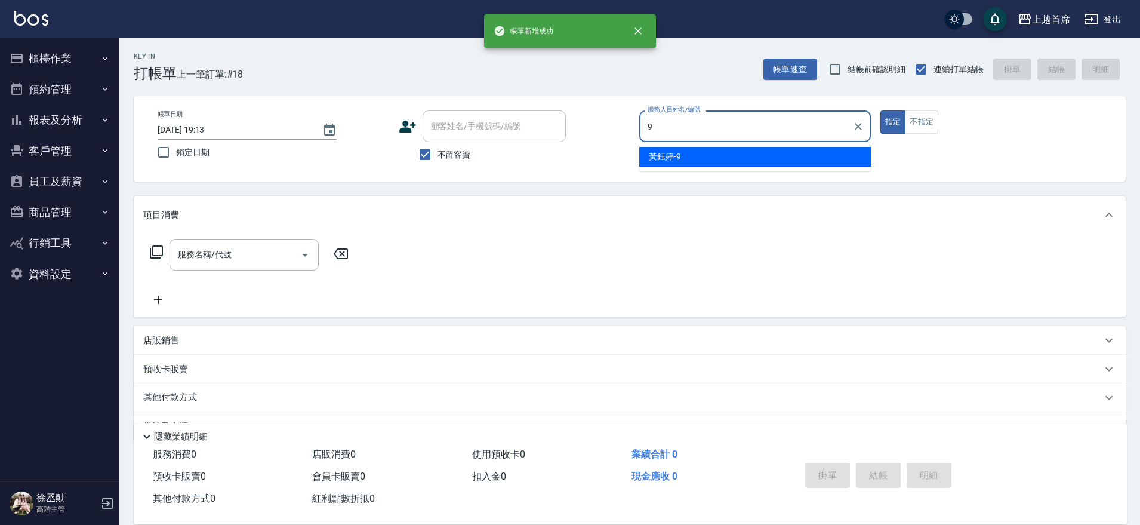
type input "黃鈺婷-9"
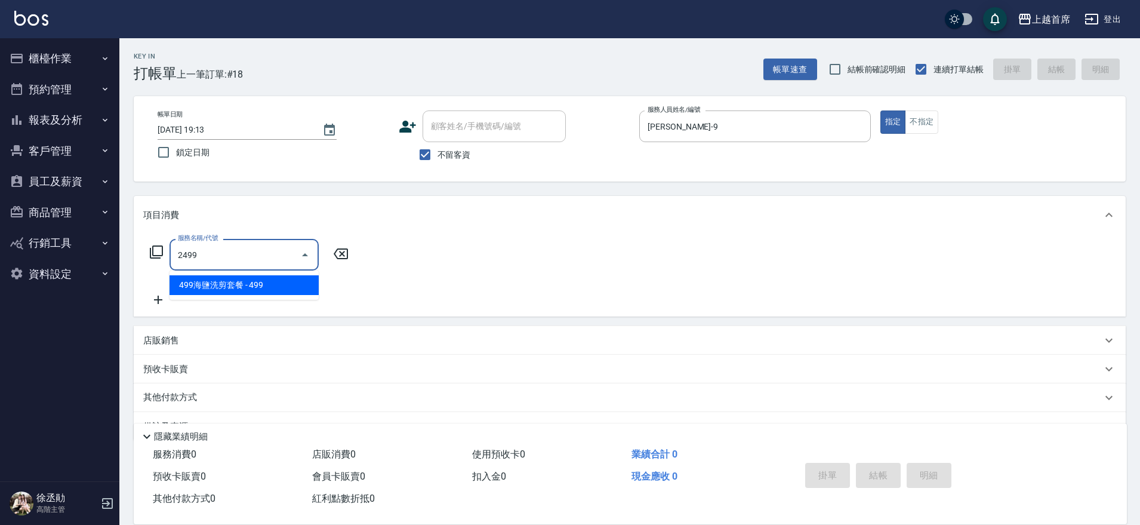
type input "499海鹽洗剪套餐(2499)"
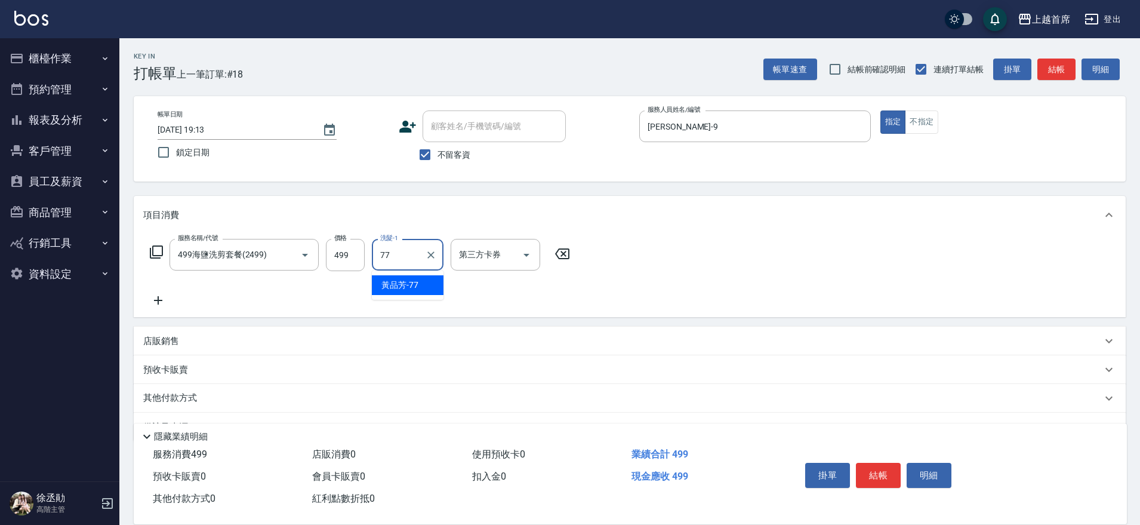
type input "黃品芳-77"
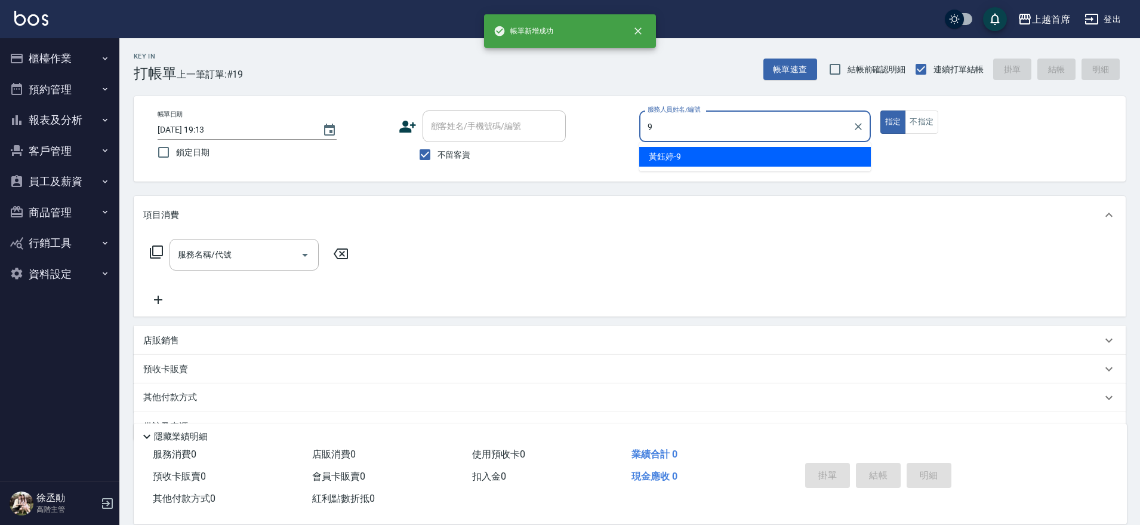
type input "黃鈺婷-9"
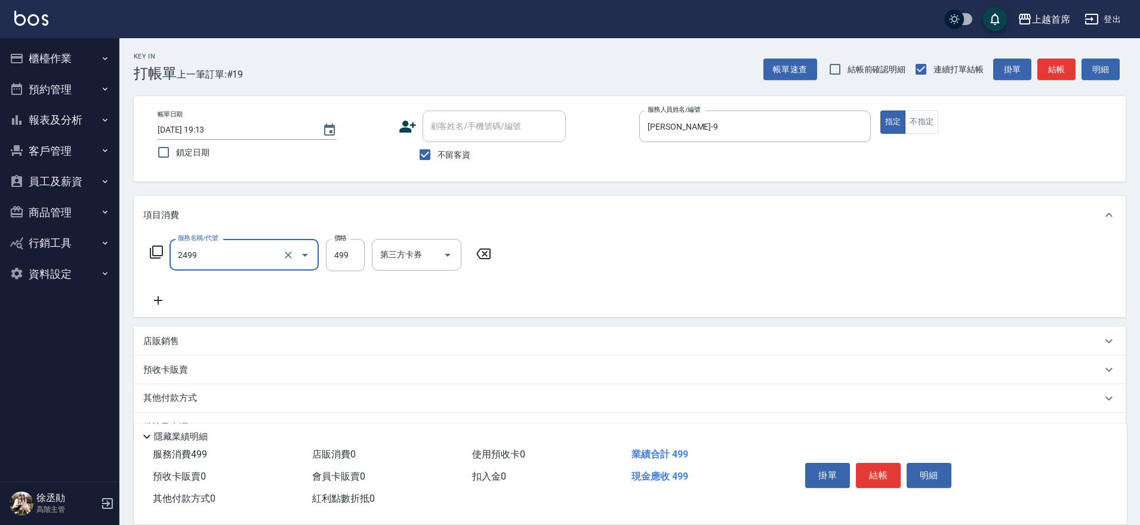
type input "499海鹽洗剪套餐(2499)"
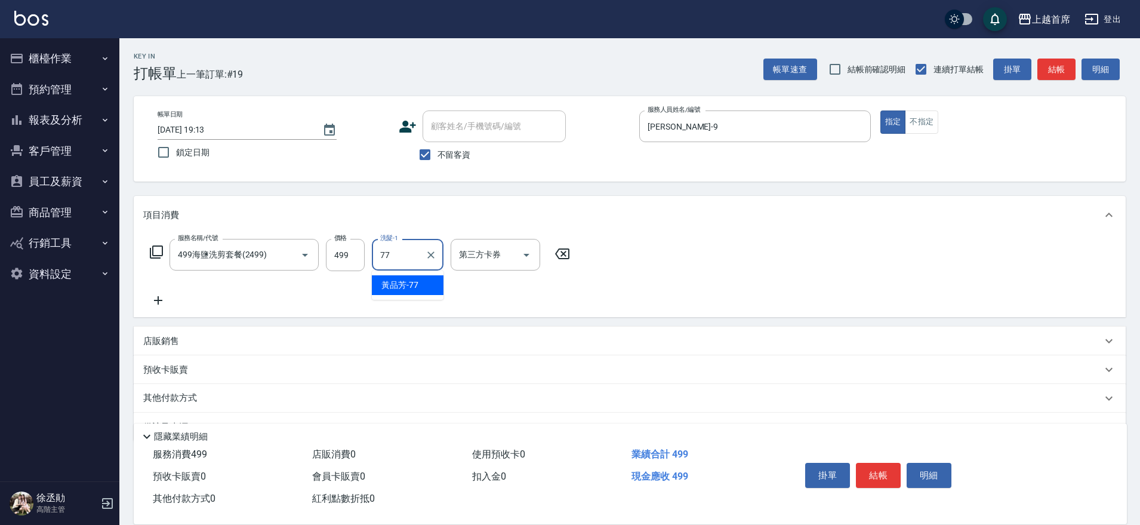
type input "黃品芳-77"
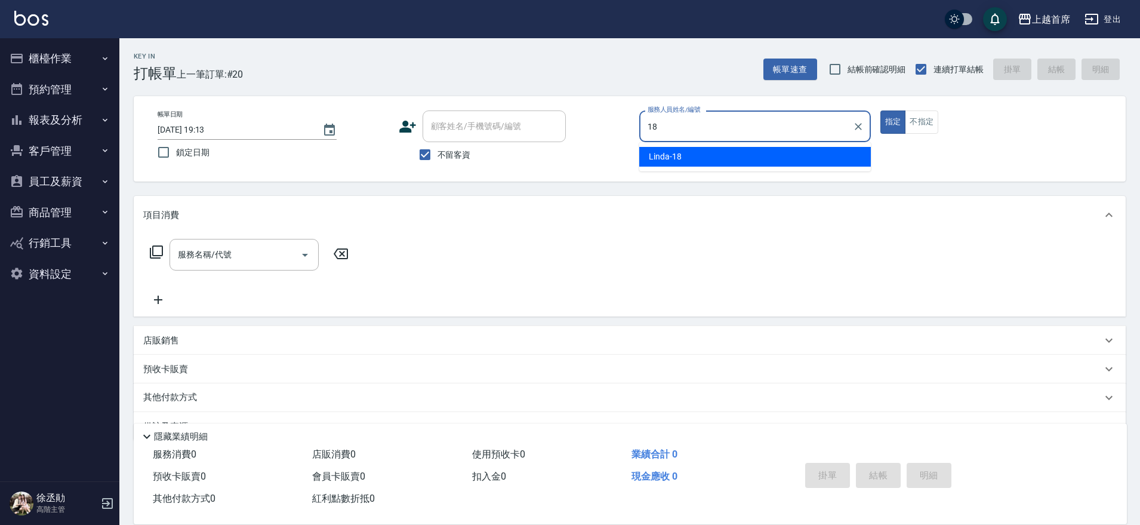
type input "Linda-18"
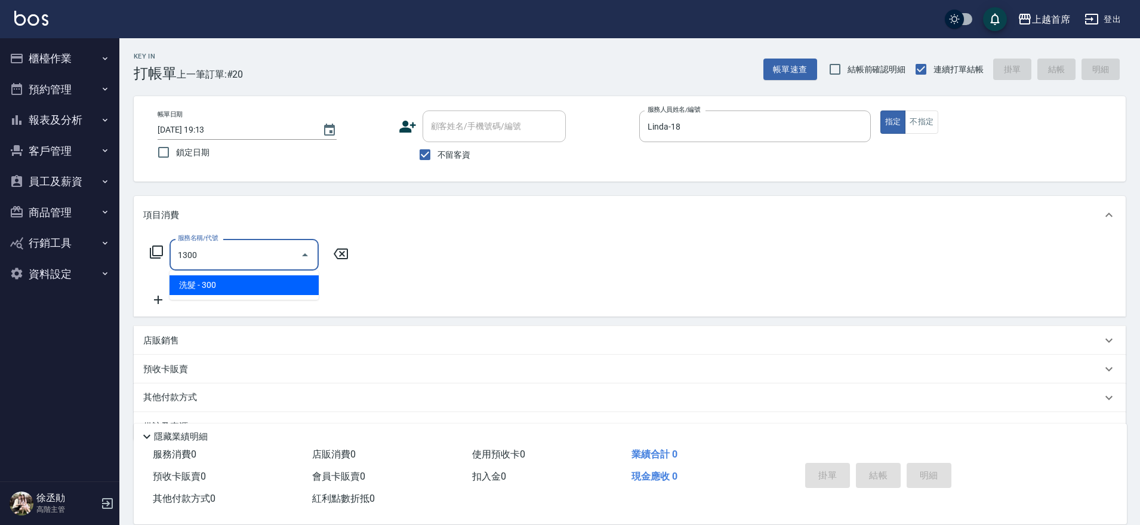
type input "洗髮(1300)"
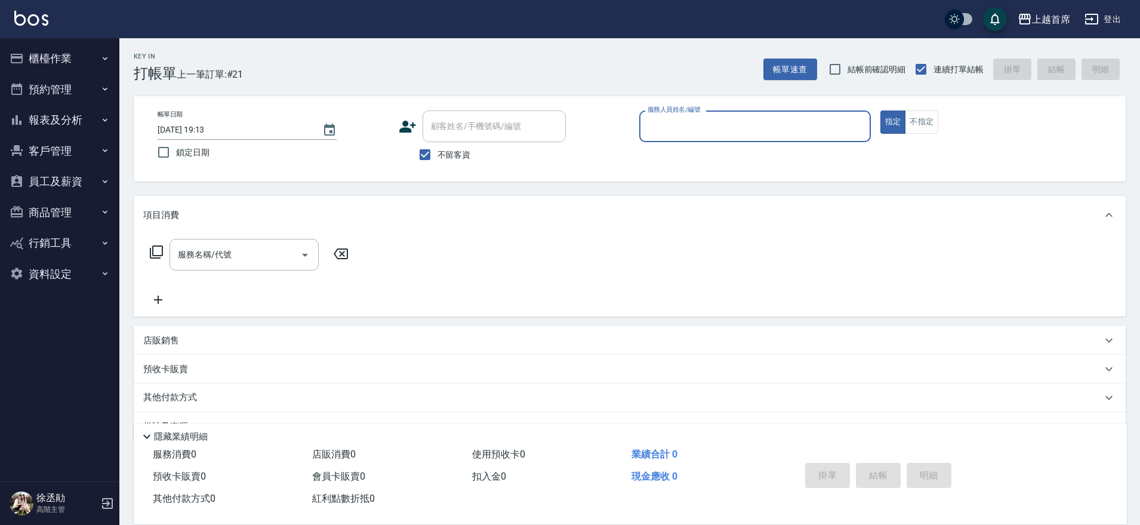
click at [72, 126] on button "報表及分析" at bounding box center [60, 119] width 110 height 31
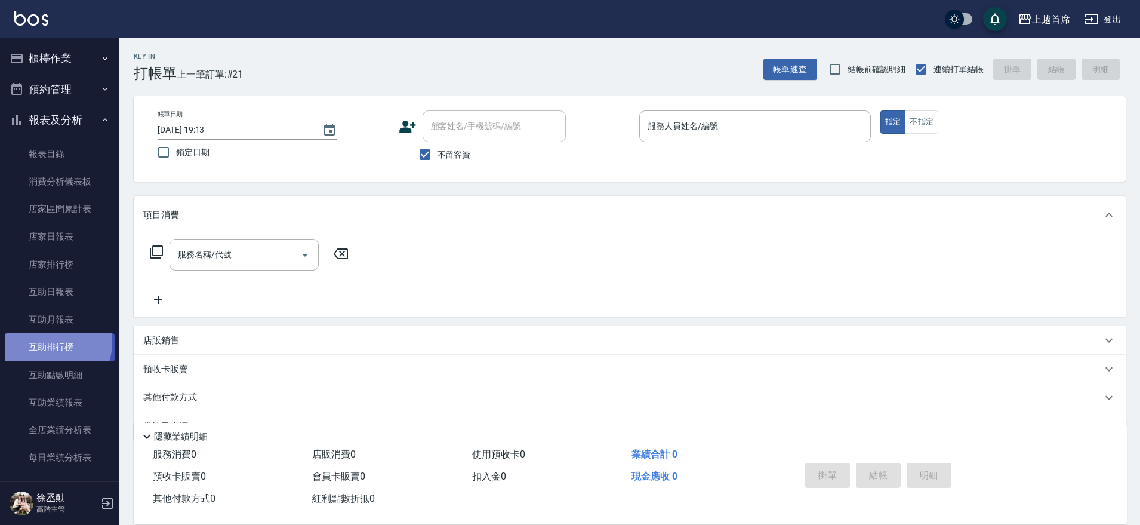
click at [51, 343] on link "互助排行榜" at bounding box center [60, 346] width 110 height 27
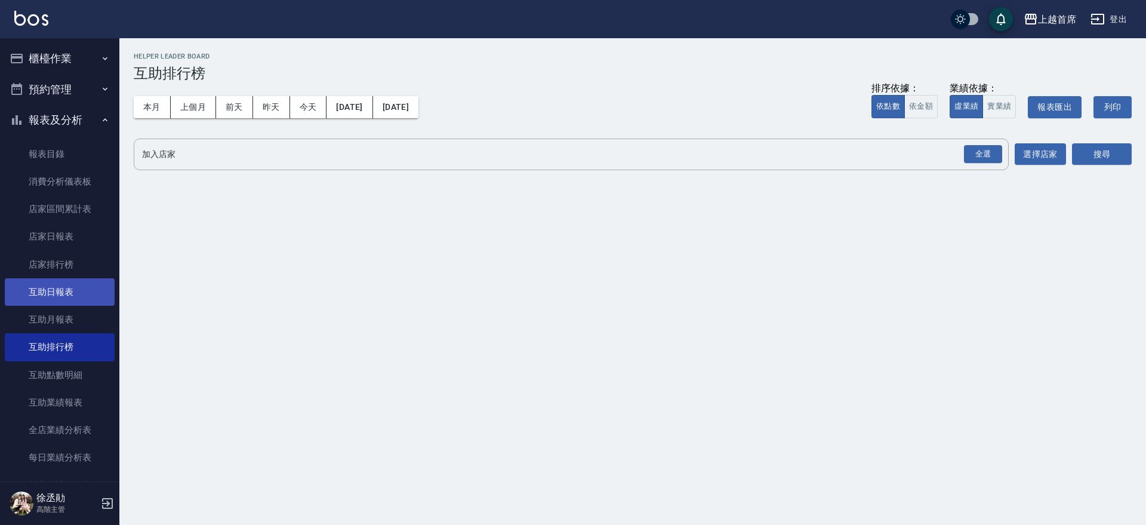
click at [56, 302] on link "互助日報表" at bounding box center [60, 291] width 110 height 27
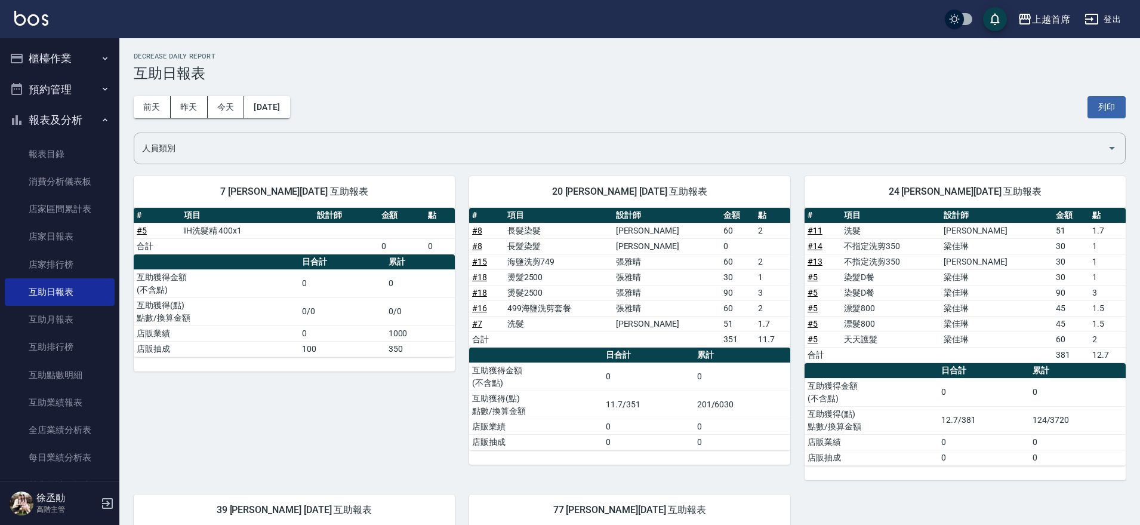
click at [772, 245] on tr "# 8 長髮染髮 許婕妤 0" at bounding box center [629, 246] width 321 height 16
click at [755, 248] on td "a dense table" at bounding box center [772, 246] width 35 height 16
click at [479, 247] on link "# 8" at bounding box center [477, 246] width 10 height 10
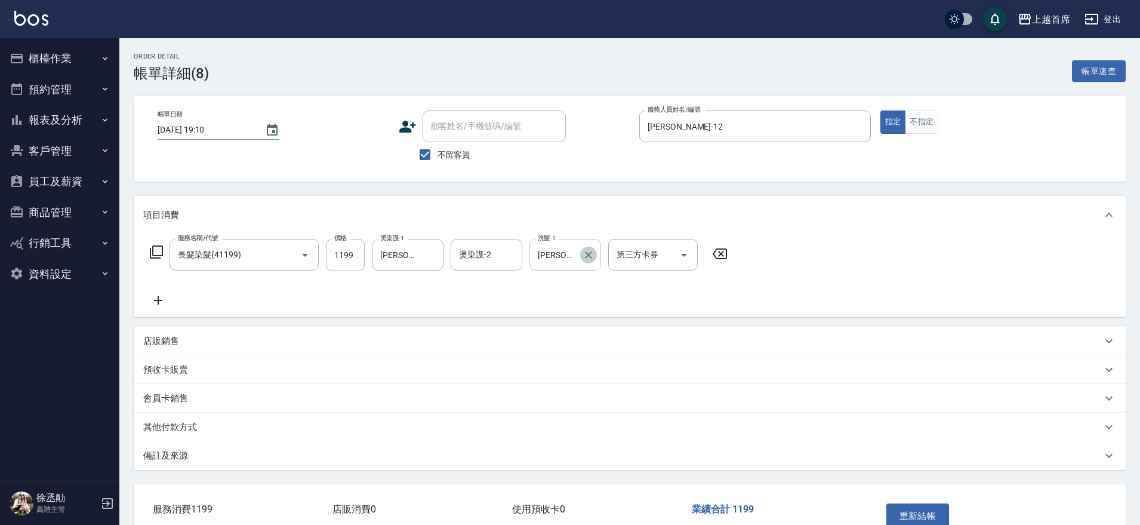
click at [590, 257] on icon "Clear" at bounding box center [588, 255] width 12 height 12
click at [905, 505] on button "重新結帳" at bounding box center [917, 515] width 63 height 25
